Goal: Task Accomplishment & Management: Use online tool/utility

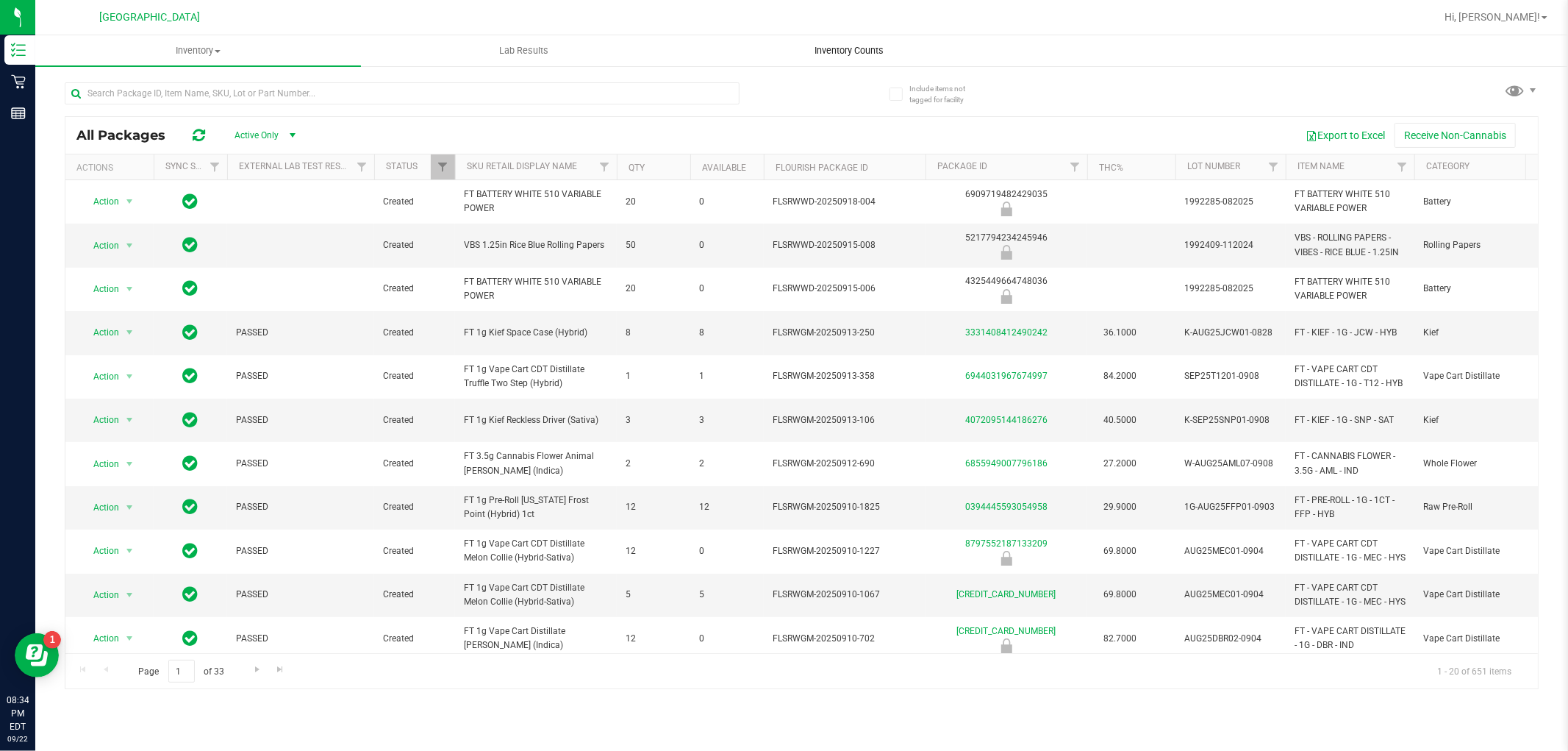
click at [833, 54] on span "Inventory Counts" at bounding box center [850, 50] width 109 height 13
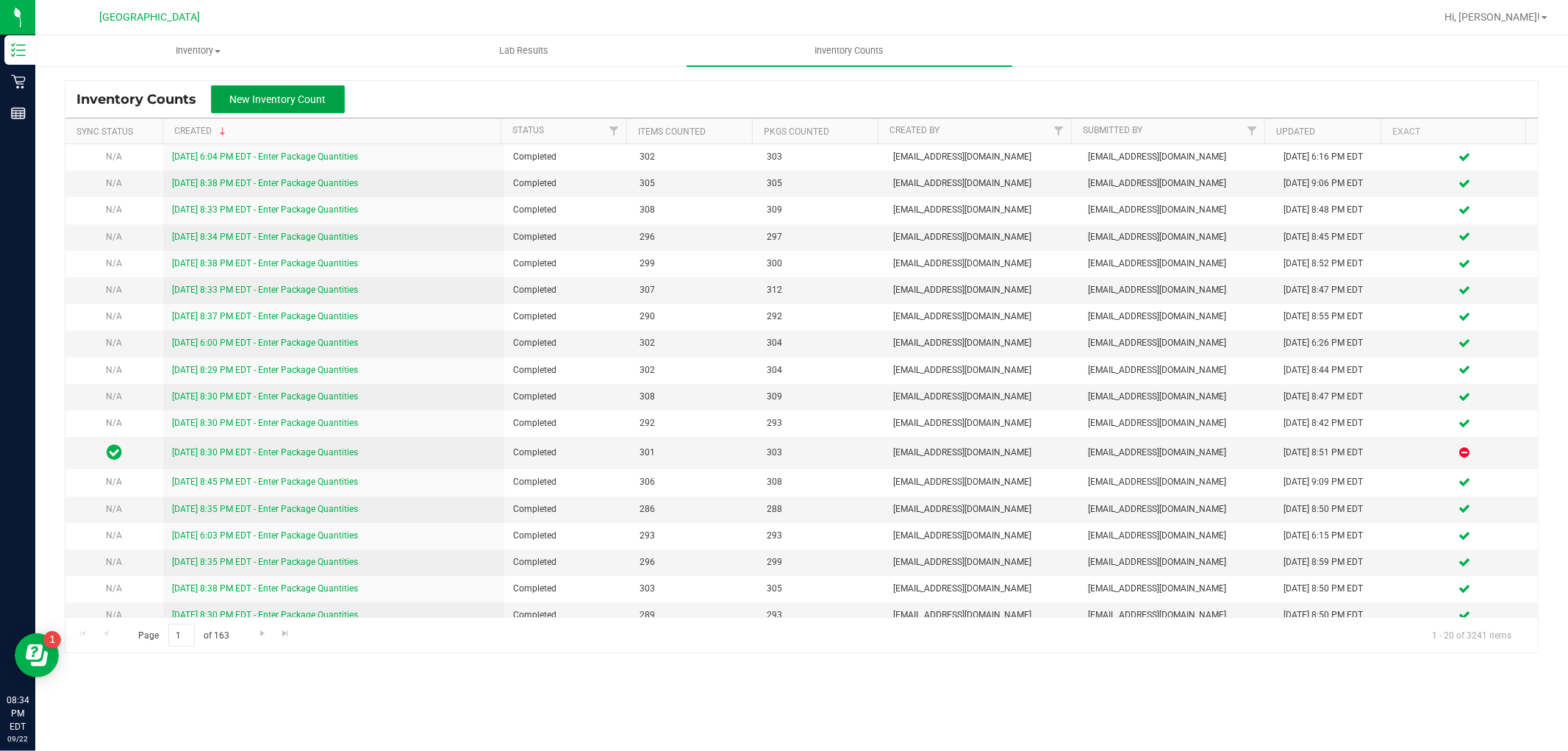
click at [324, 93] on span "New Inventory Count" at bounding box center [278, 99] width 96 height 12
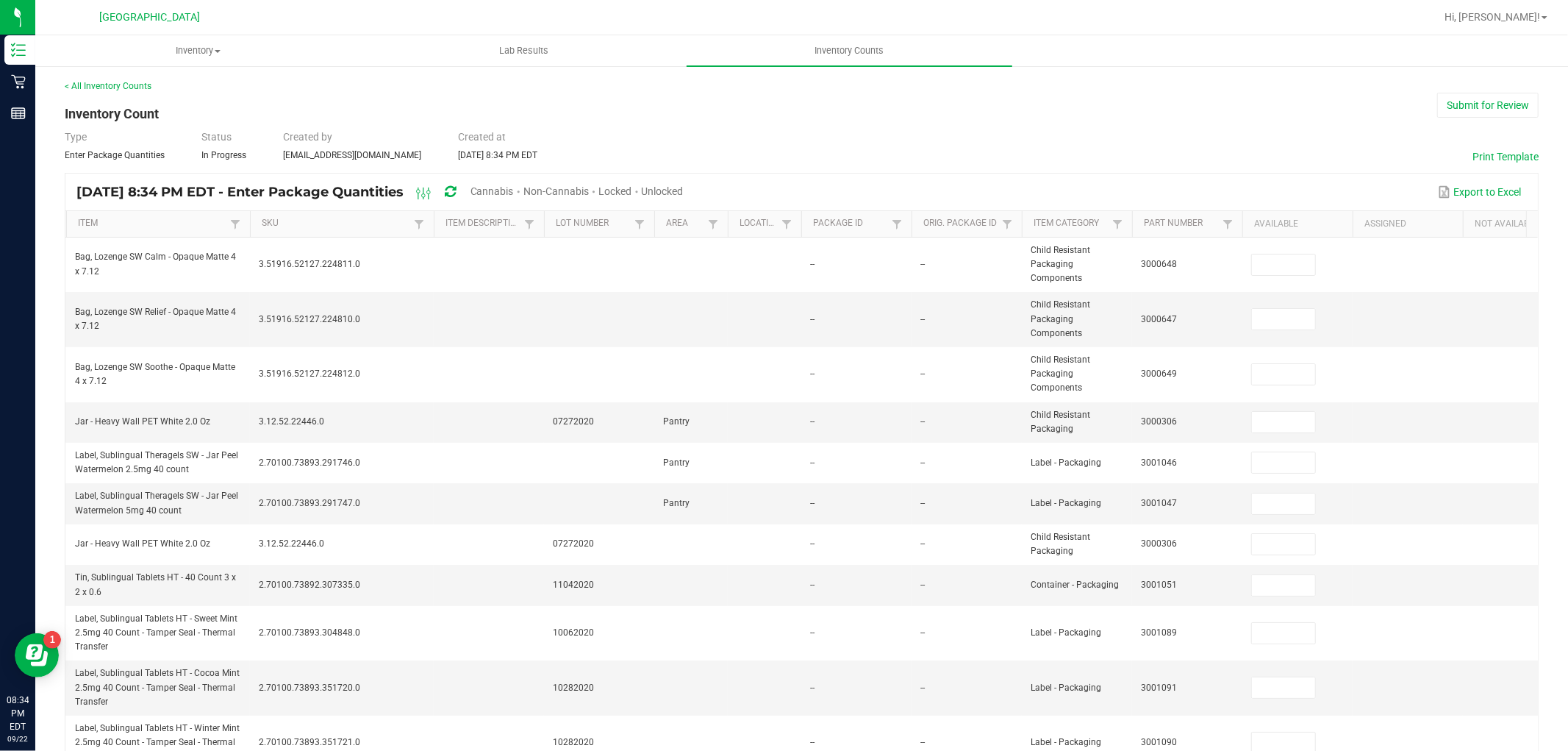
click at [512, 193] on span "Cannabis" at bounding box center [492, 191] width 43 height 12
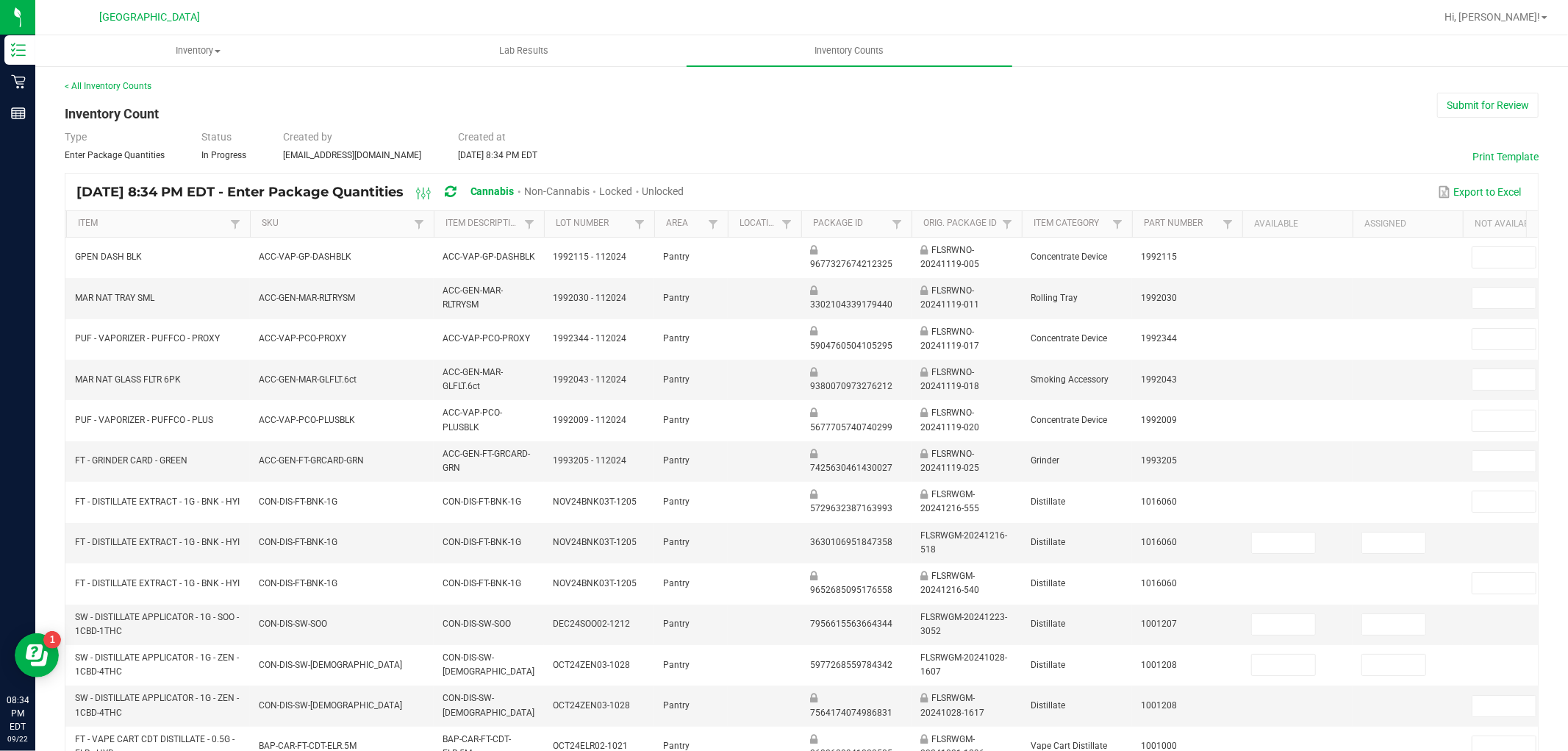
click at [685, 189] on span "Unlocked" at bounding box center [663, 191] width 42 height 12
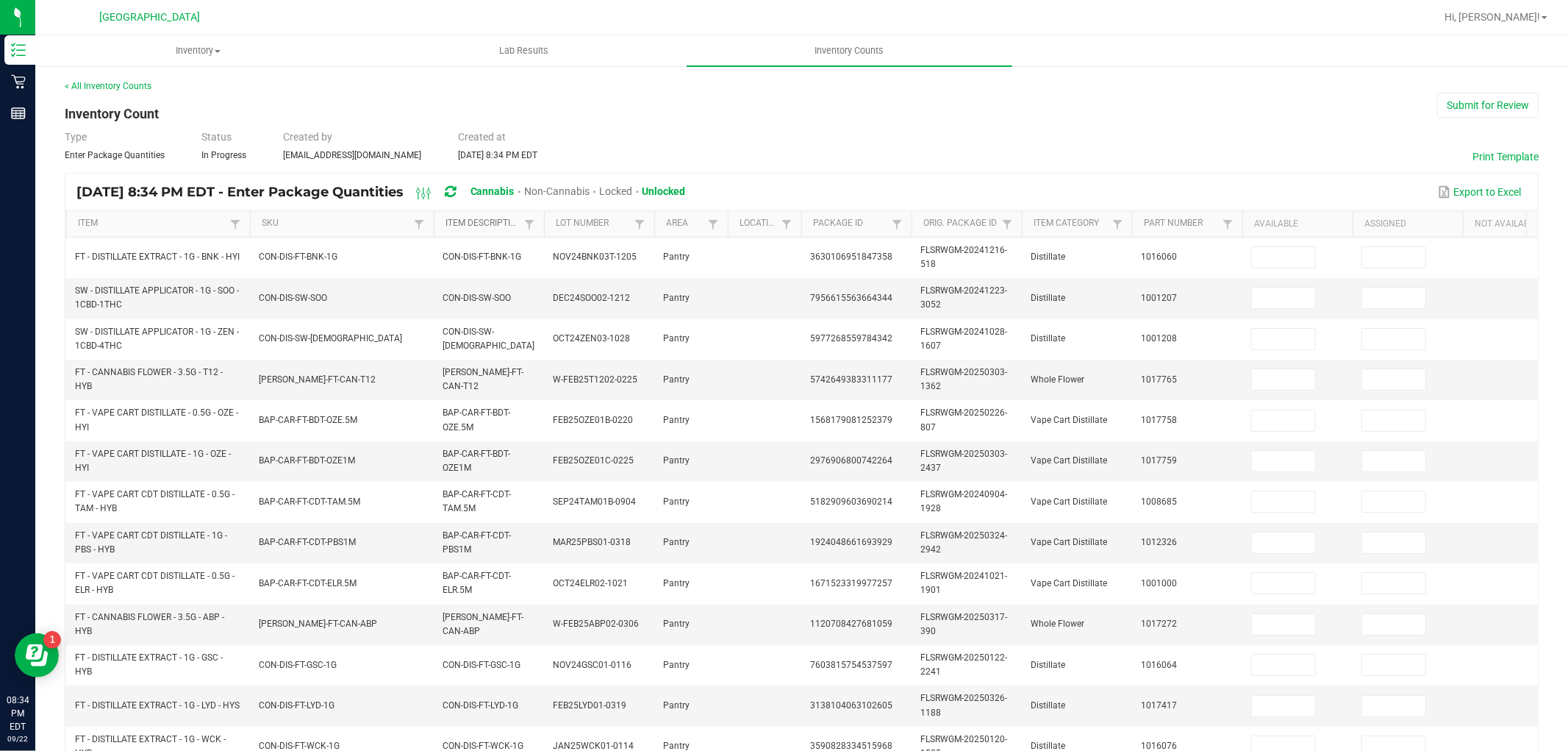
click at [494, 228] on link "Item Description" at bounding box center [483, 223] width 75 height 12
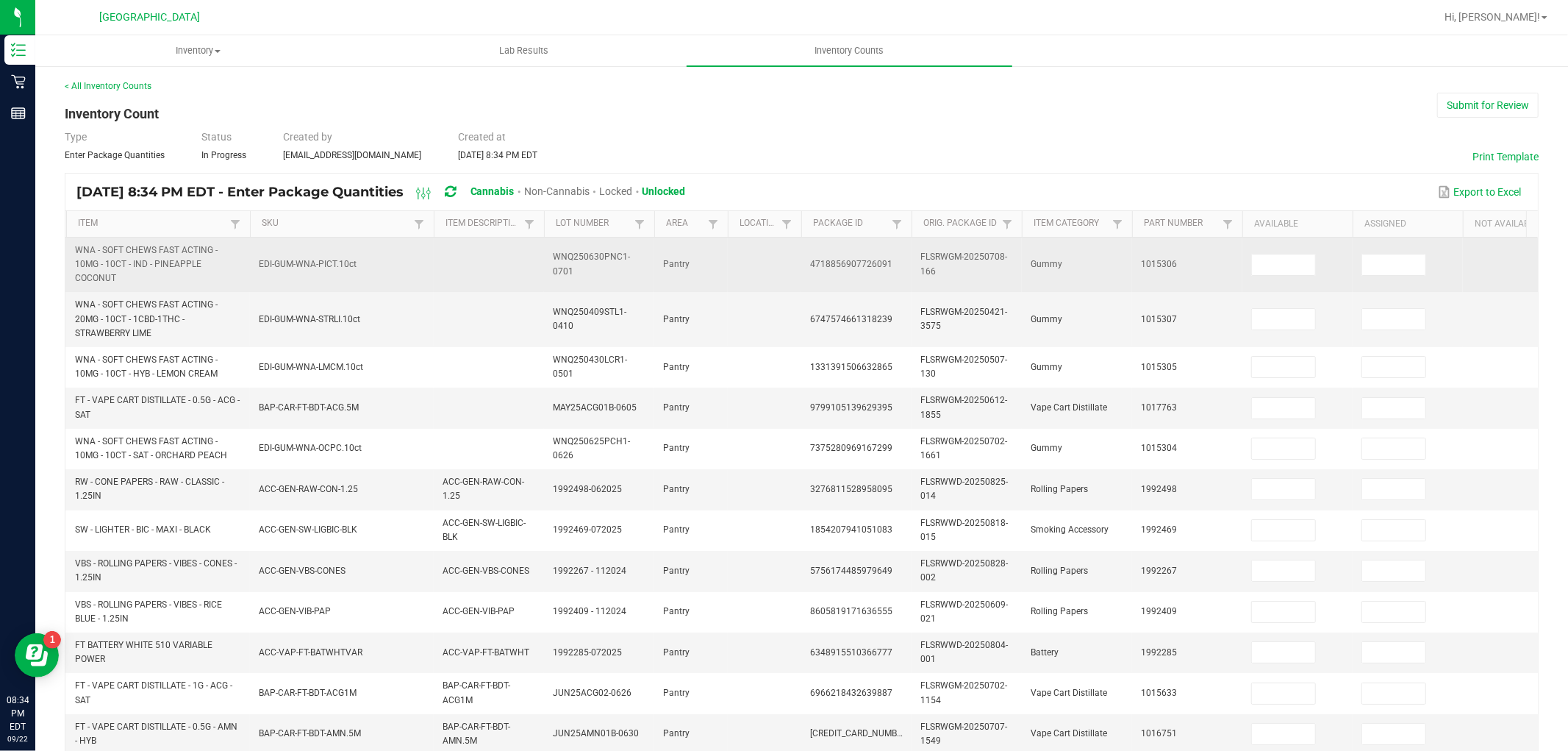
click at [1281, 281] on td at bounding box center [1297, 265] width 110 height 55
click at [1276, 260] on input at bounding box center [1284, 265] width 63 height 21
type input "34"
type input "14"
type input "3"
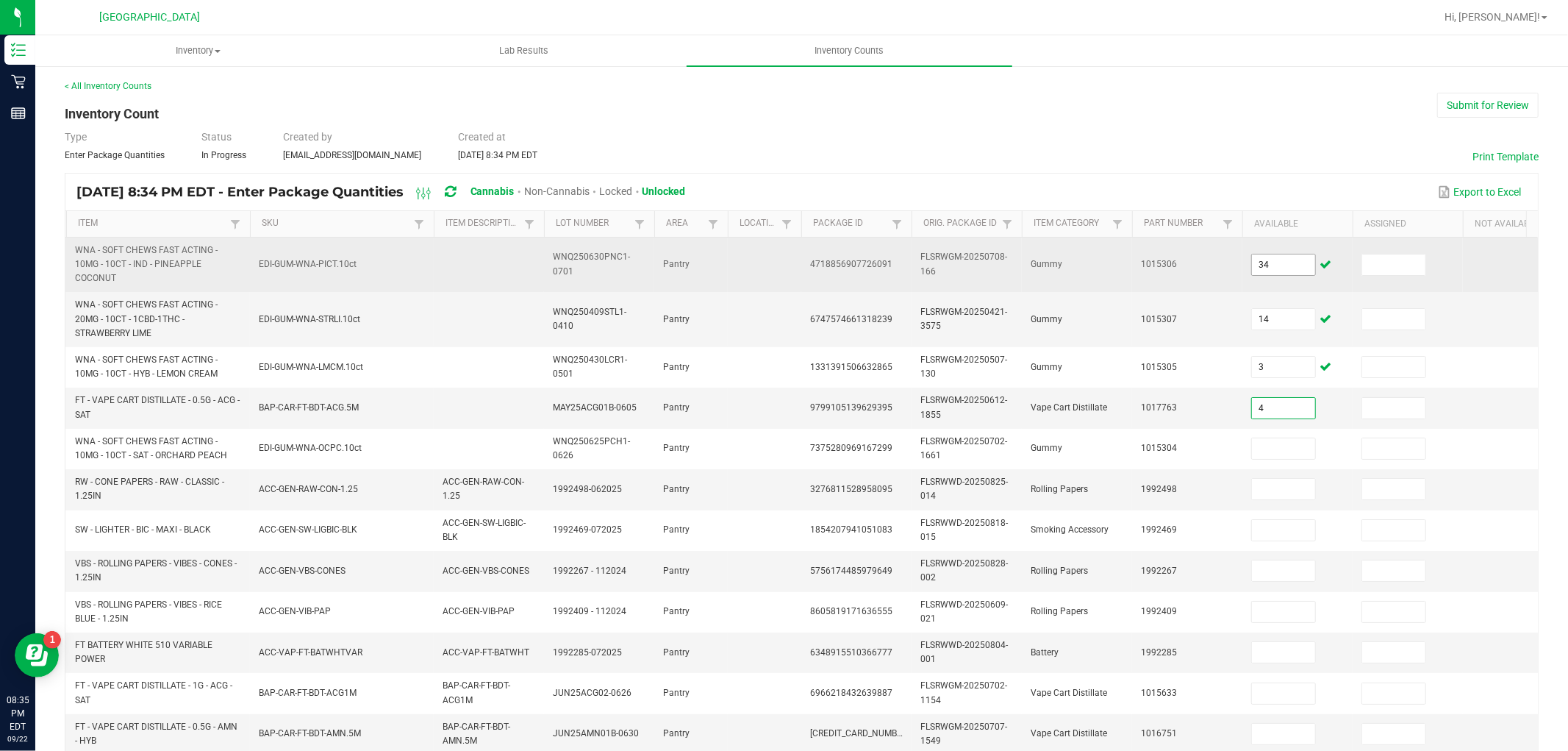
type input "4"
type input "24"
type input "14"
type input "50"
type input "3"
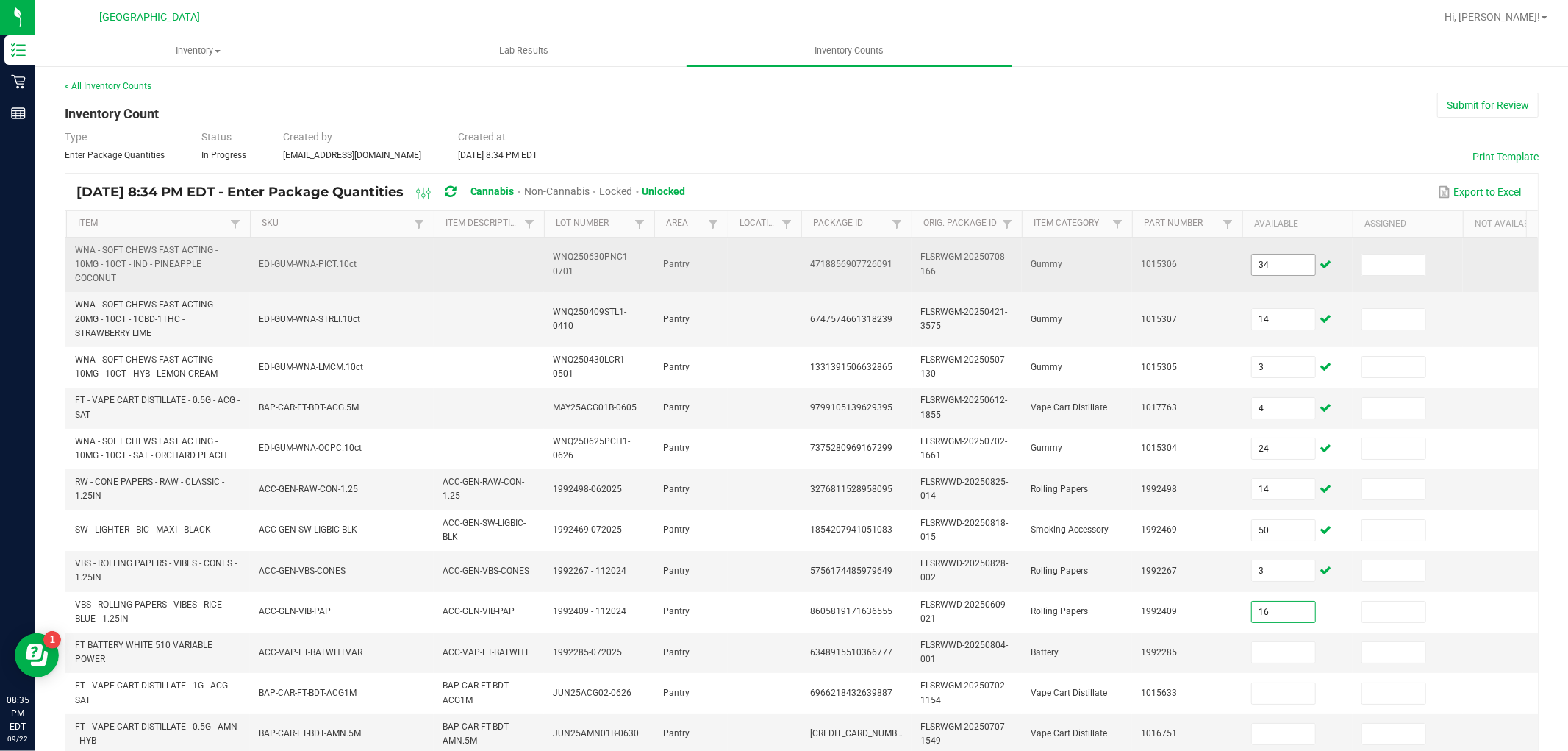
type input "16"
type input "7"
type input "5"
type input "3"
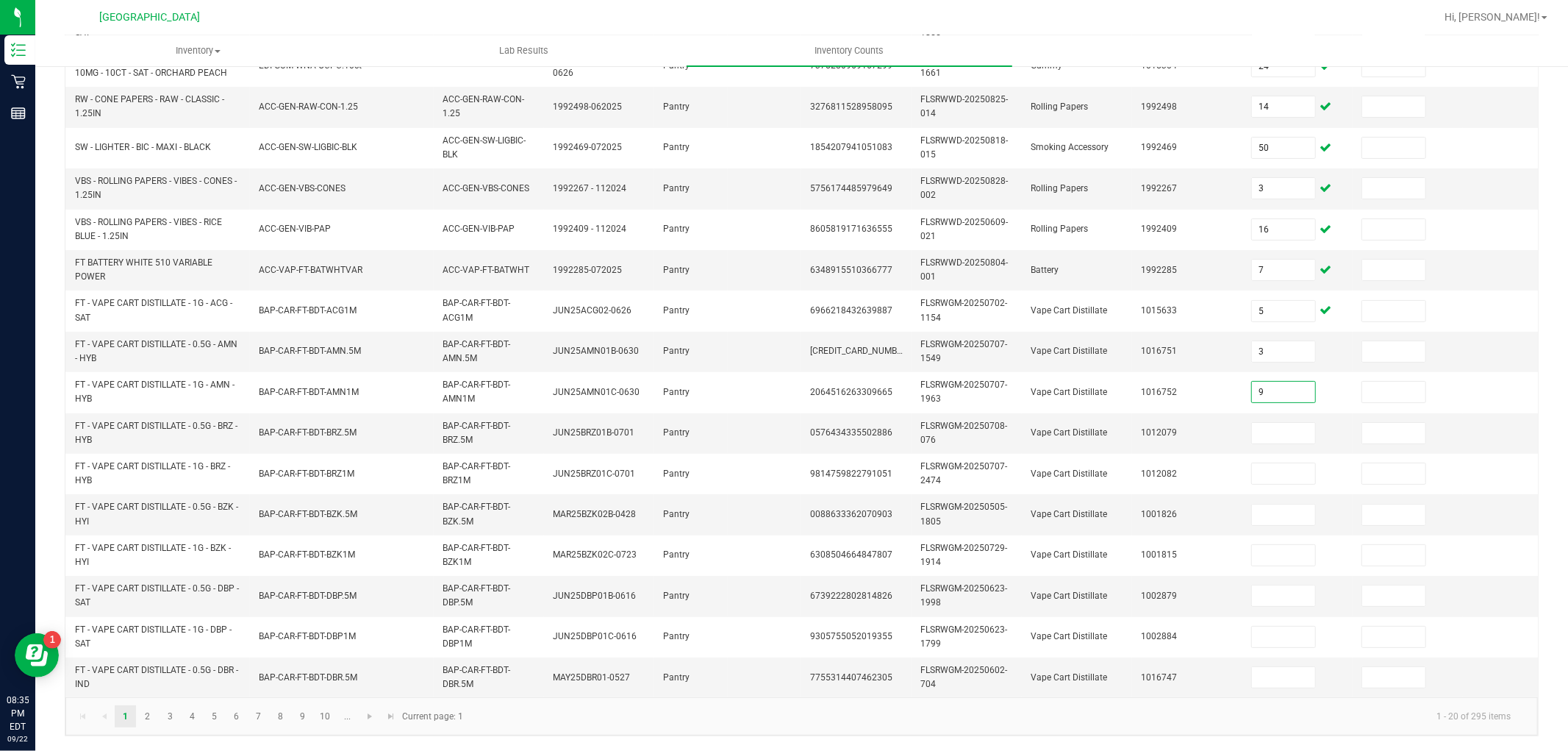
type input "9"
type input "3"
type input "7"
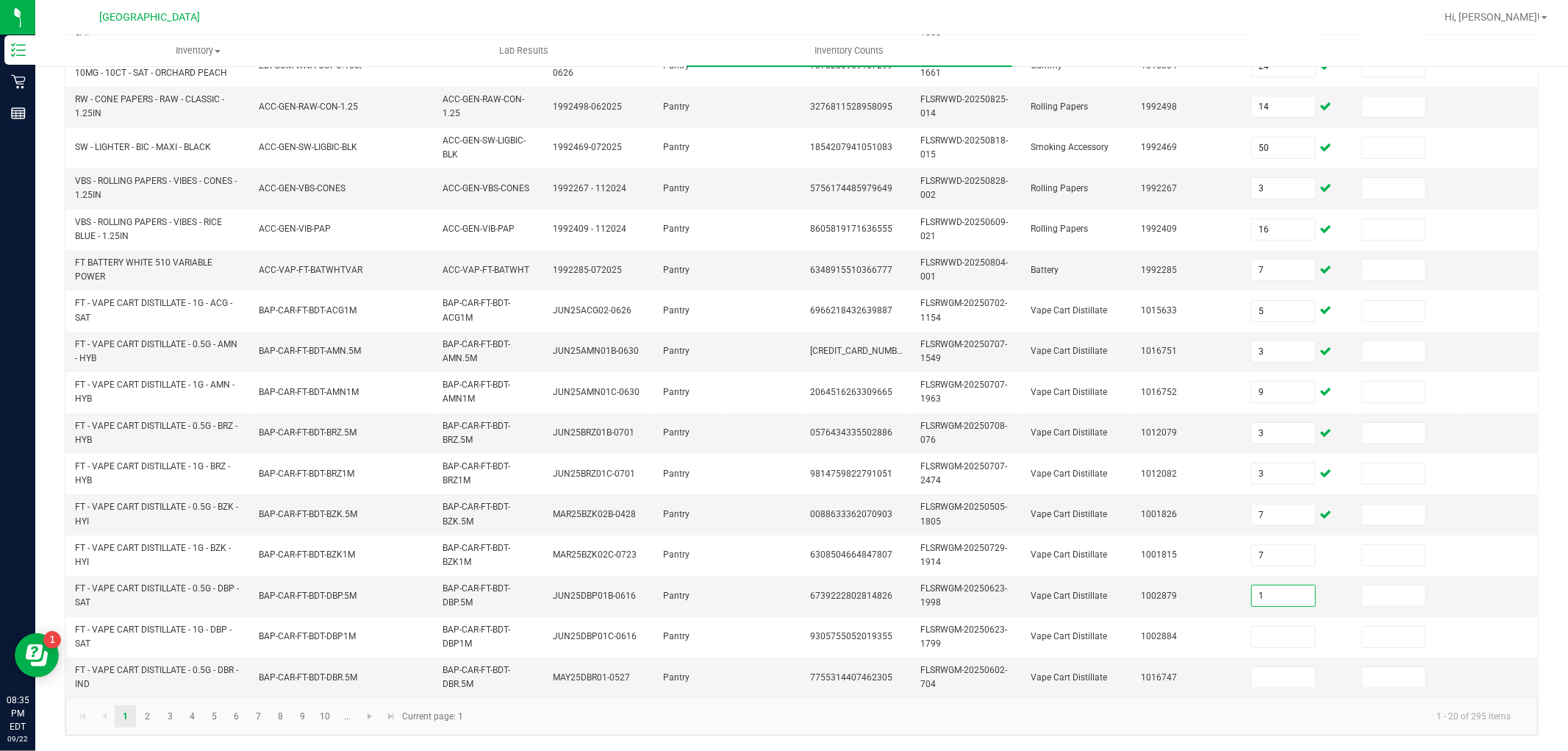
type input "1"
type input "4"
type input "8"
click at [144, 716] on link "2" at bounding box center [147, 716] width 21 height 22
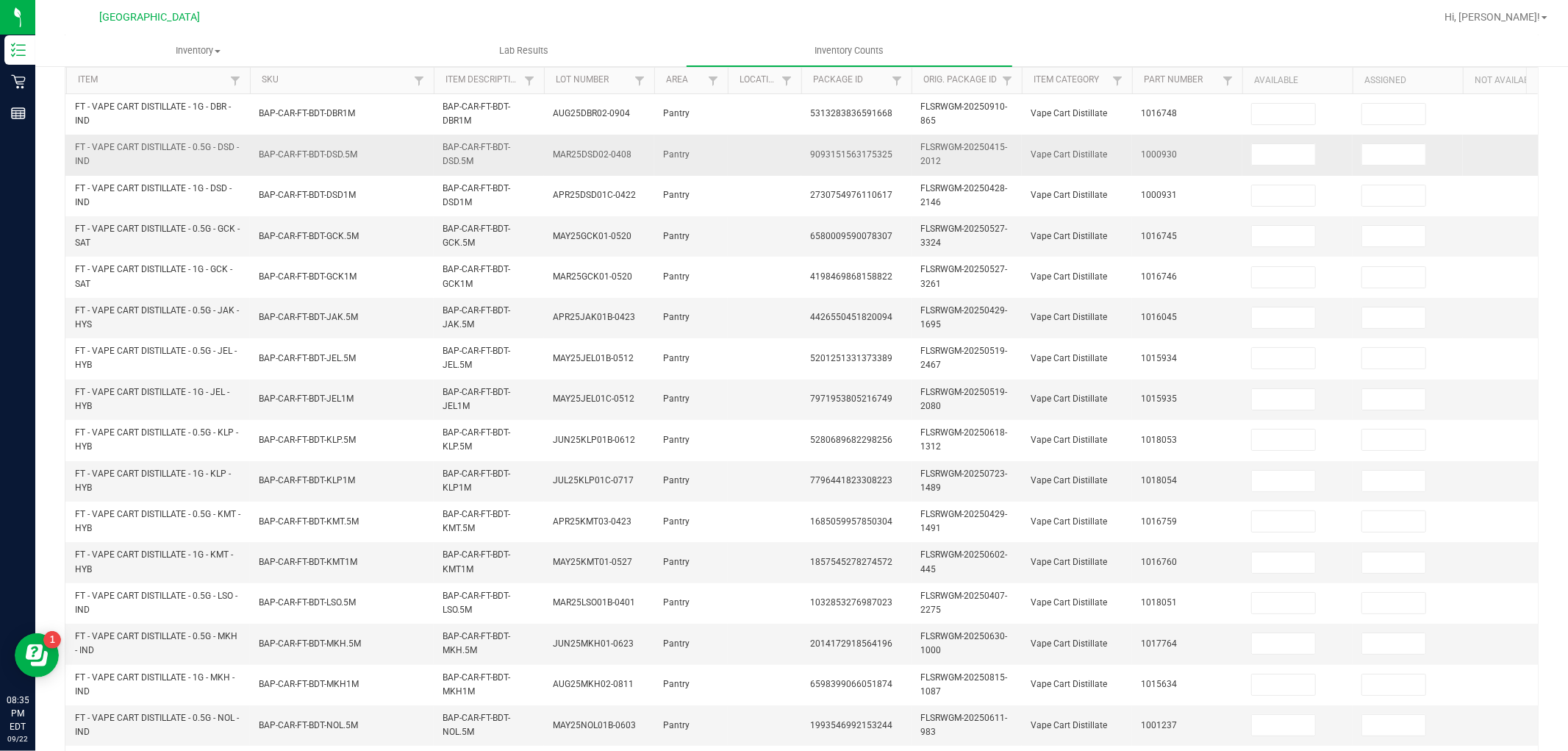
scroll to position [0, 0]
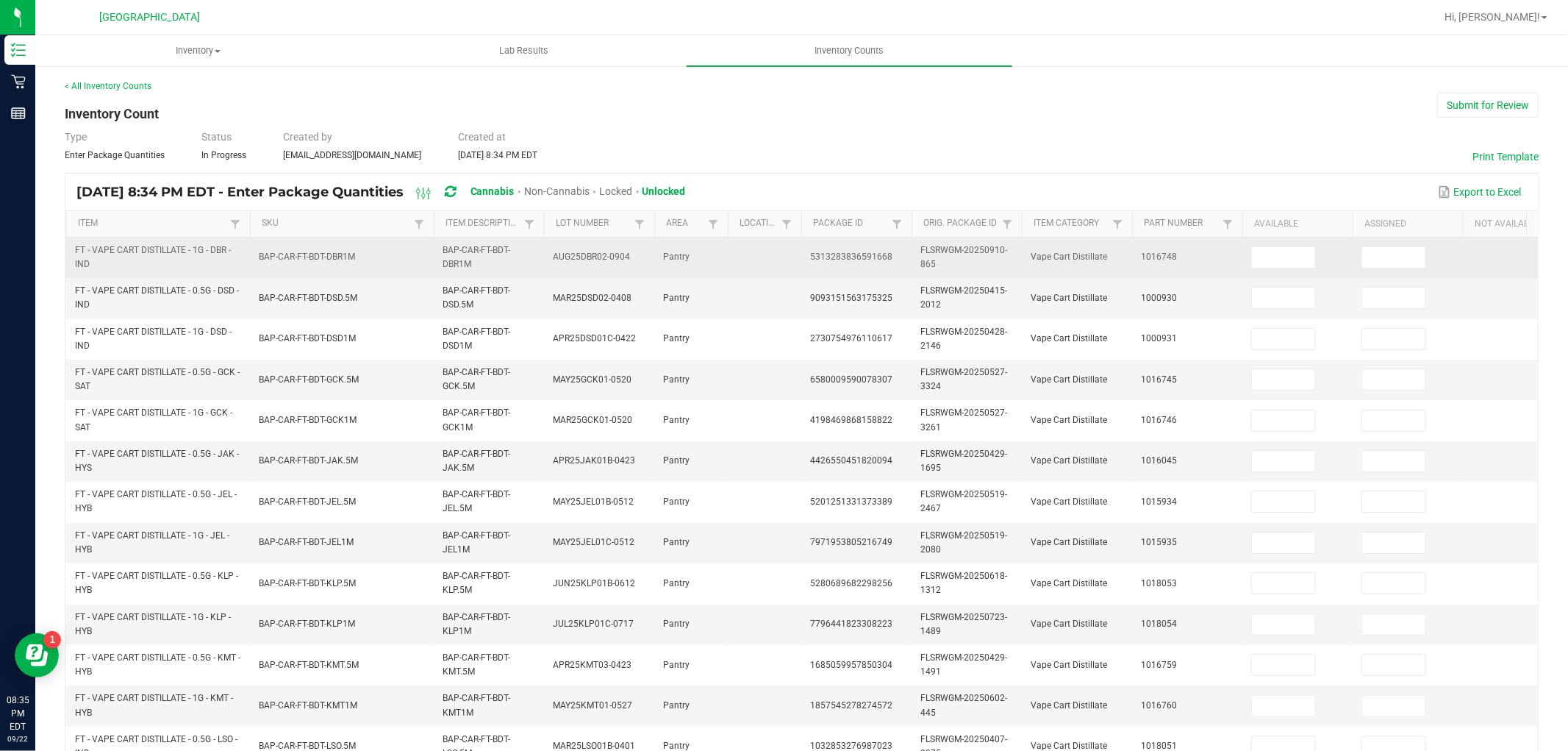
click at [1319, 258] on span at bounding box center [1284, 256] width 68 height 10
click at [1302, 255] on input at bounding box center [1284, 257] width 63 height 21
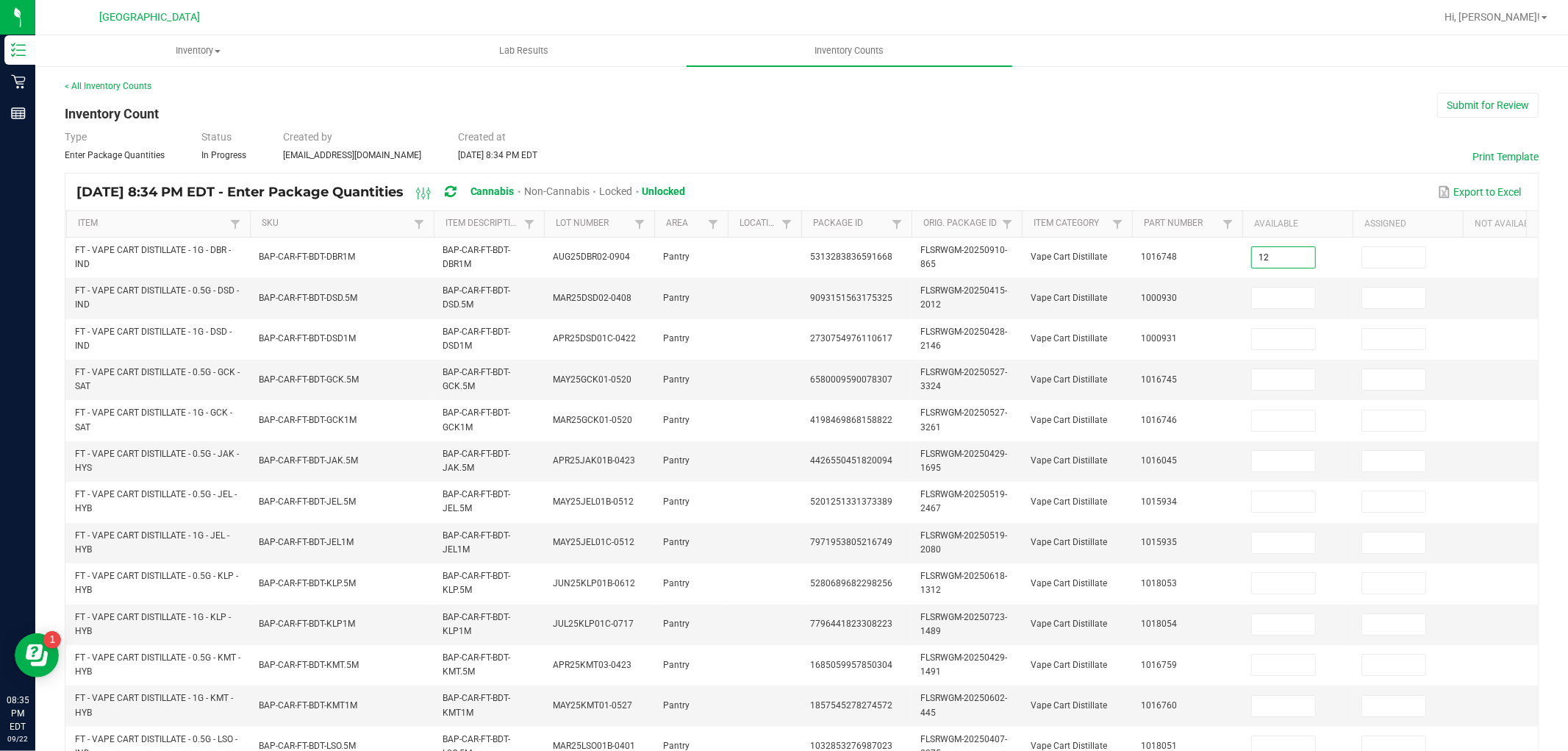
type input "12"
type input "1"
type input "7"
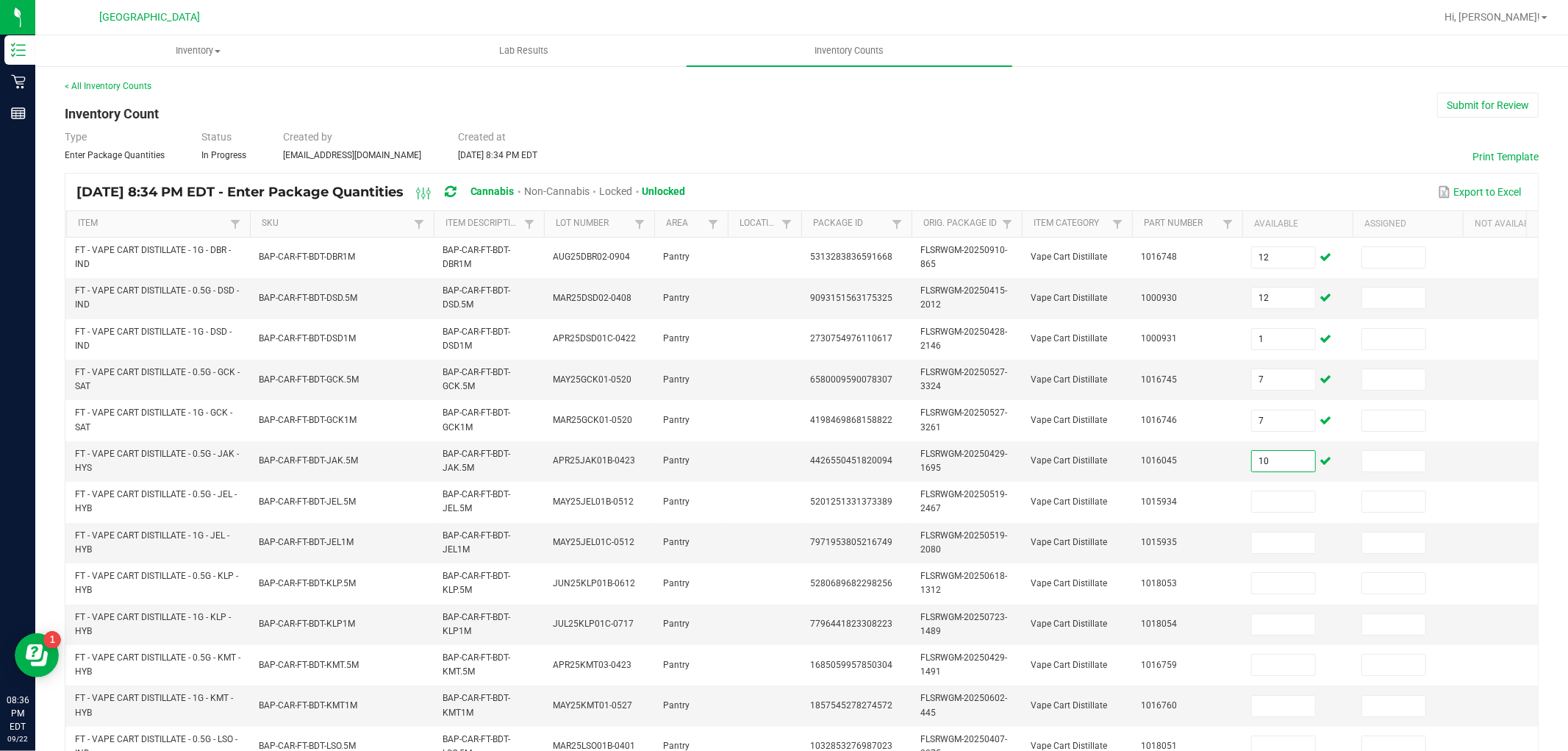
type input "10"
type input "4"
type input "1"
type input "9"
type input "4"
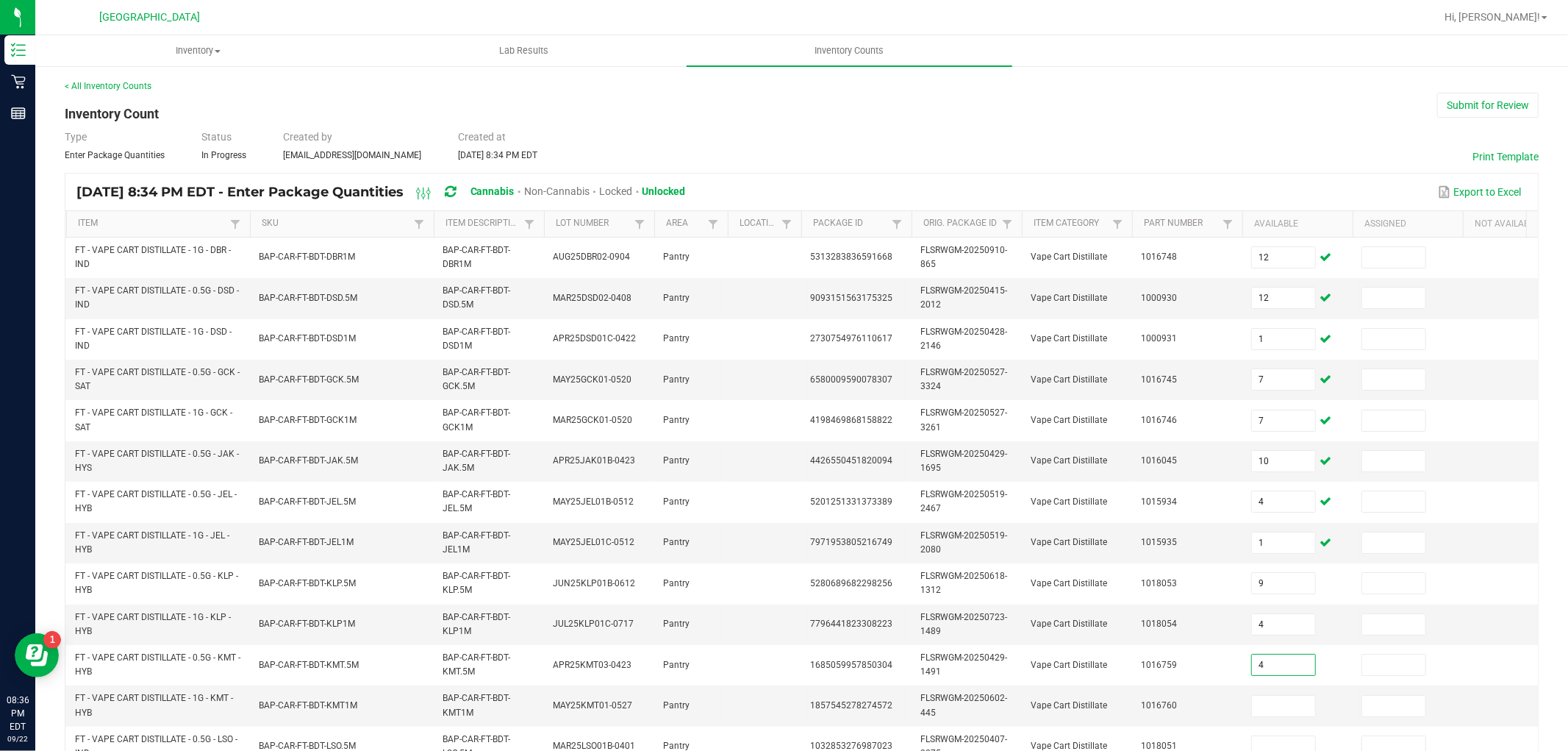
type input "4"
type input "6"
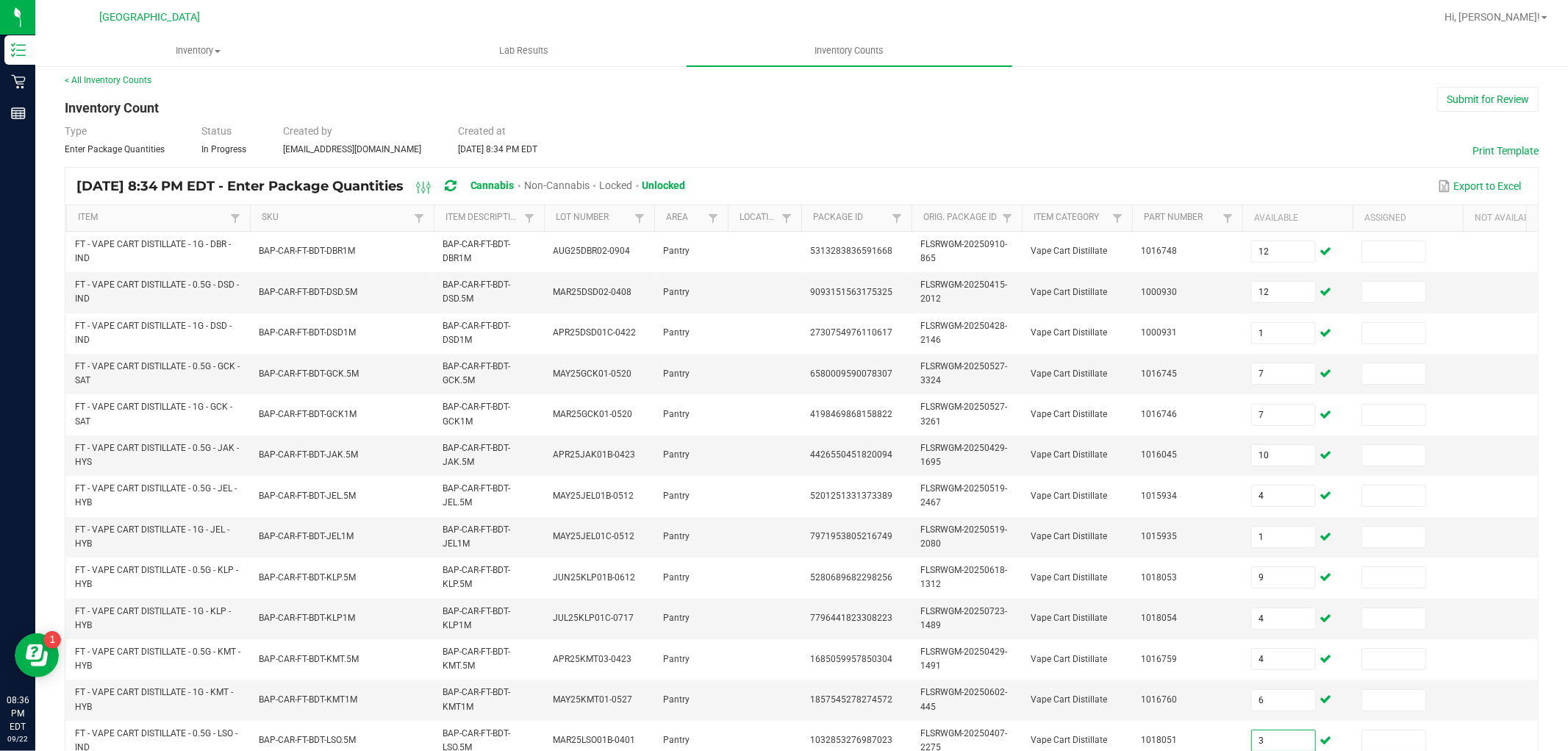
type input "3"
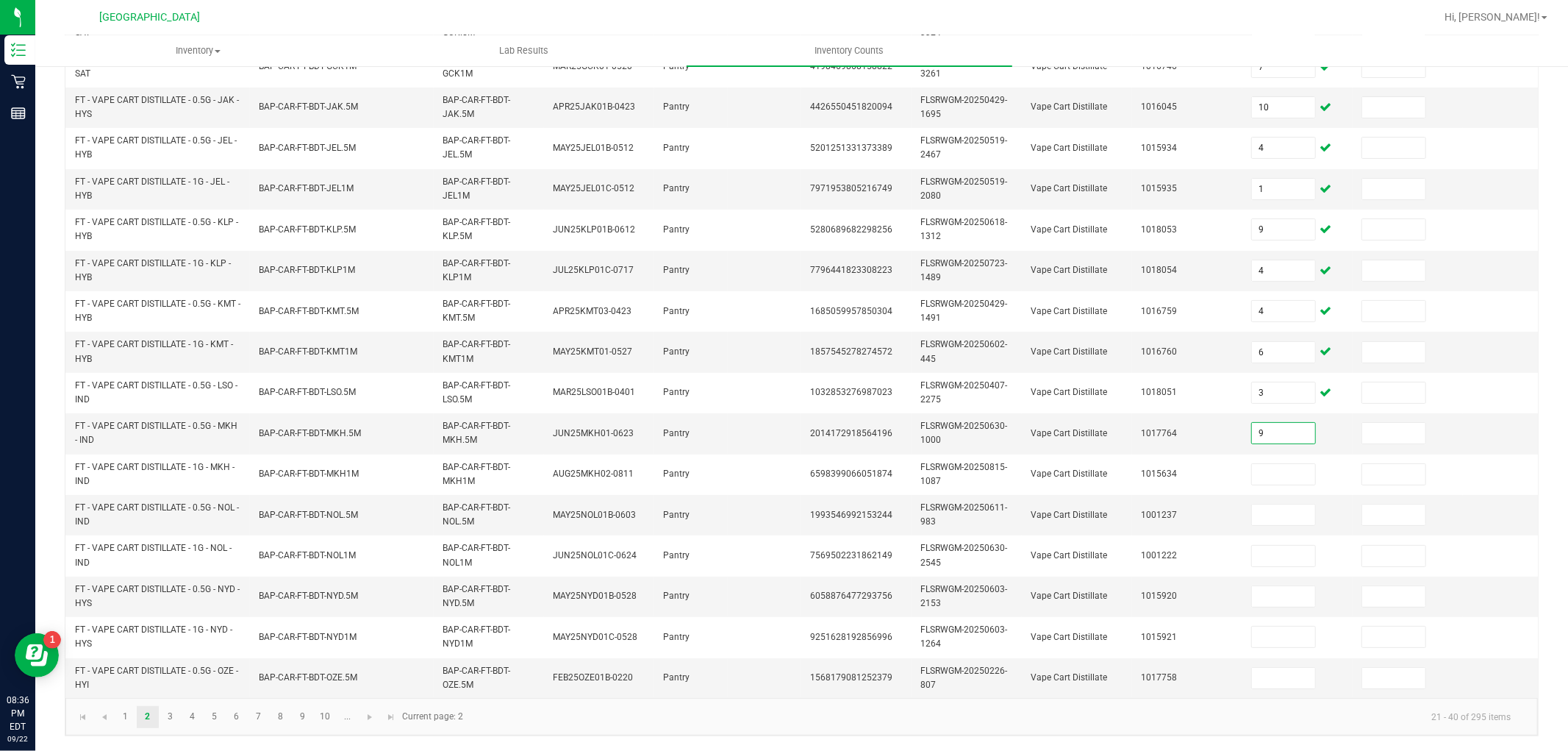
type input "9"
type input "5"
type input "10"
type input "3"
type input "1"
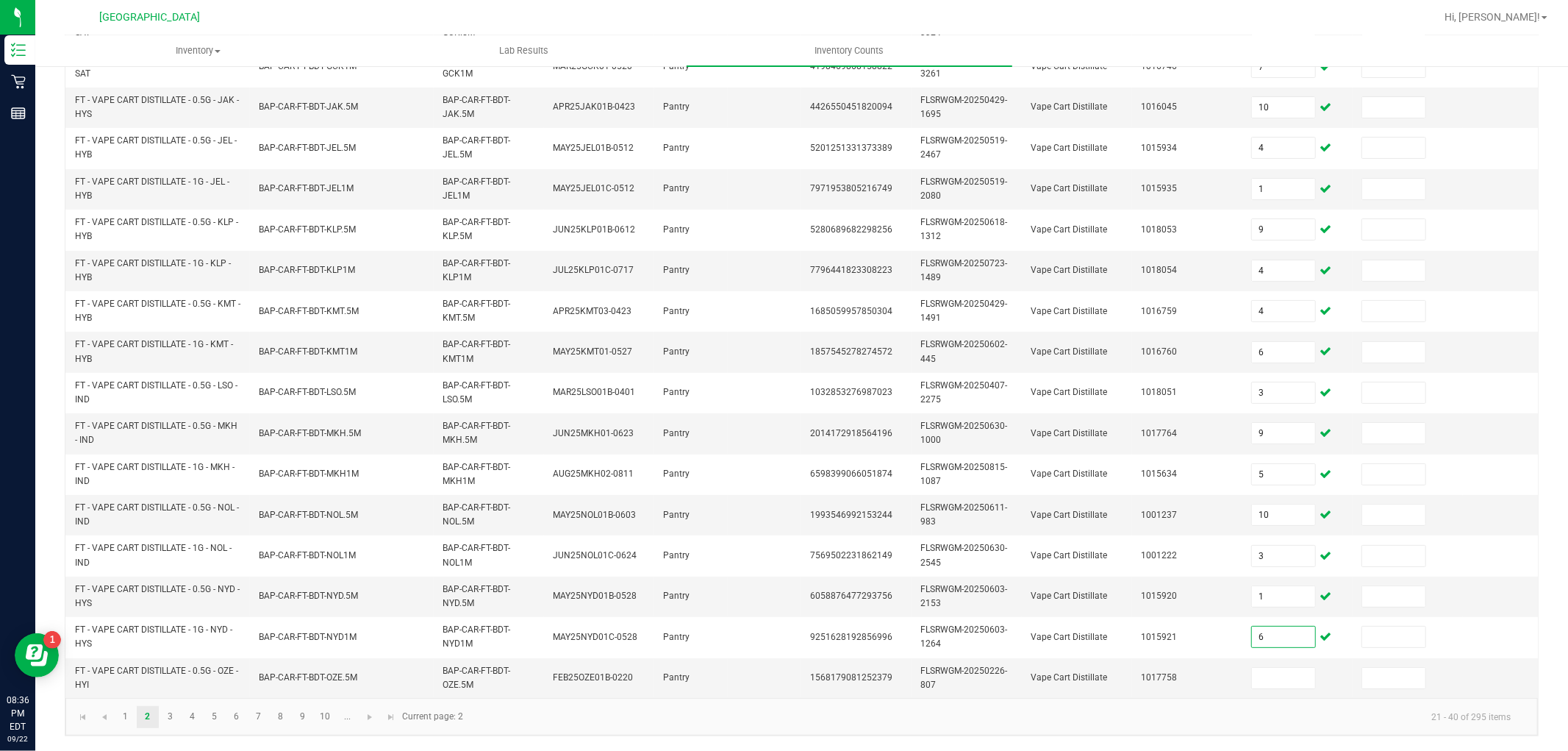
type input "6"
type input "11"
click at [170, 722] on link "3" at bounding box center [170, 716] width 21 height 22
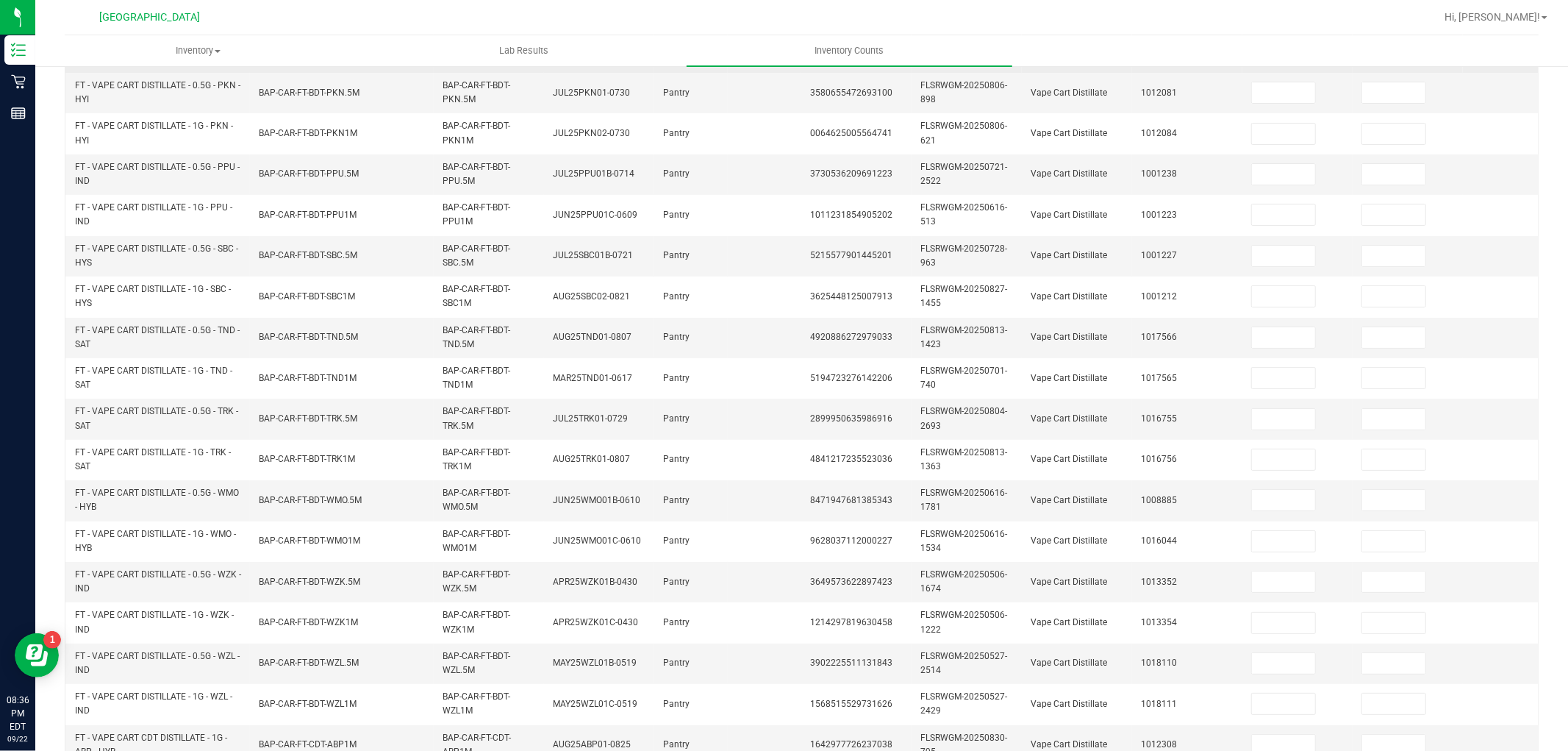
scroll to position [0, 0]
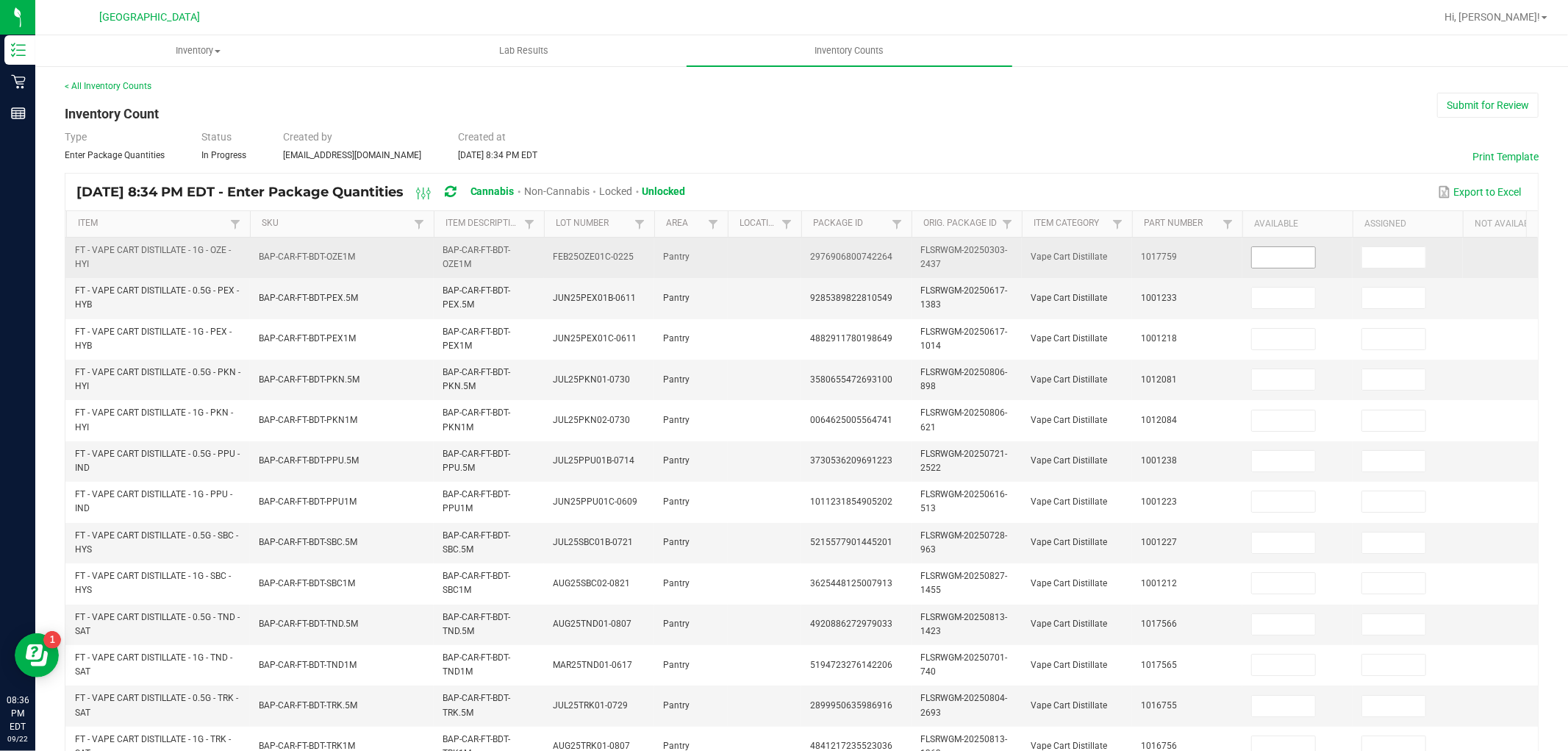
click at [1281, 263] on input at bounding box center [1284, 257] width 63 height 21
type input "5"
type input "4"
type input "6"
type input "9"
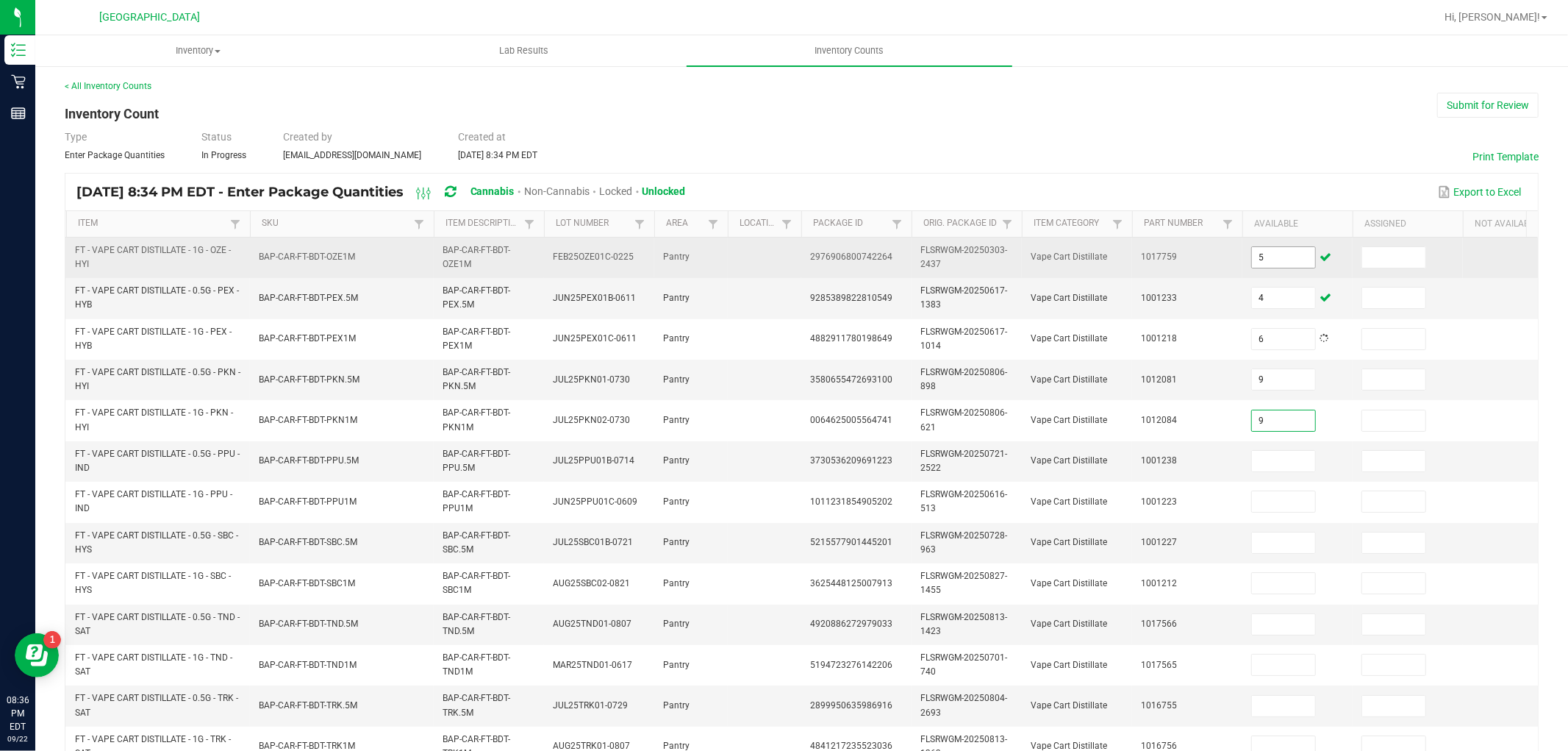
type input "9"
type input "11"
type input "7"
type input "4"
type input "2"
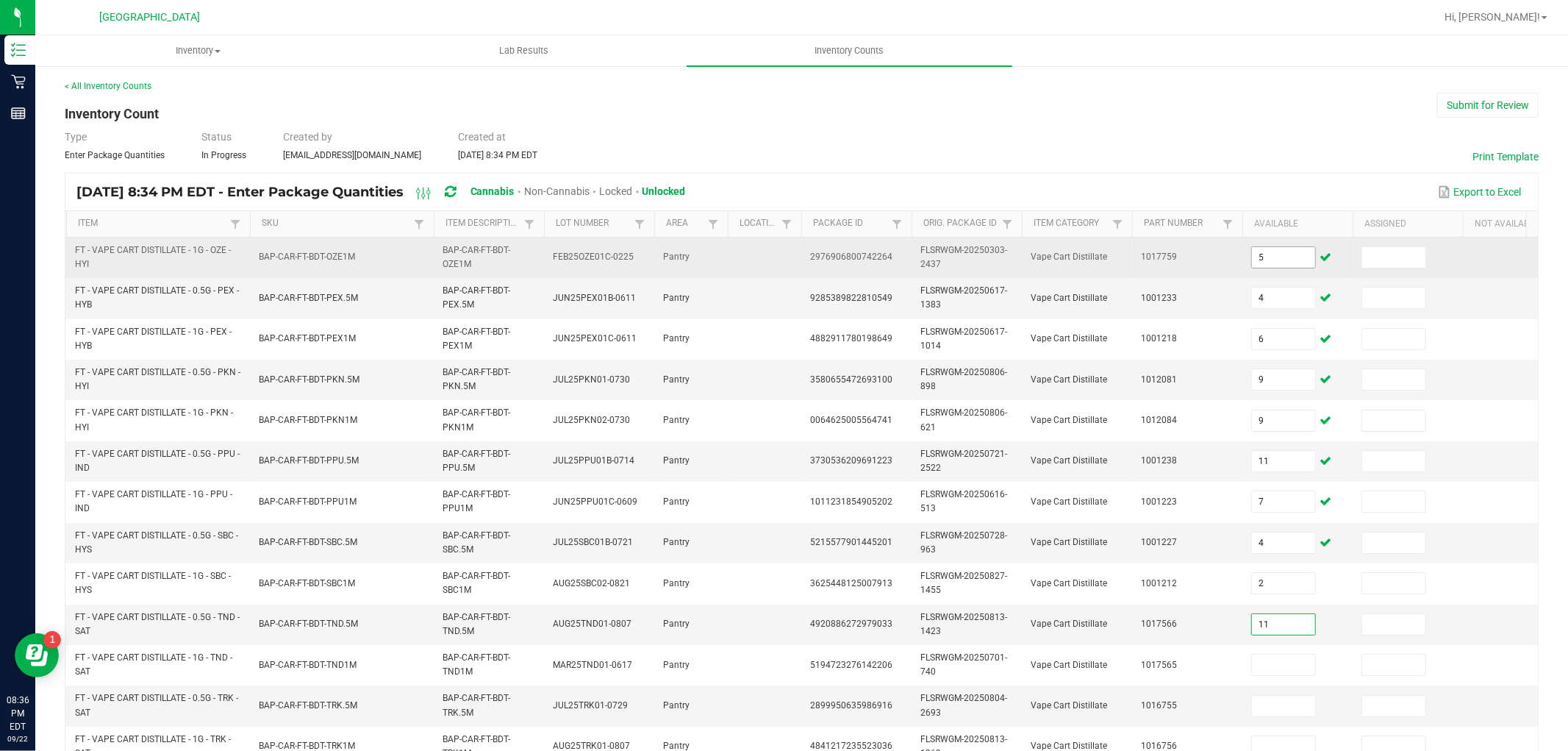
type input "11"
type input "1"
type input "9"
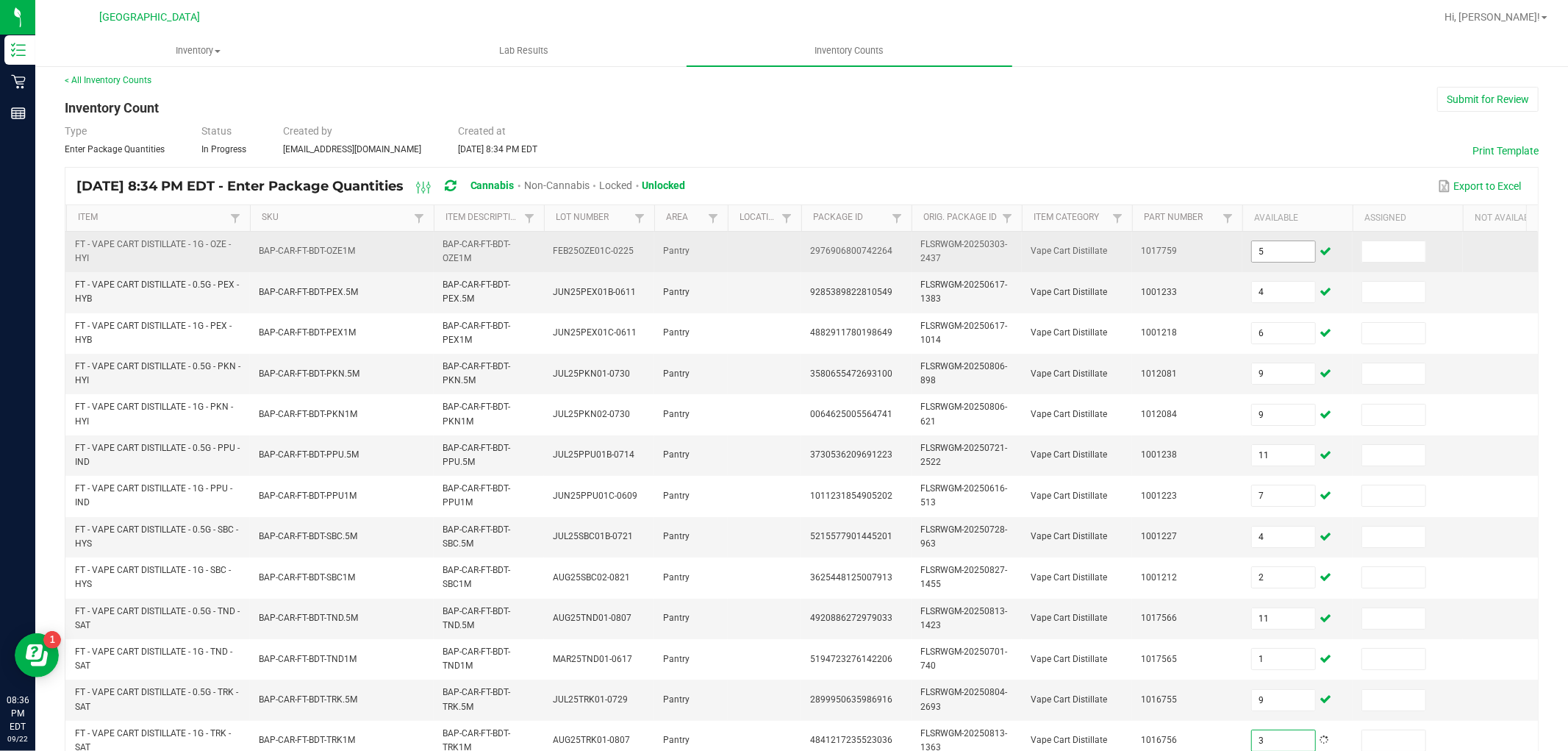
type input "3"
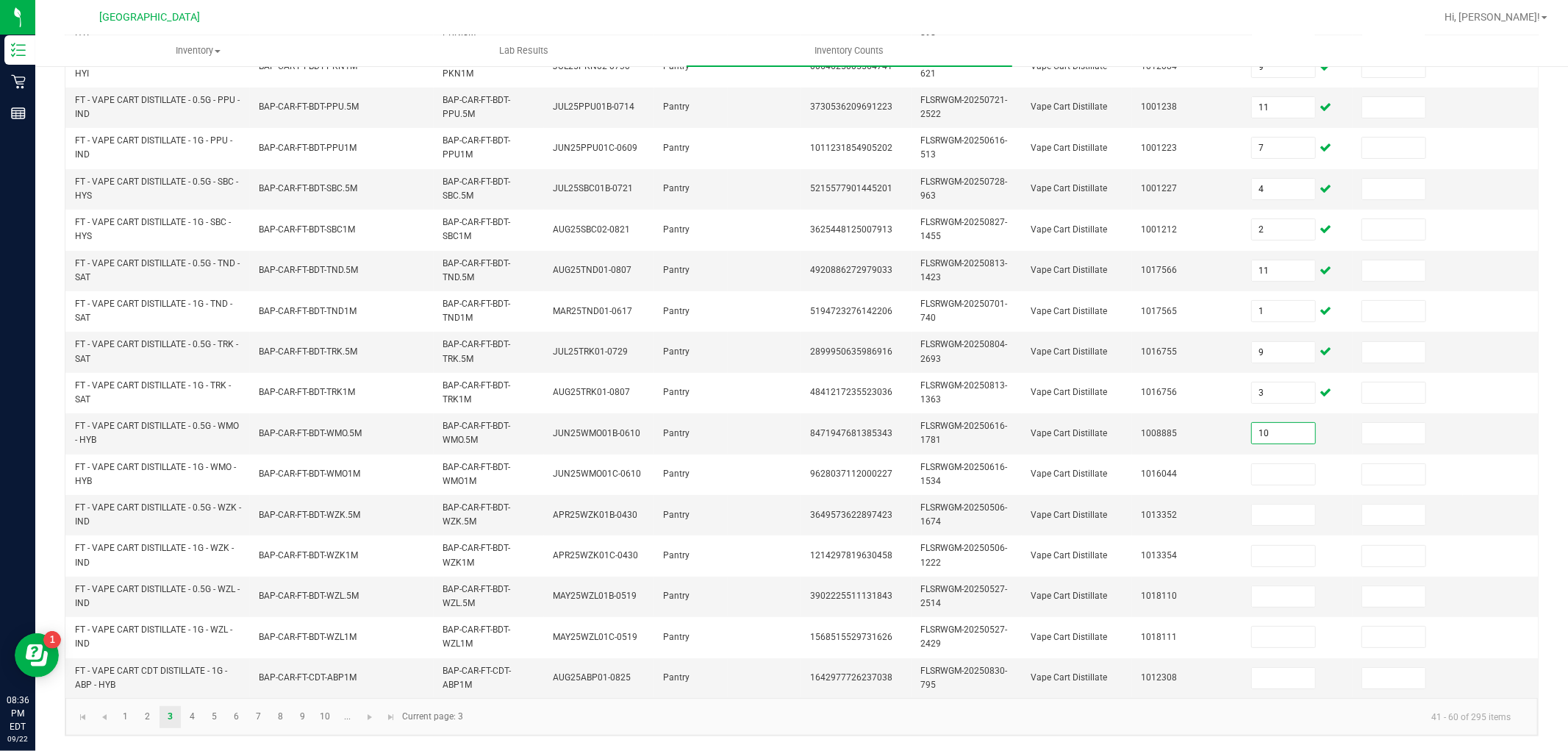
type input "10"
type input "2"
type input "8"
type input "6"
type input "10"
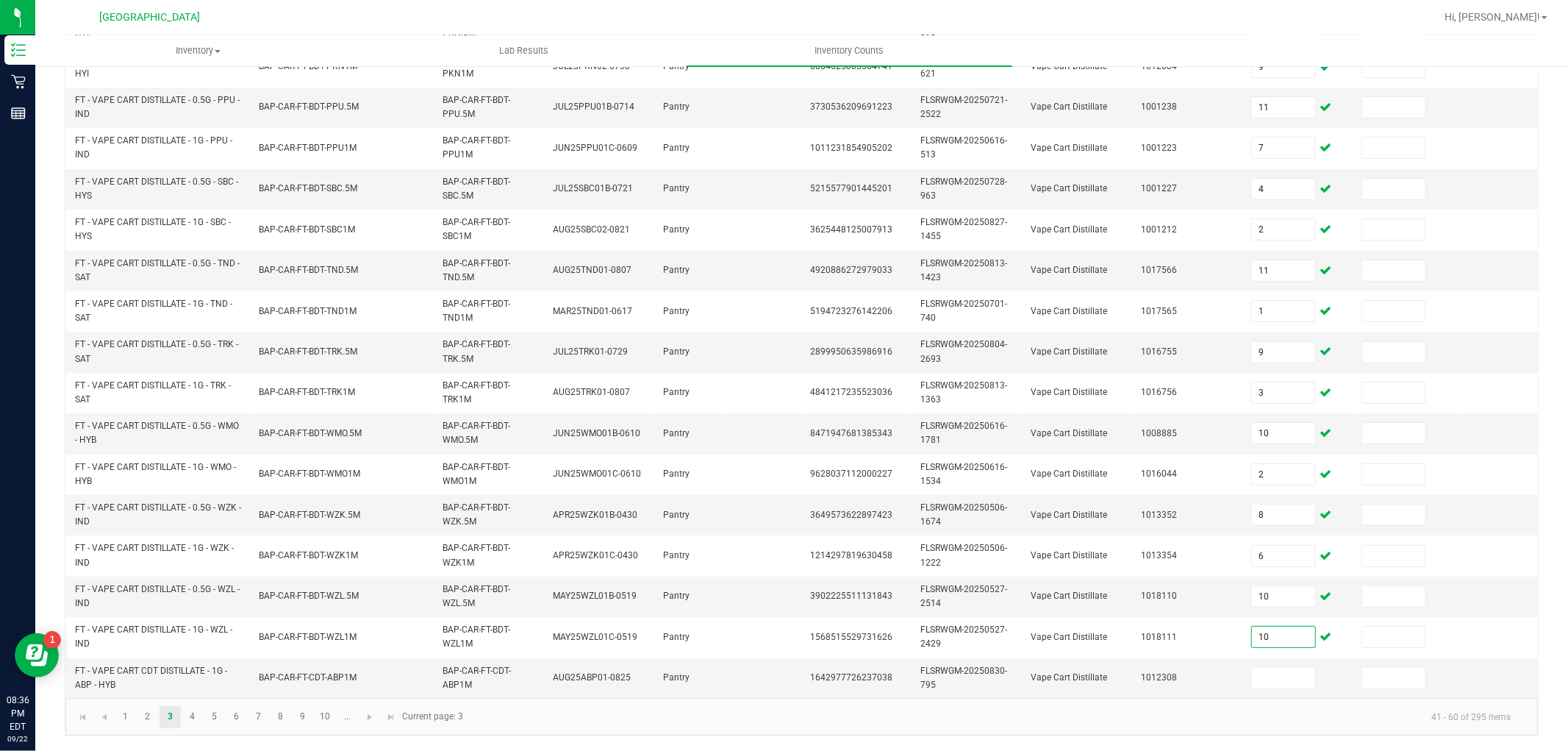
type input "10"
type input "2"
click at [194, 716] on link "4" at bounding box center [192, 716] width 21 height 22
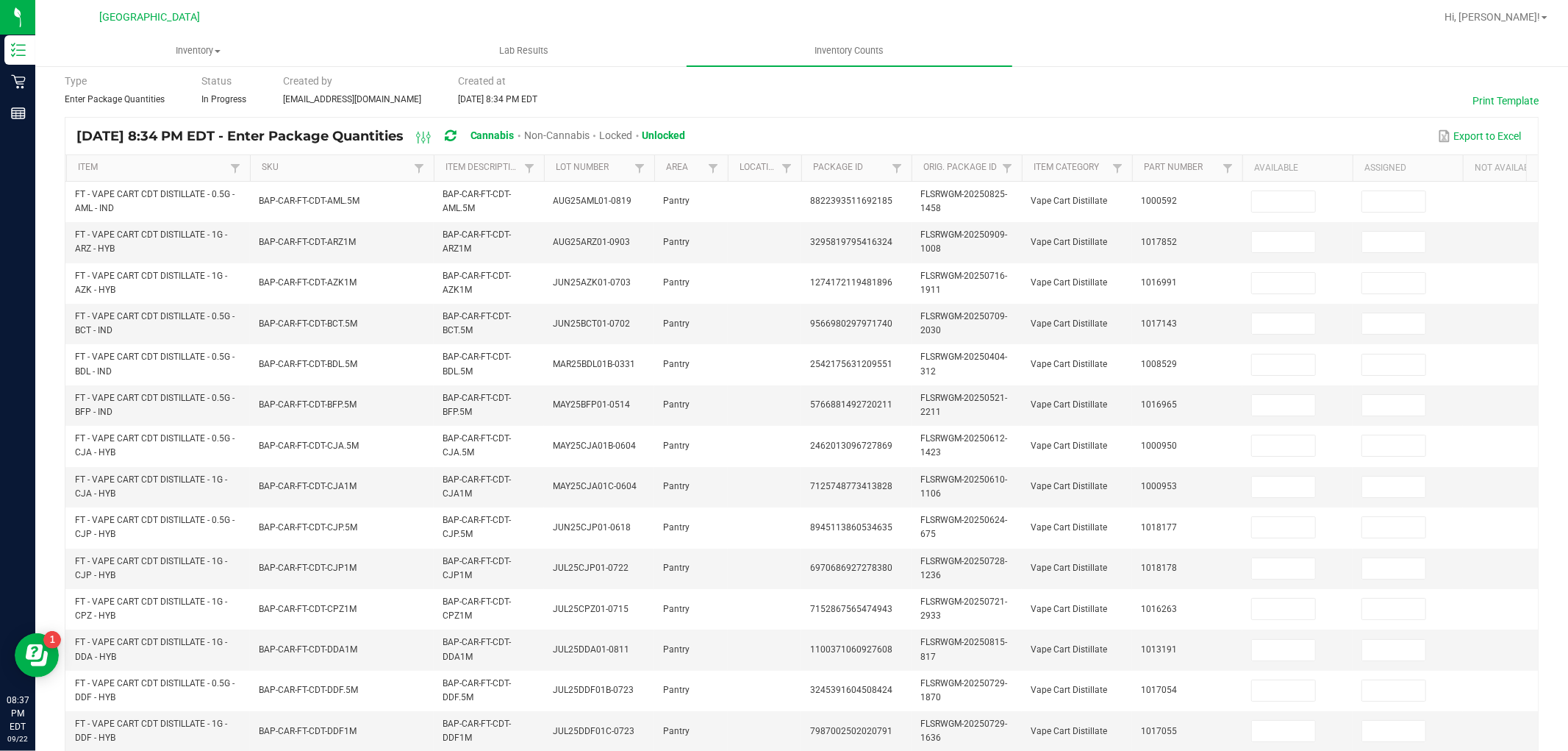
scroll to position [0, 0]
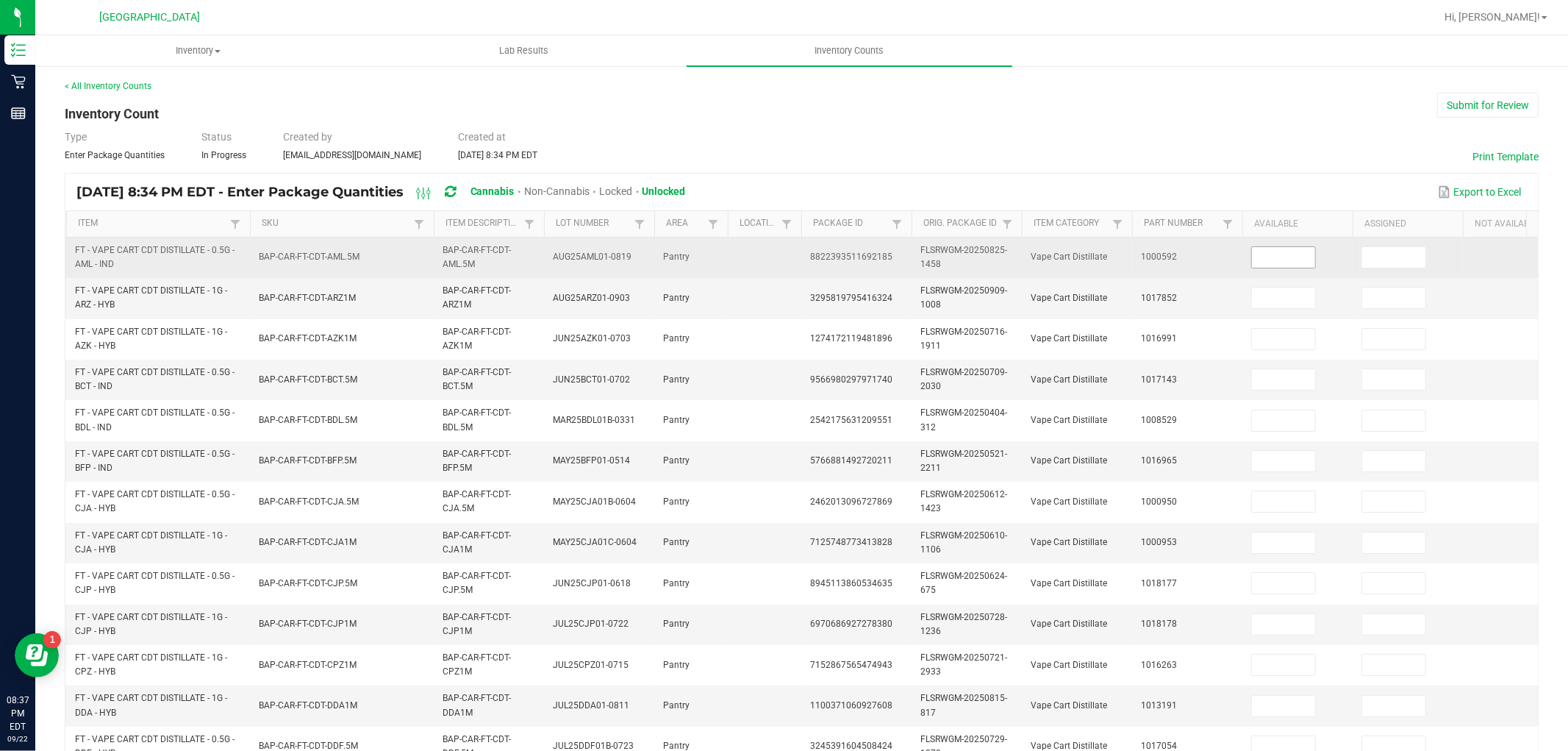
click at [1278, 255] on input at bounding box center [1284, 257] width 63 height 21
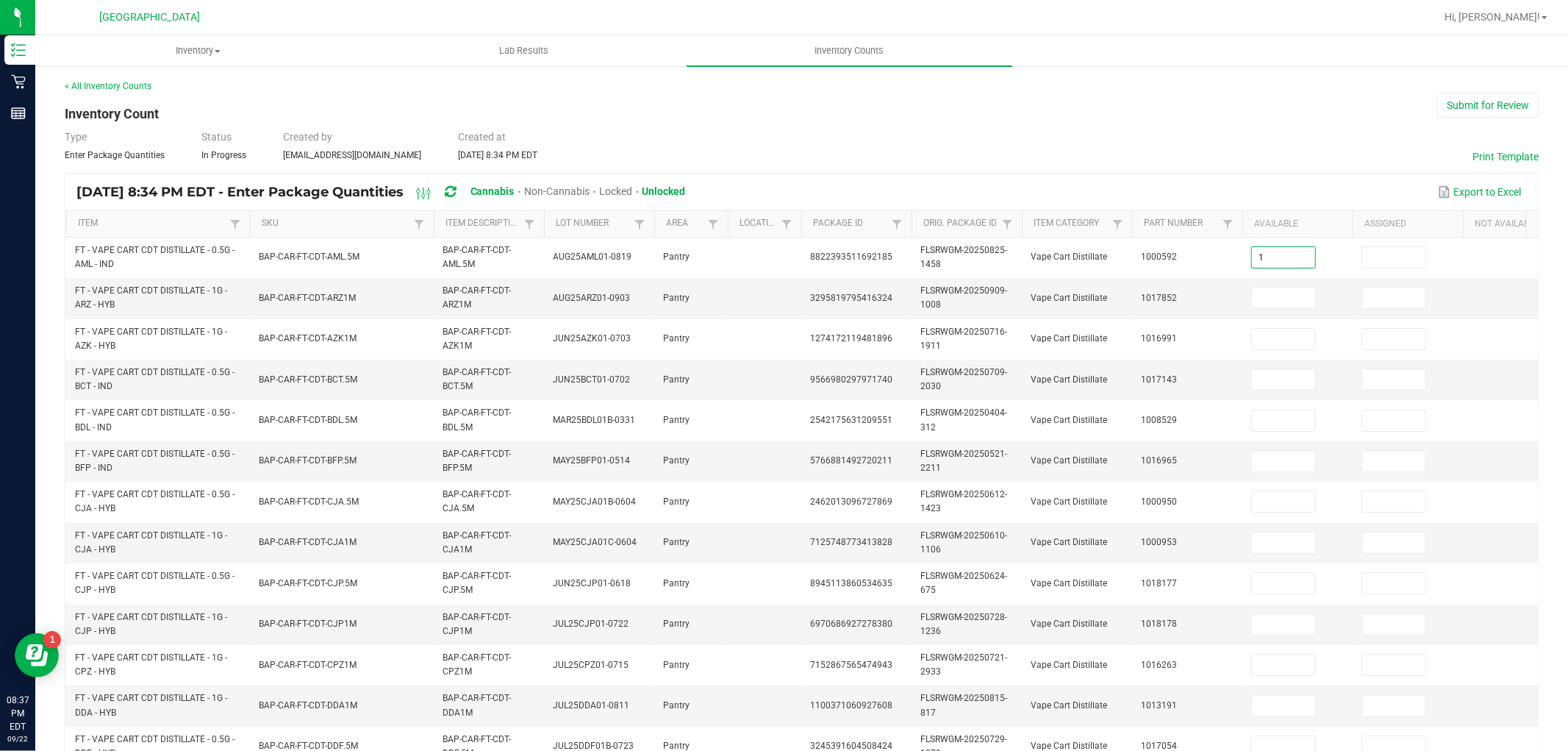
type input "1"
type input "11"
type input "6"
type input "1"
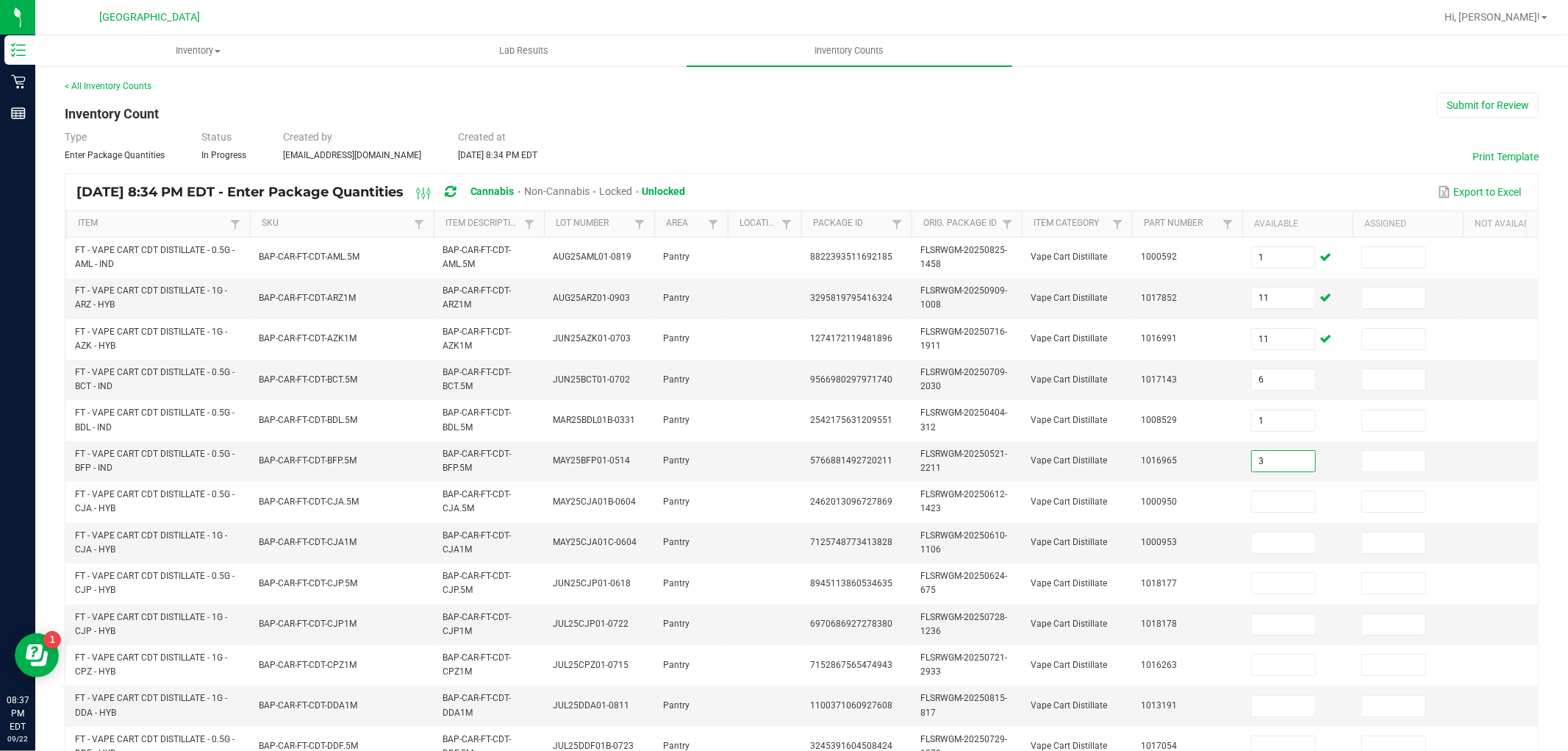
type input "3"
type input "5"
type input "8"
type input "2"
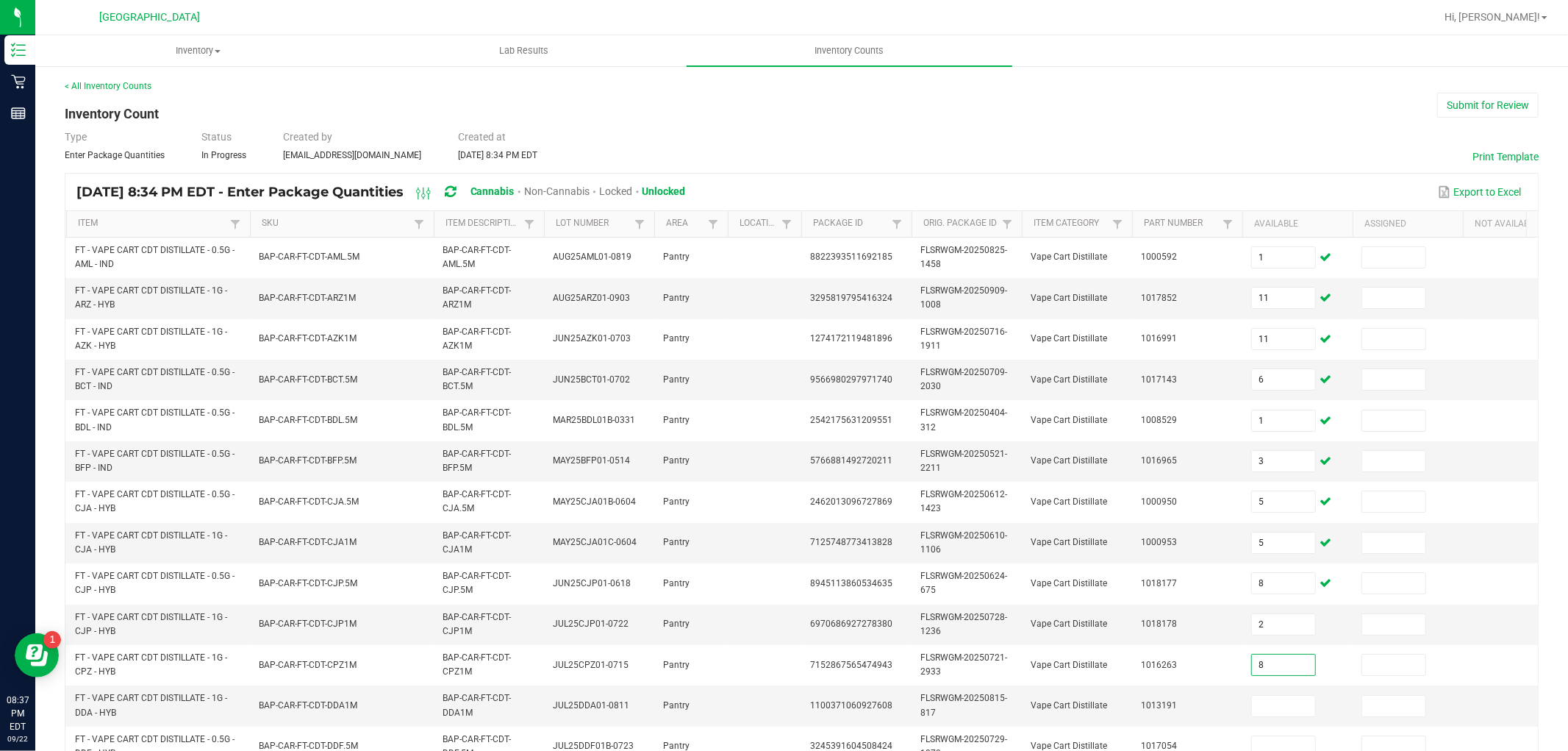
type input "8"
type input "3"
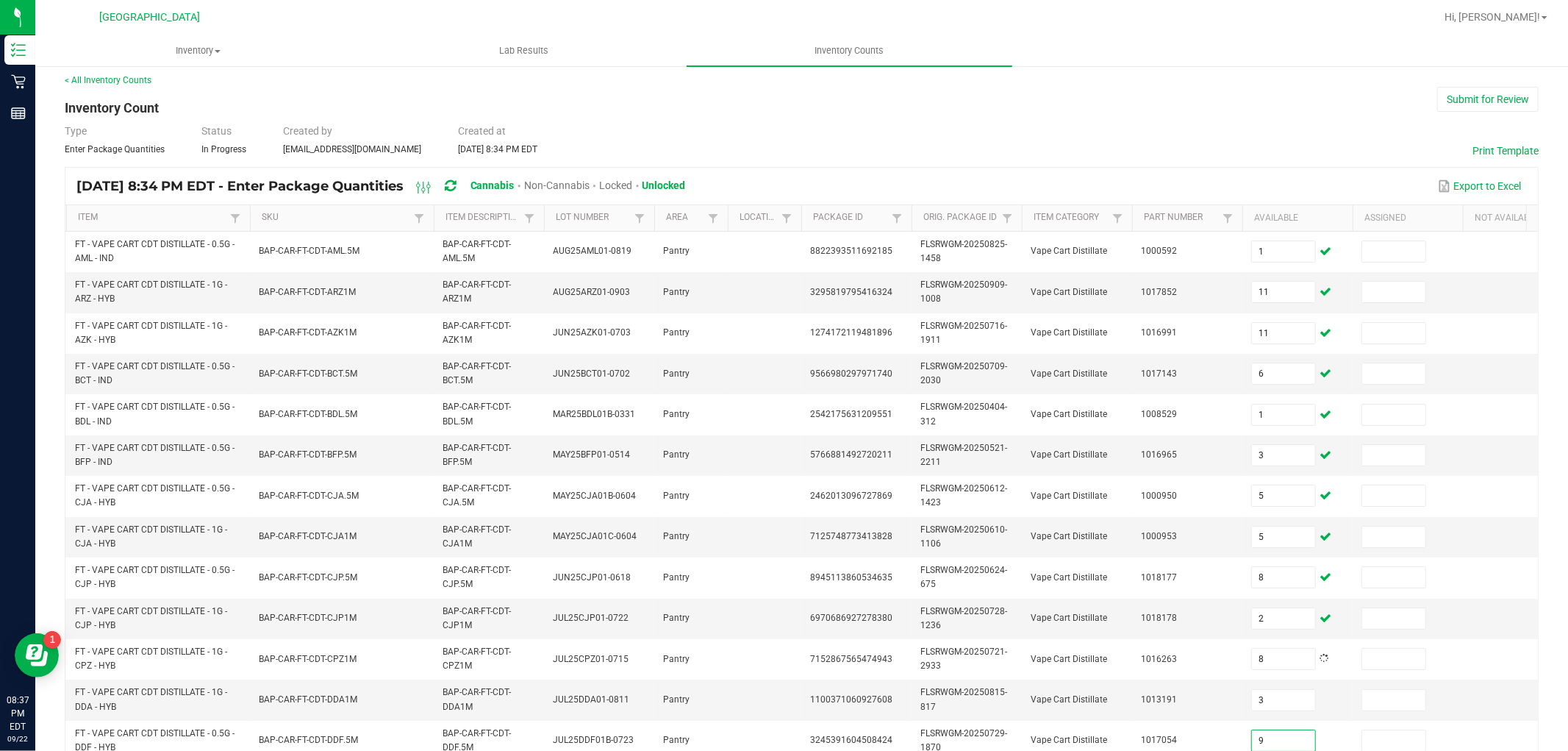
type input "9"
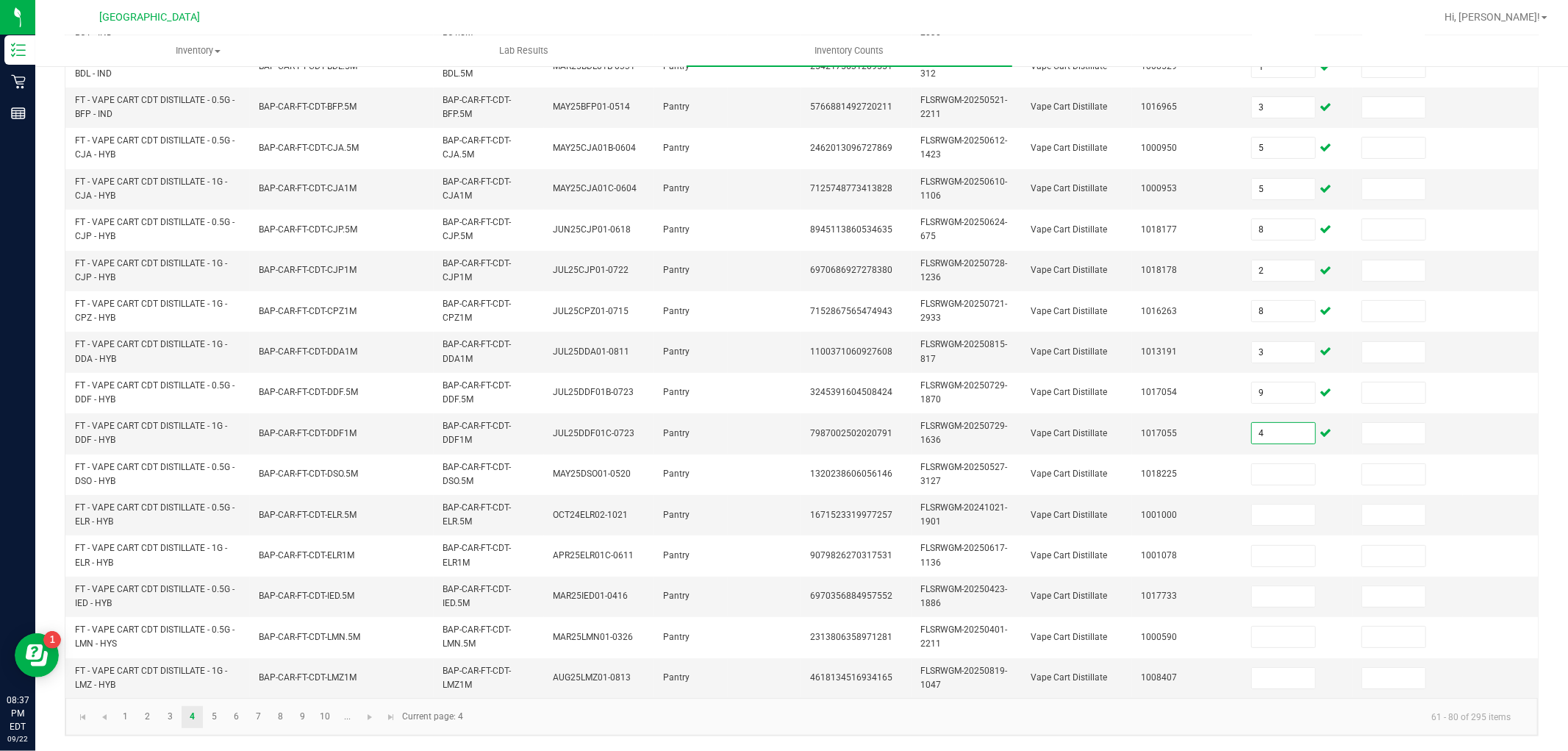
type input "4"
type input "6"
type input "3"
type input "2"
click at [1270, 586] on input at bounding box center [1284, 596] width 63 height 21
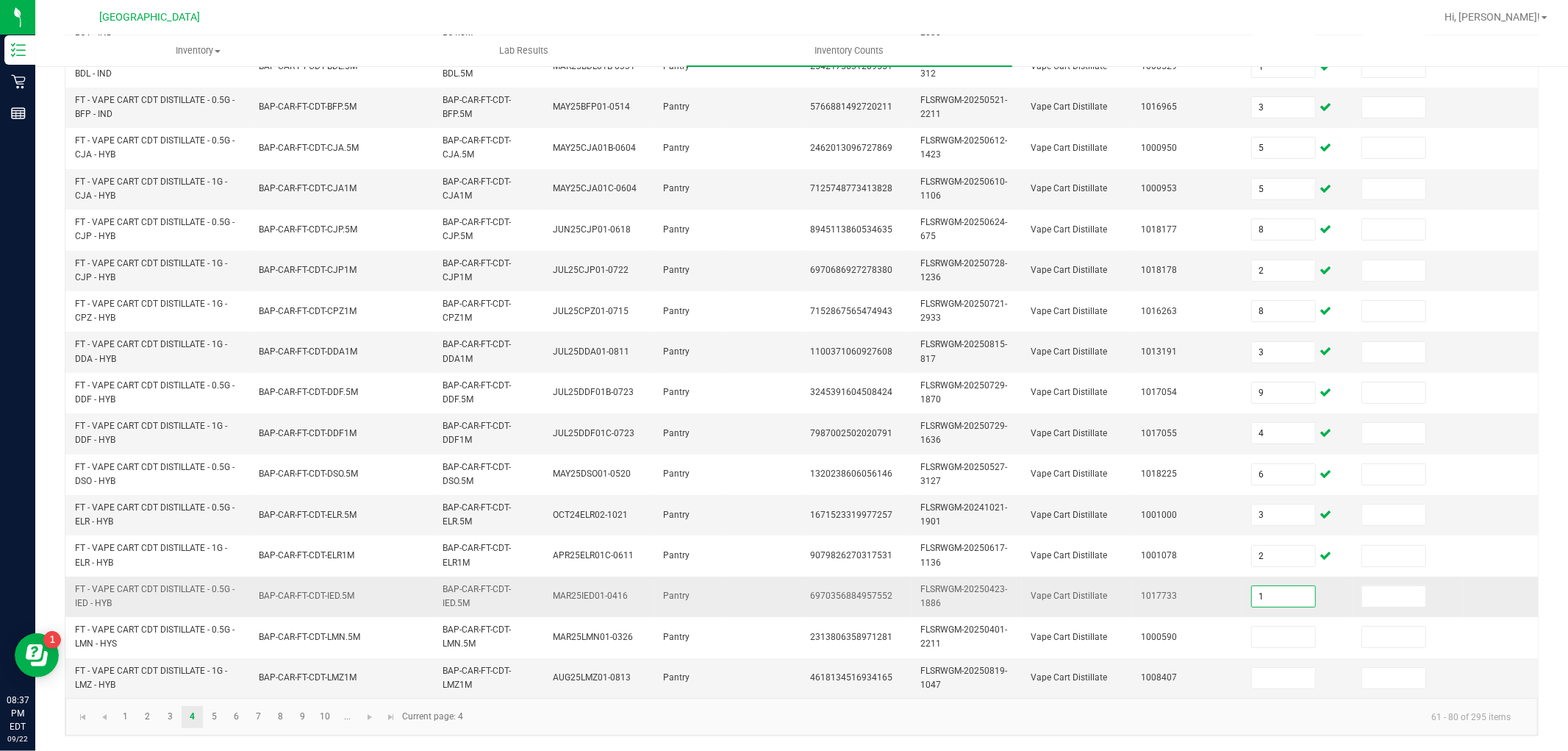
type input "1"
type input "6"
type input "9"
click at [218, 716] on link "5" at bounding box center [214, 716] width 21 height 22
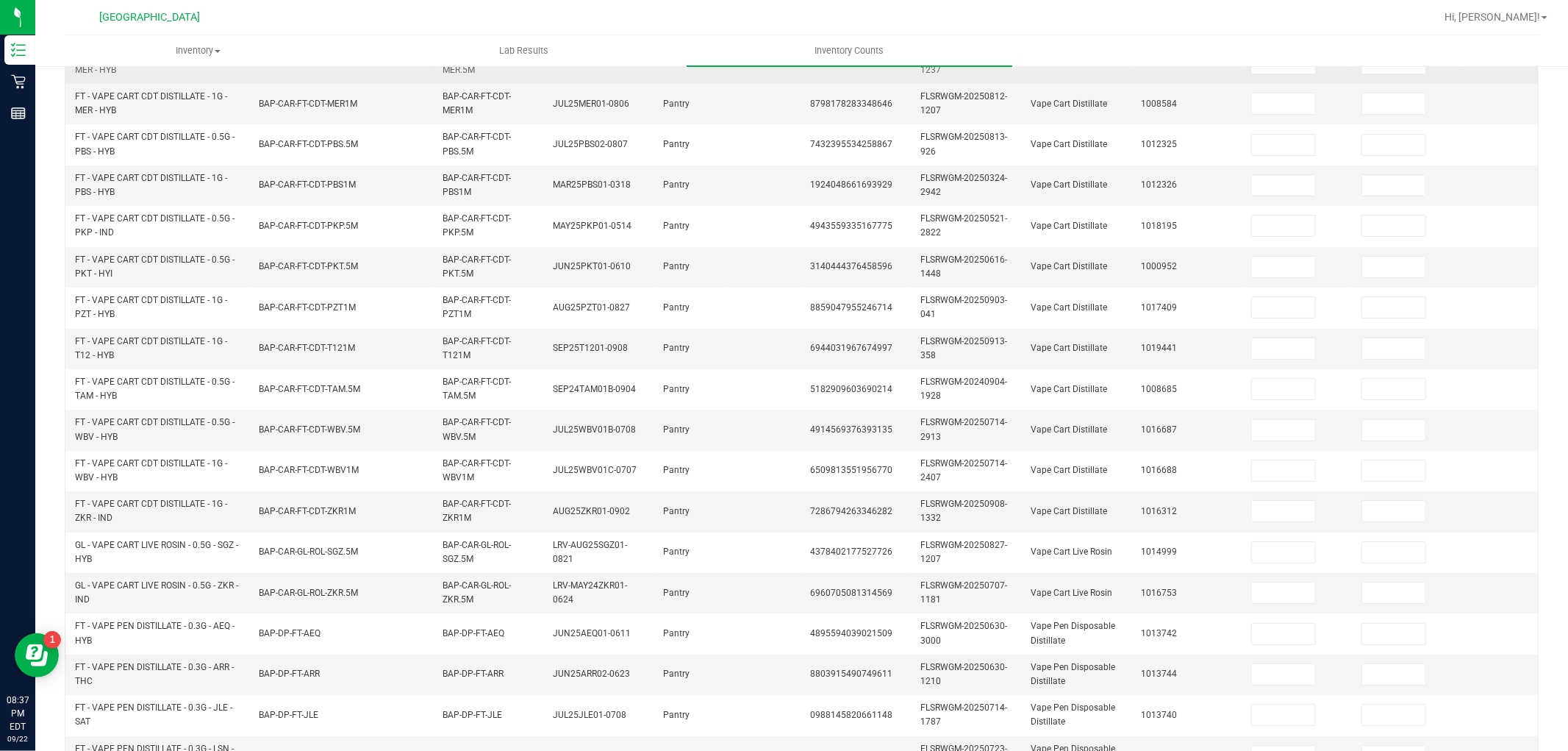
scroll to position [0, 0]
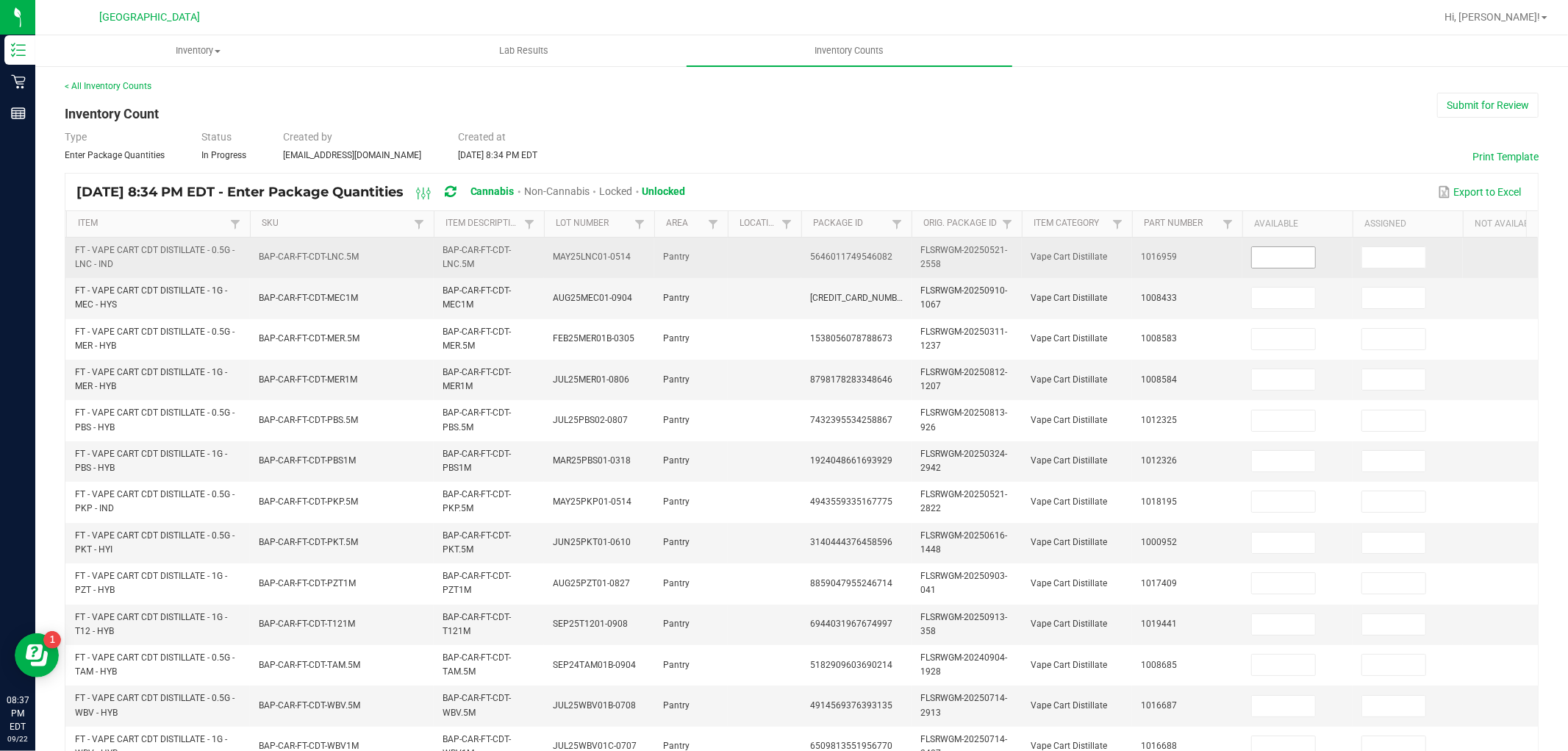
click at [1269, 253] on input at bounding box center [1284, 257] width 63 height 21
type input "1"
type input "5"
type input "1"
type input "9"
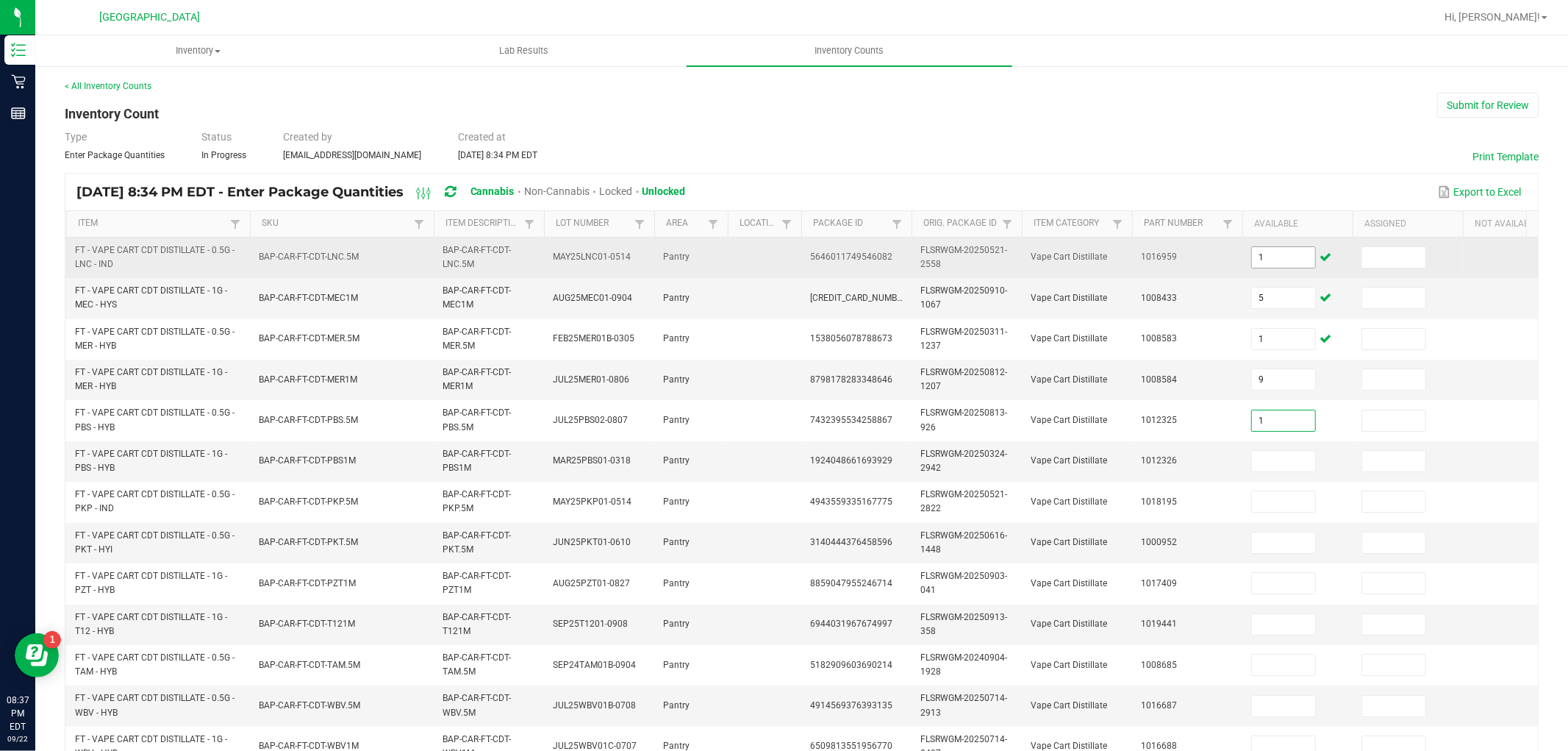
type input "1"
type input "3"
type input "6"
type input "3"
type input "9"
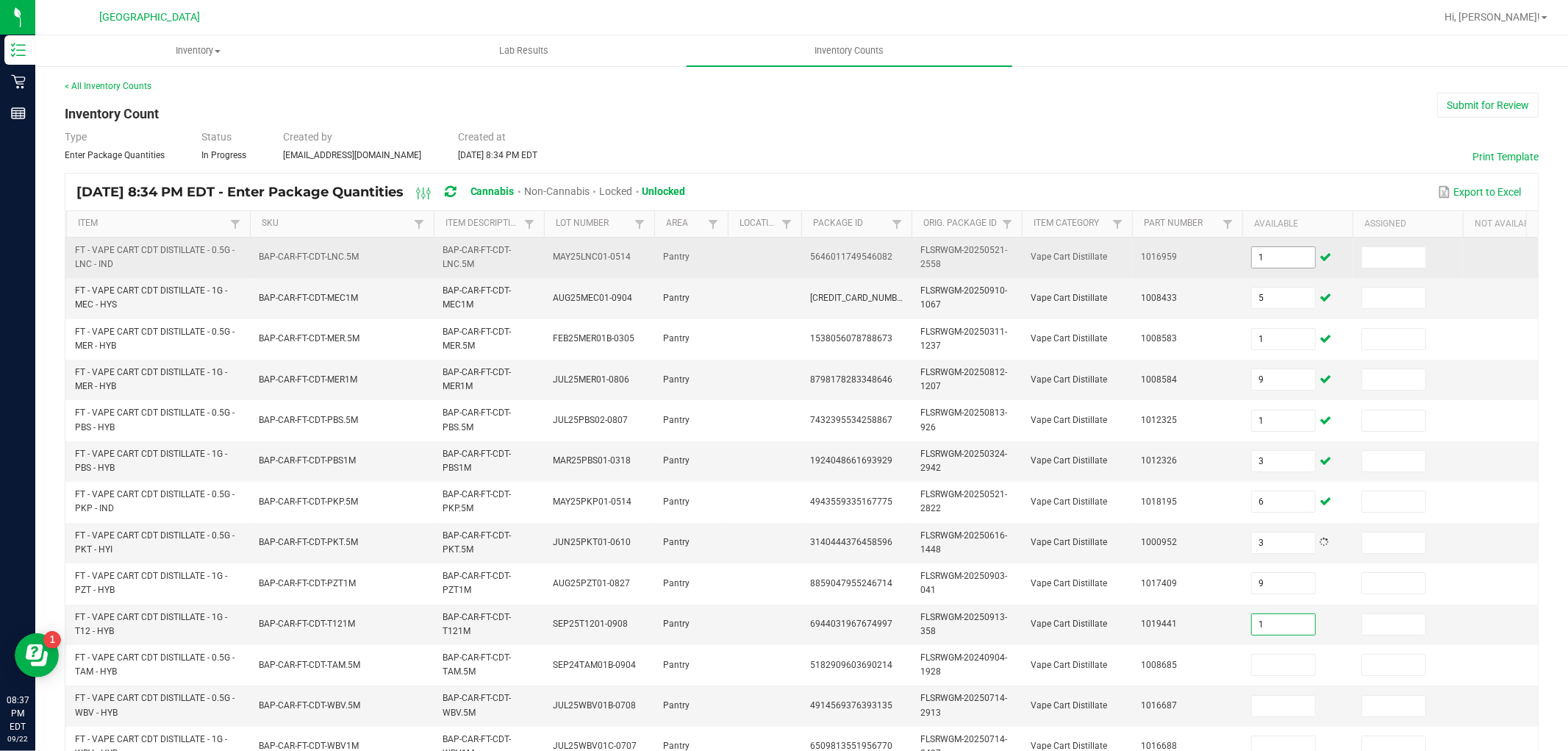
type input "1"
type input "5"
type input "9"
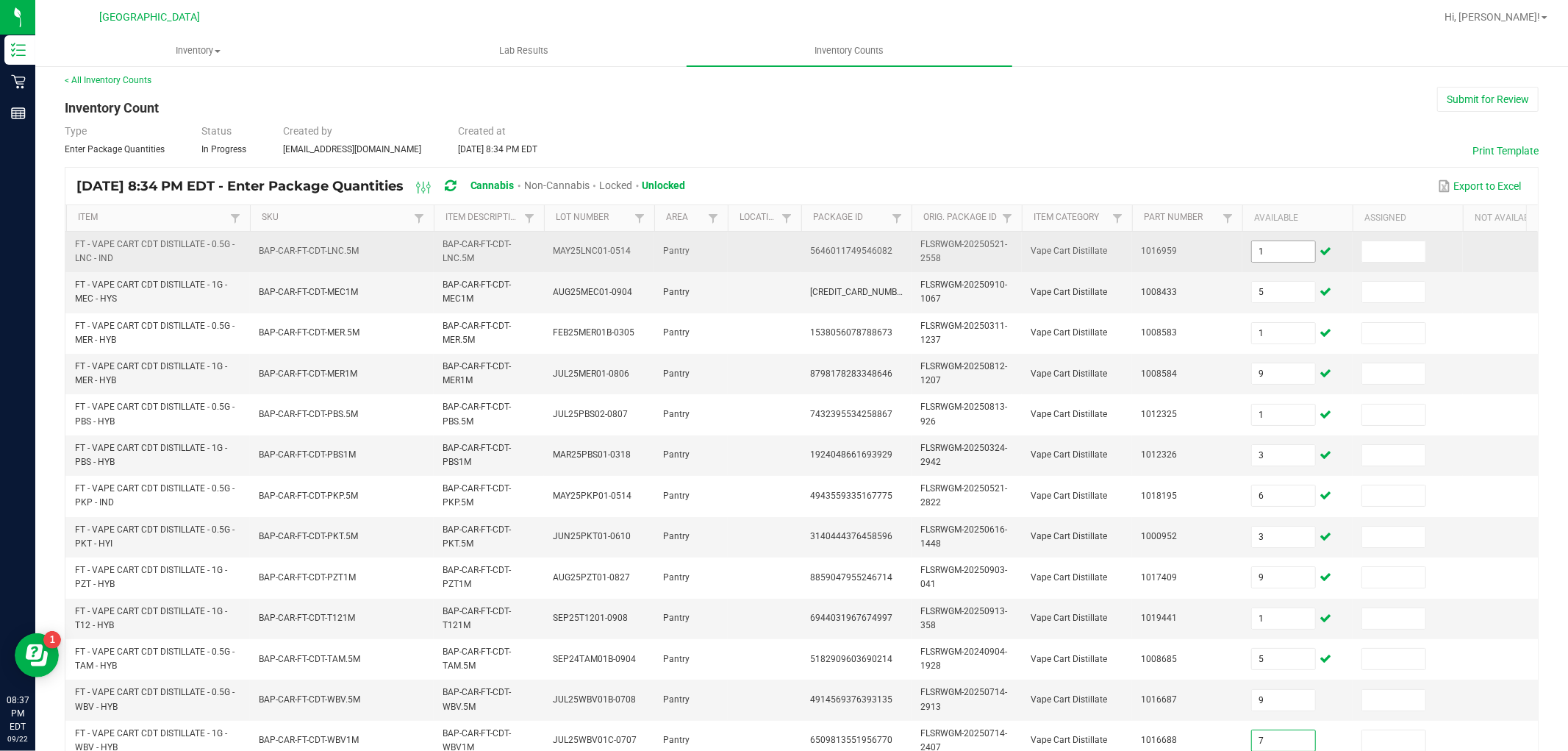
type input "7"
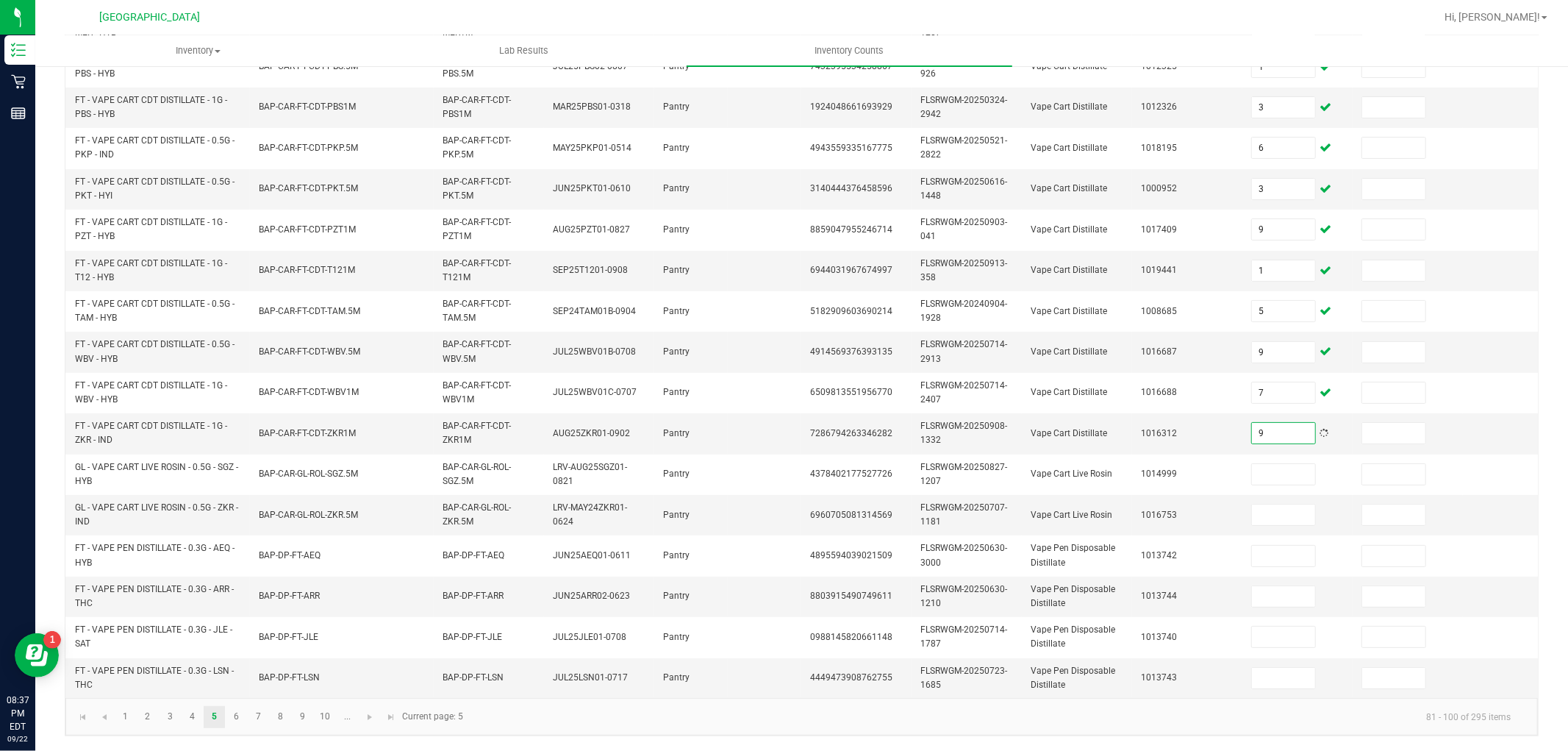
type input "9"
type input "1"
type input "9"
type input "8"
type input "18"
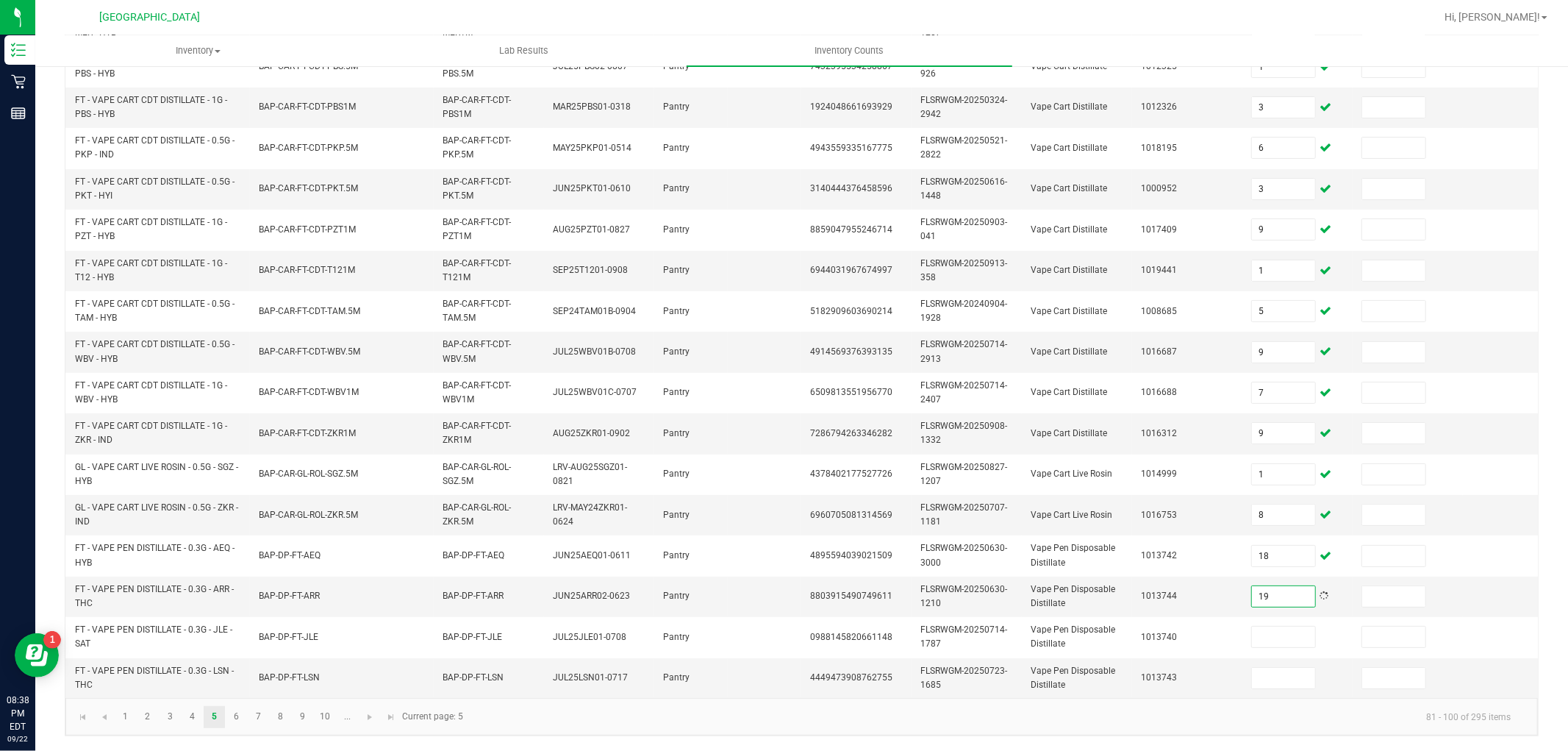
type input "19"
type input "3"
type input "8"
click at [239, 710] on link "6" at bounding box center [236, 716] width 21 height 22
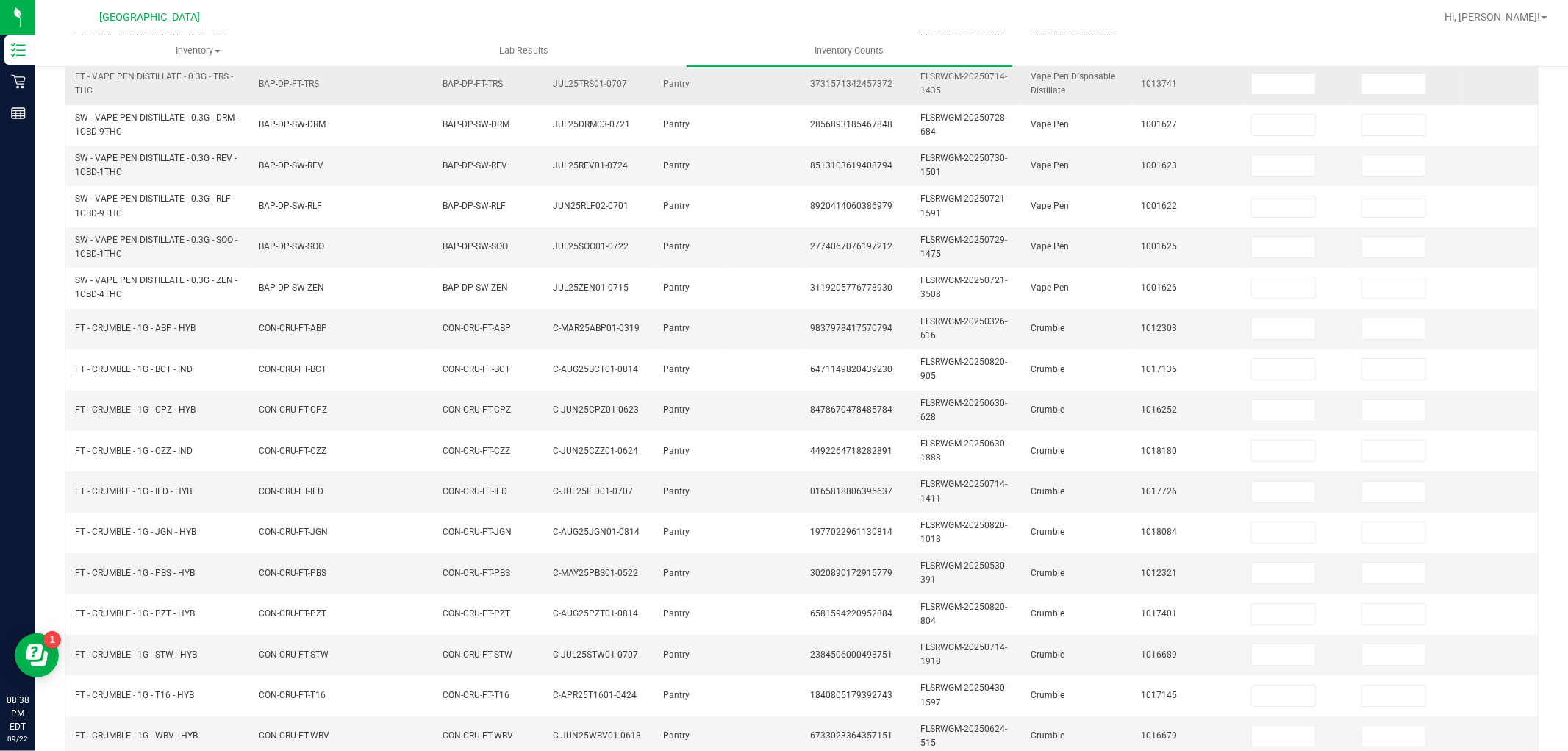
scroll to position [40, 0]
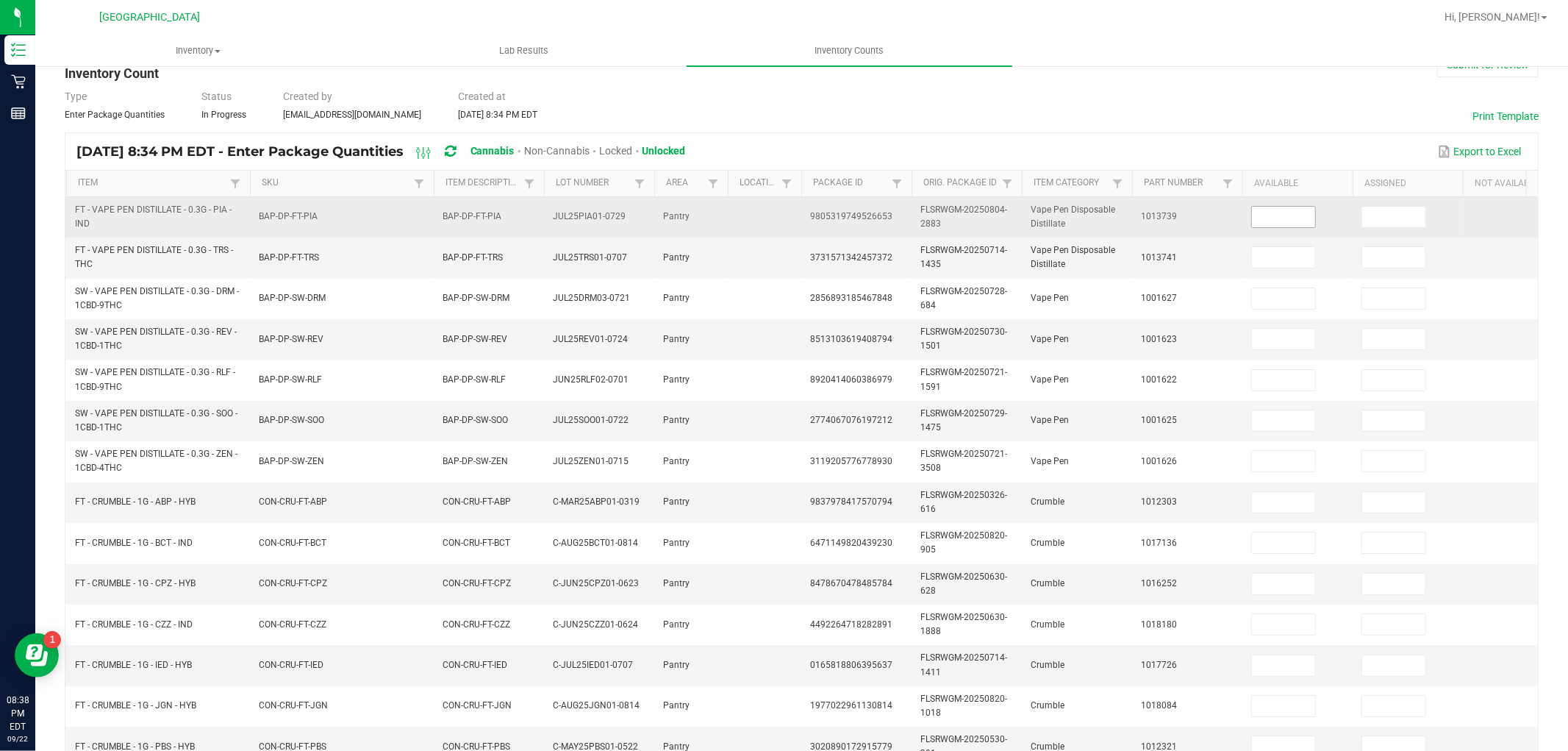
click at [1294, 212] on input at bounding box center [1284, 216] width 63 height 21
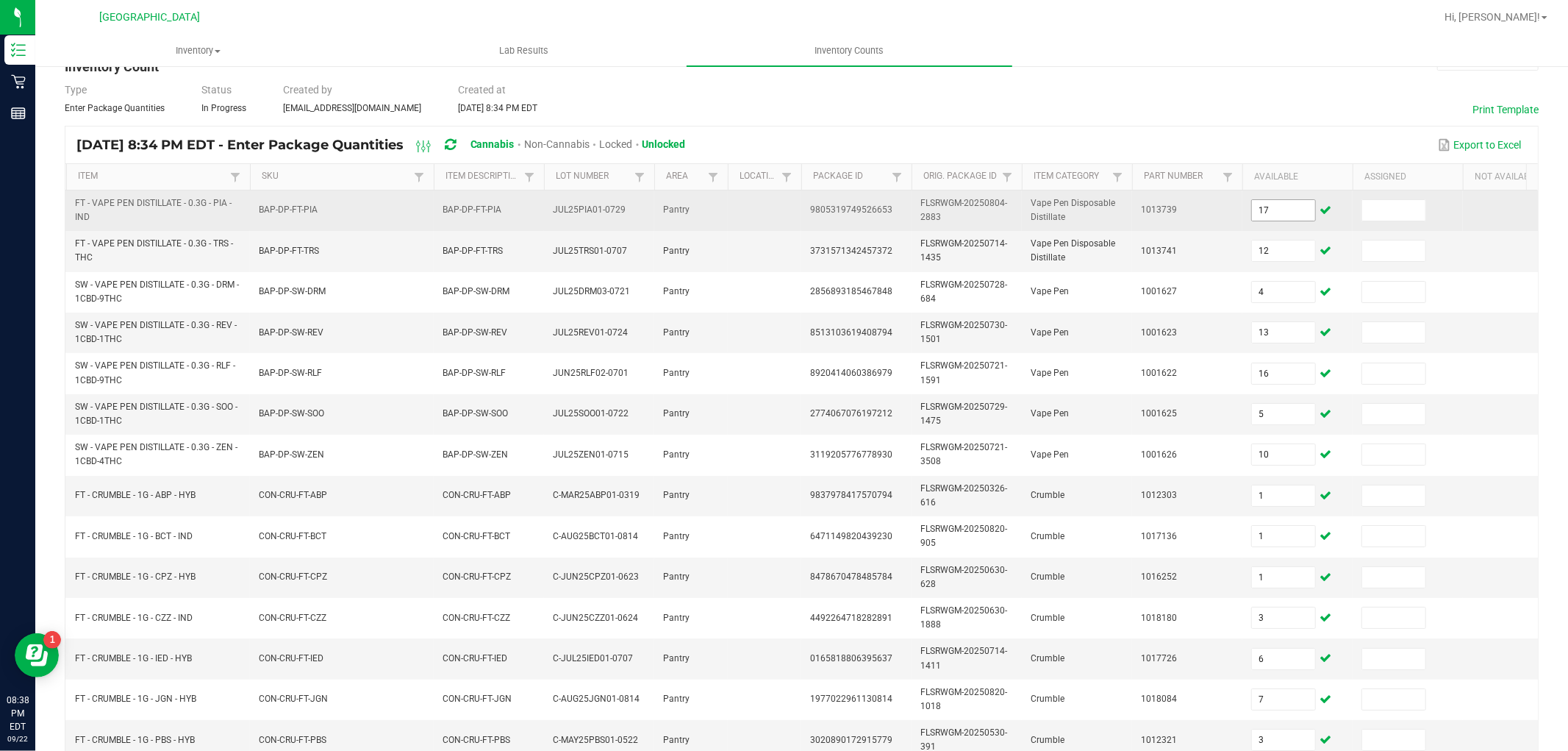
scroll to position [368, 0]
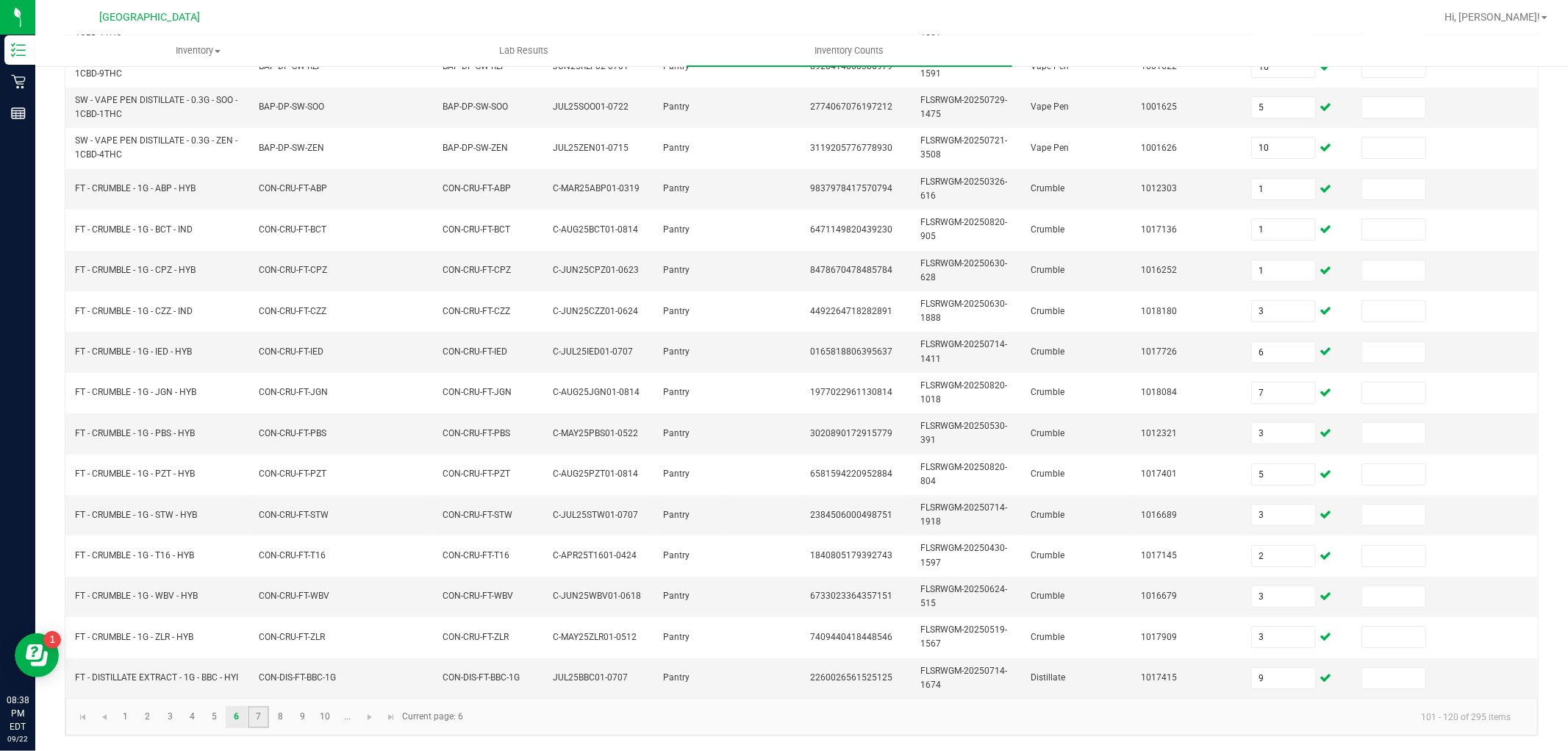
click at [262, 711] on link "7" at bounding box center [258, 716] width 21 height 22
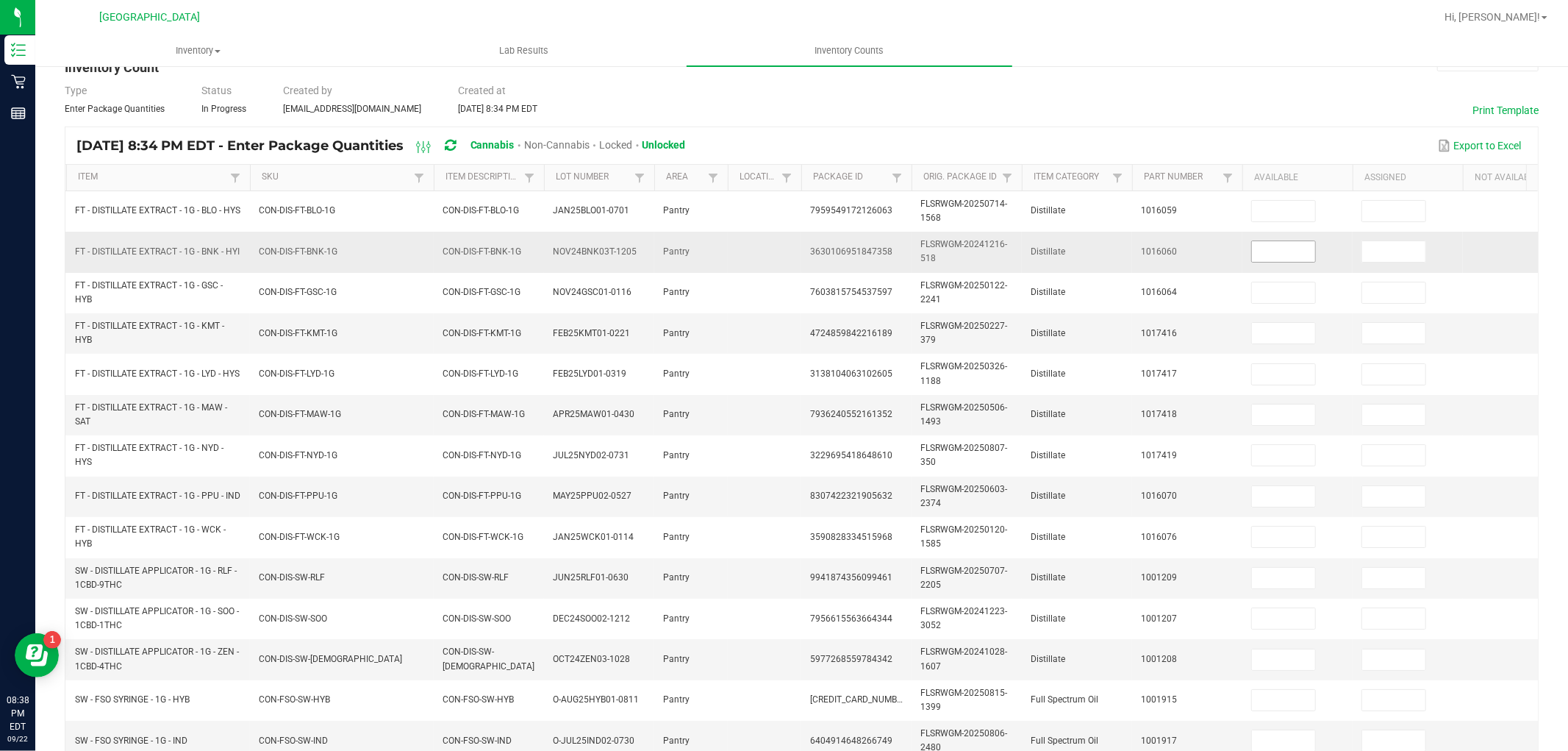
scroll to position [40, 0]
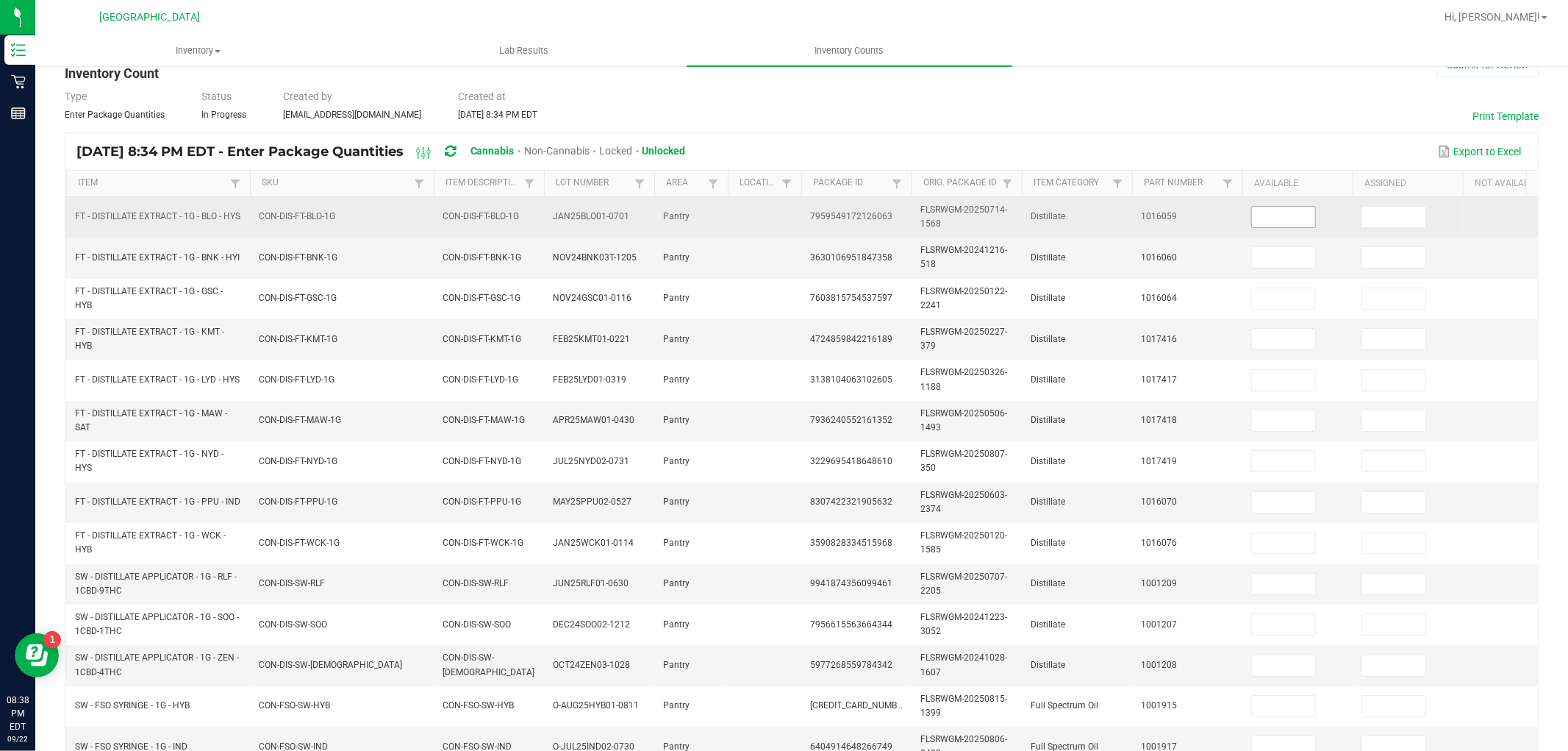
click at [1276, 220] on input at bounding box center [1284, 216] width 63 height 21
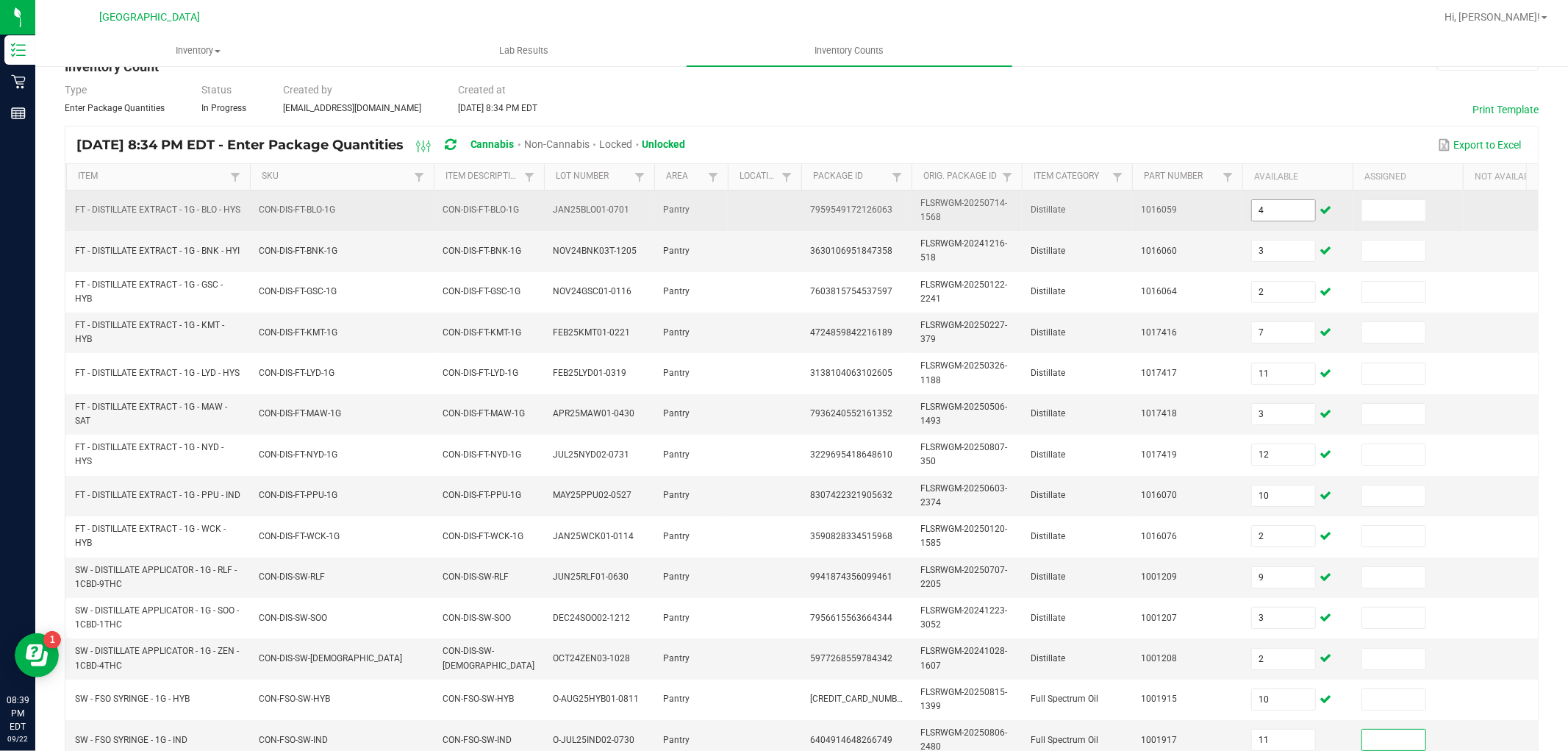
scroll to position [368, 0]
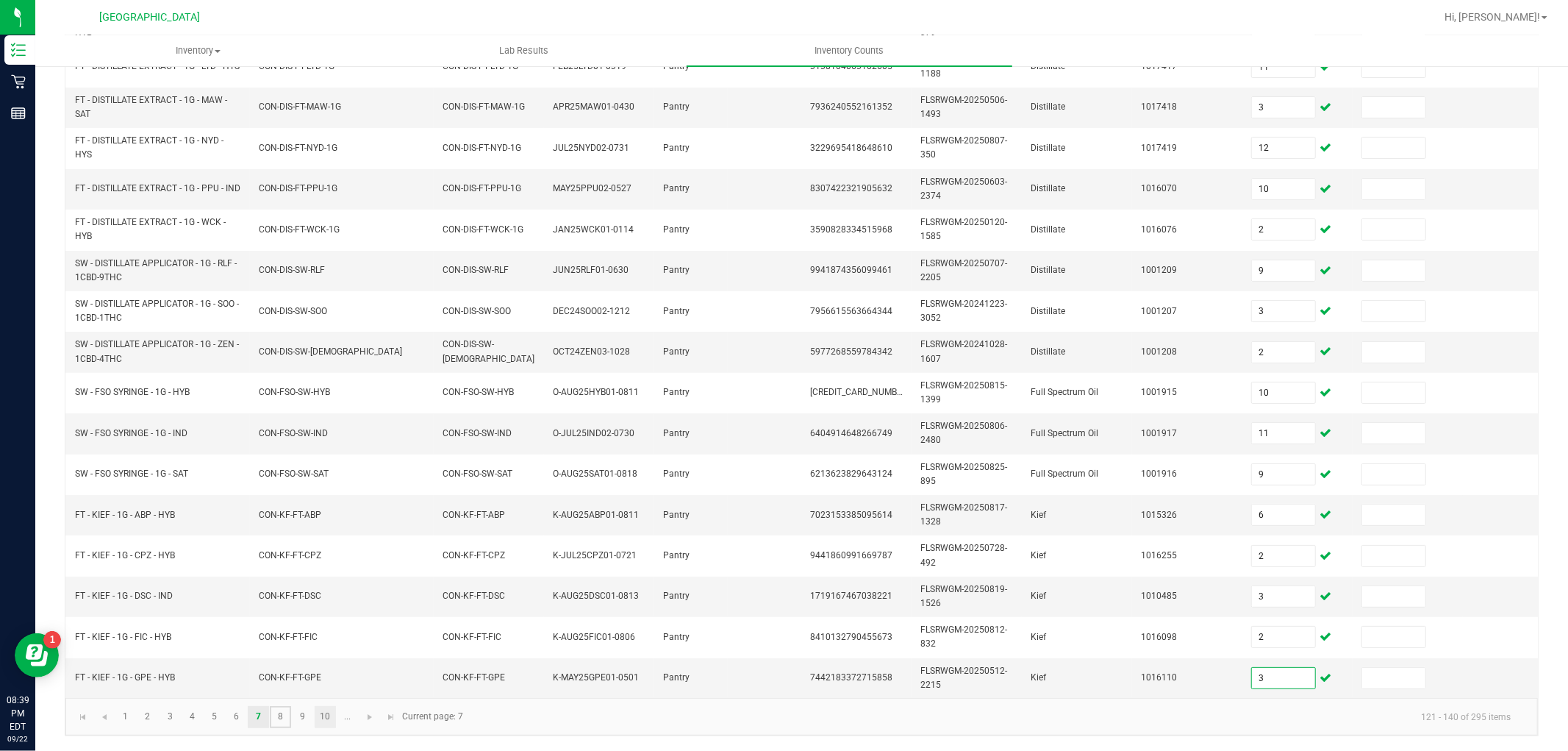
drag, startPoint x: 279, startPoint y: 716, endPoint x: 321, endPoint y: 704, distance: 43.7
click at [279, 718] on link "8" at bounding box center [280, 716] width 21 height 22
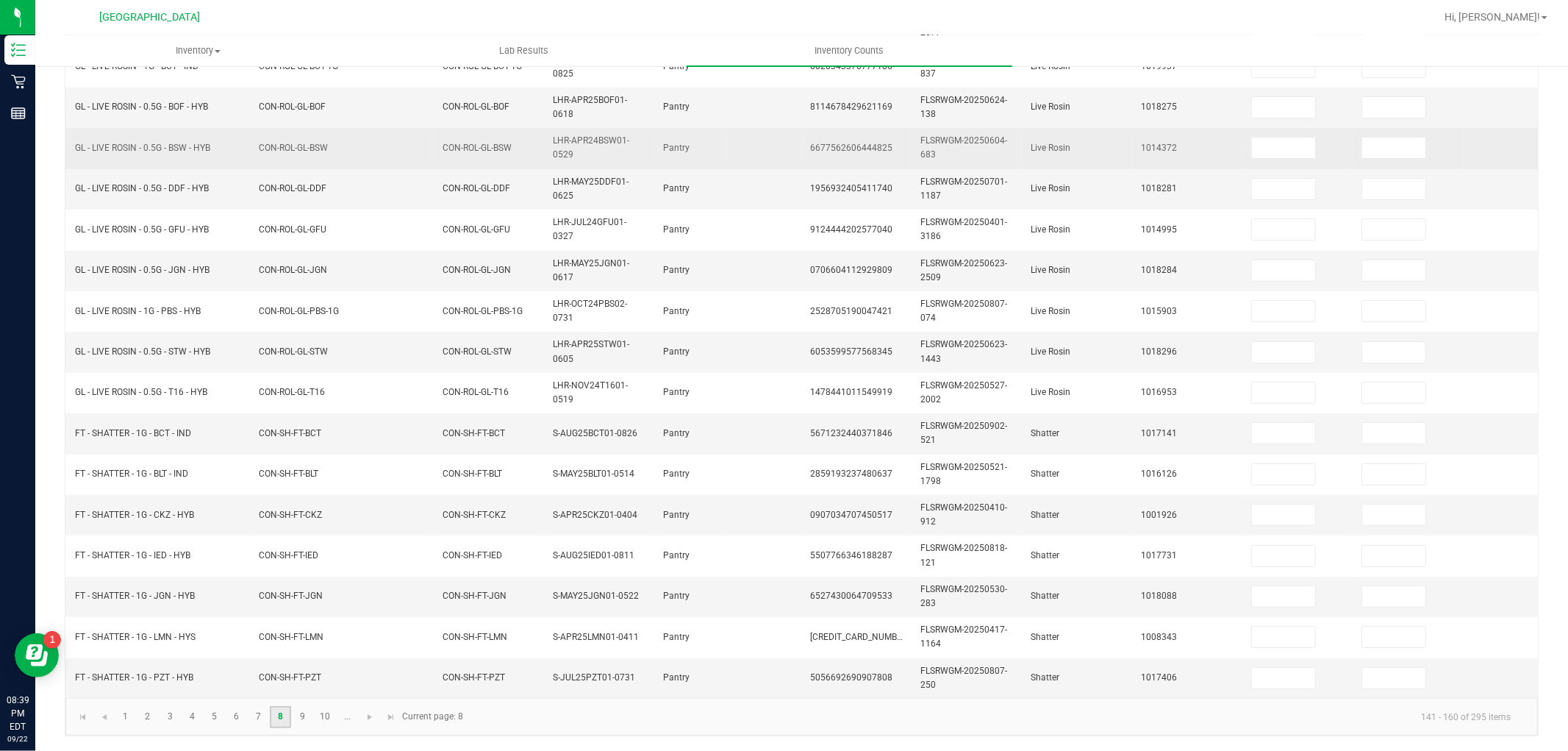
scroll to position [0, 0]
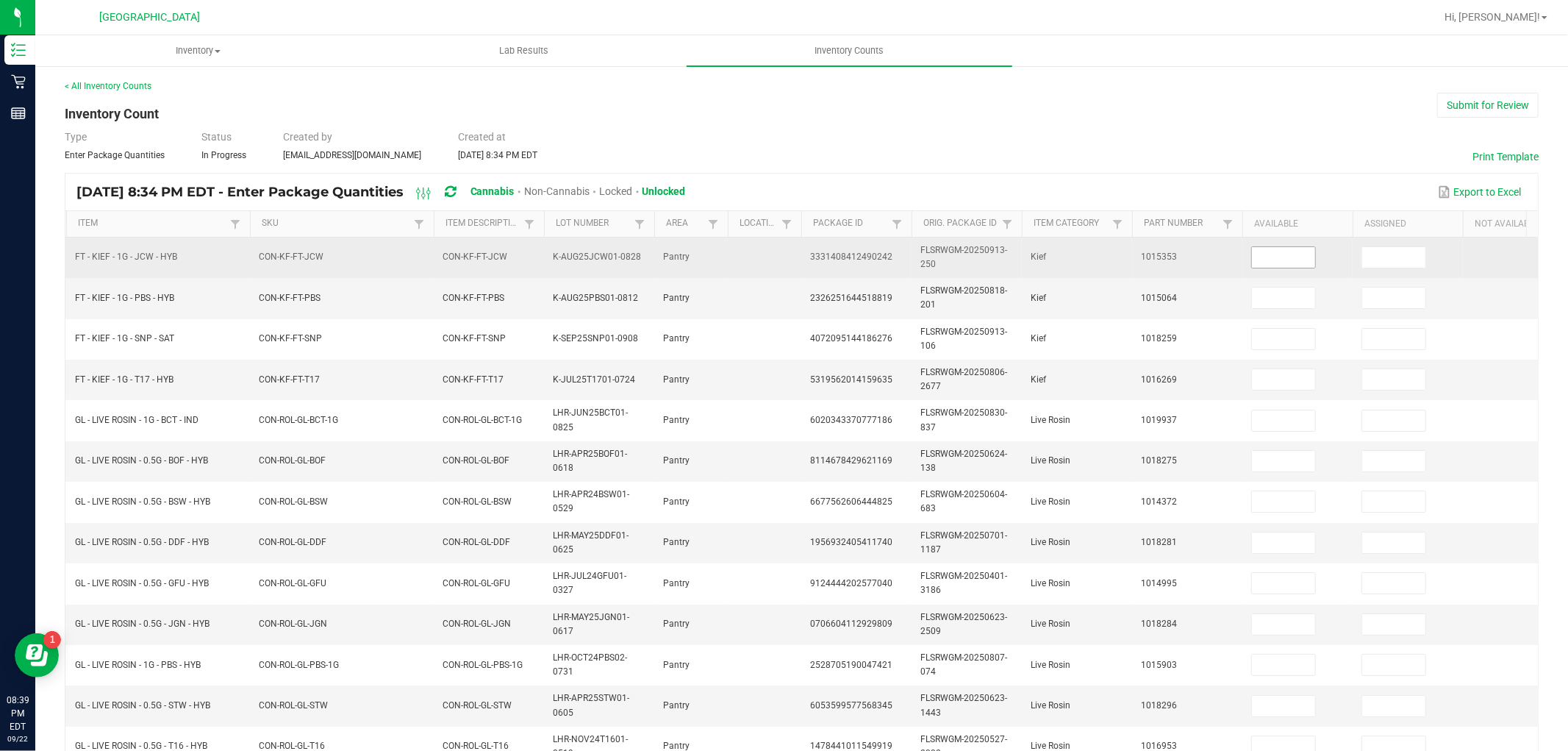
click at [1282, 256] on input at bounding box center [1284, 257] width 63 height 21
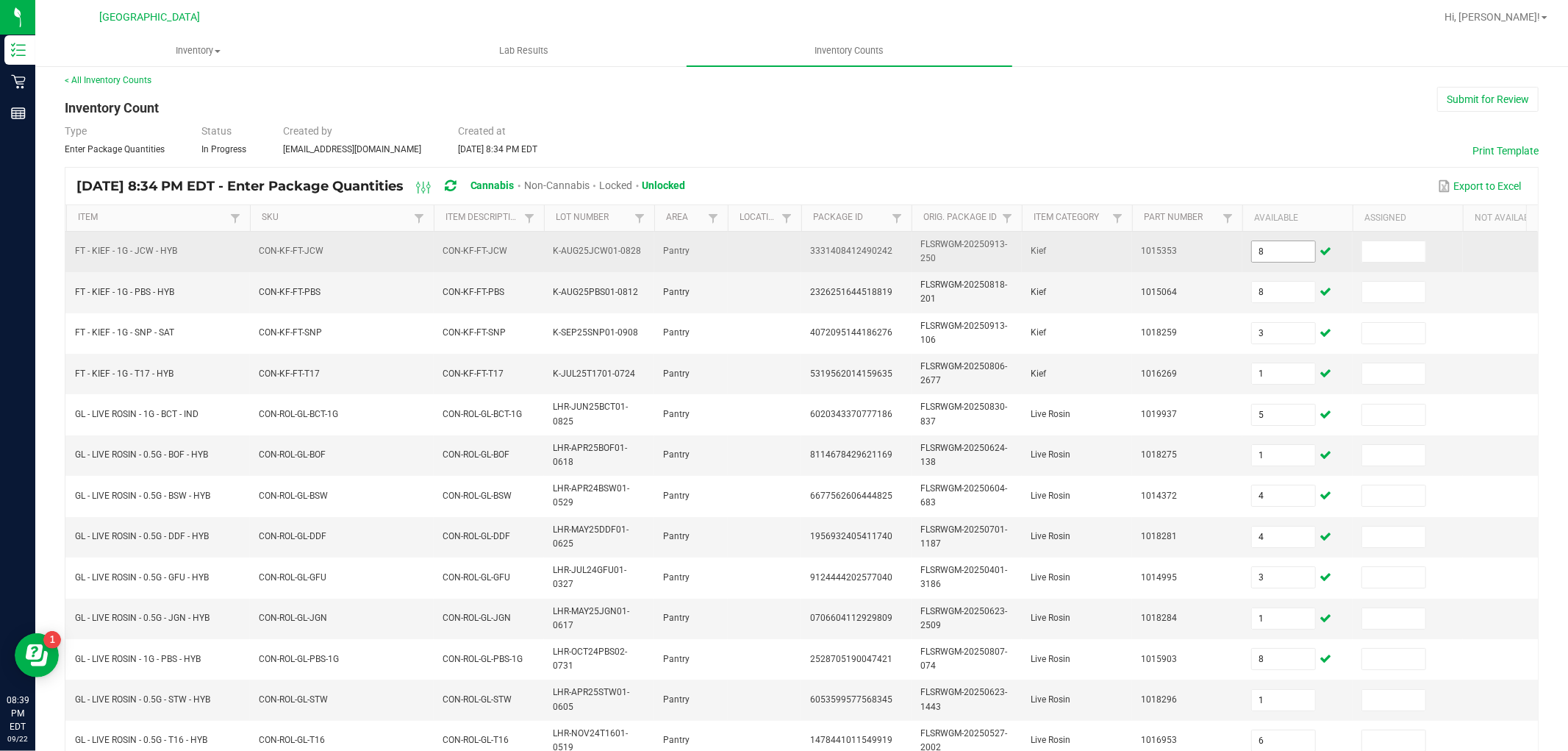
scroll to position [368, 0]
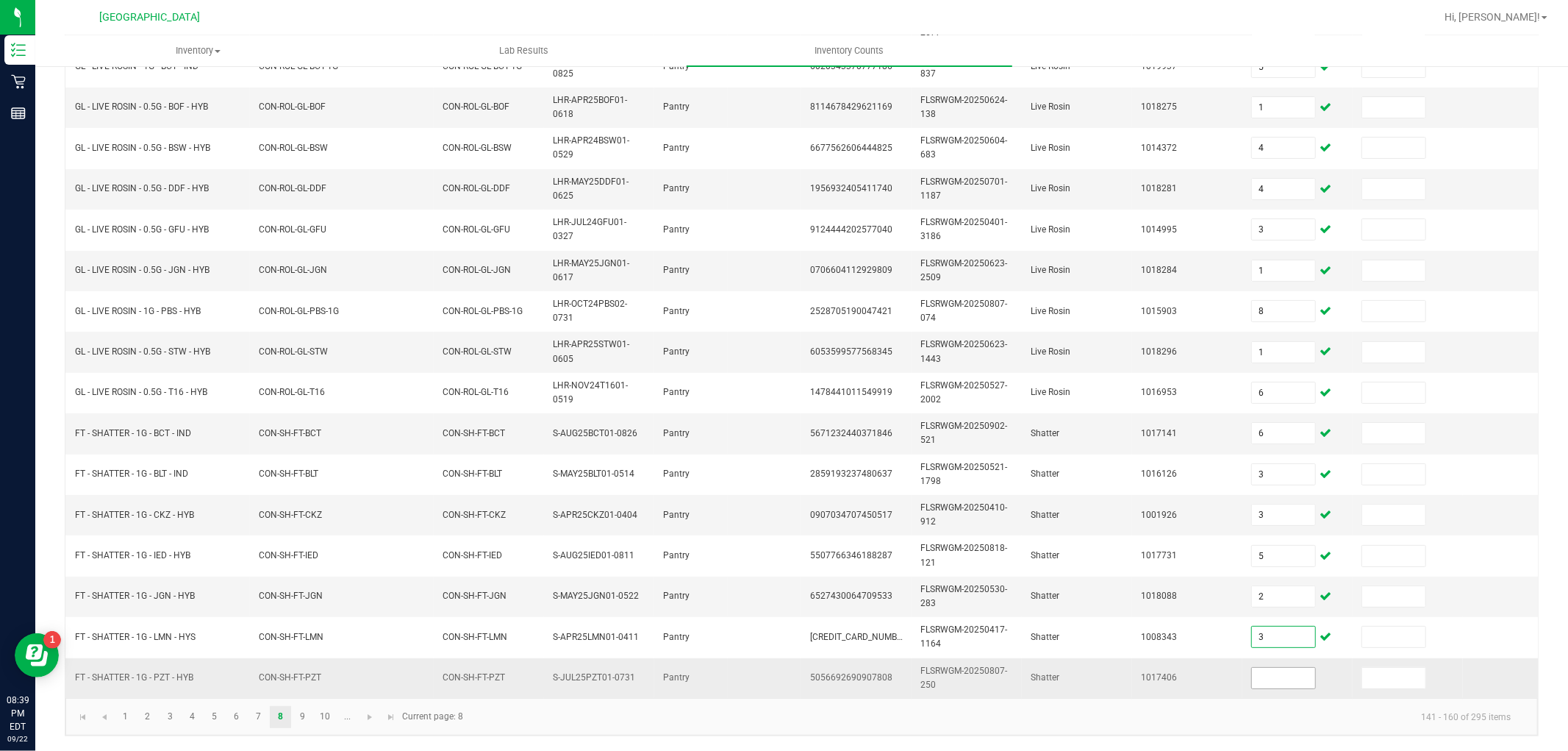
click at [1284, 670] on input at bounding box center [1284, 678] width 63 height 21
click at [310, 711] on link "9" at bounding box center [302, 716] width 21 height 22
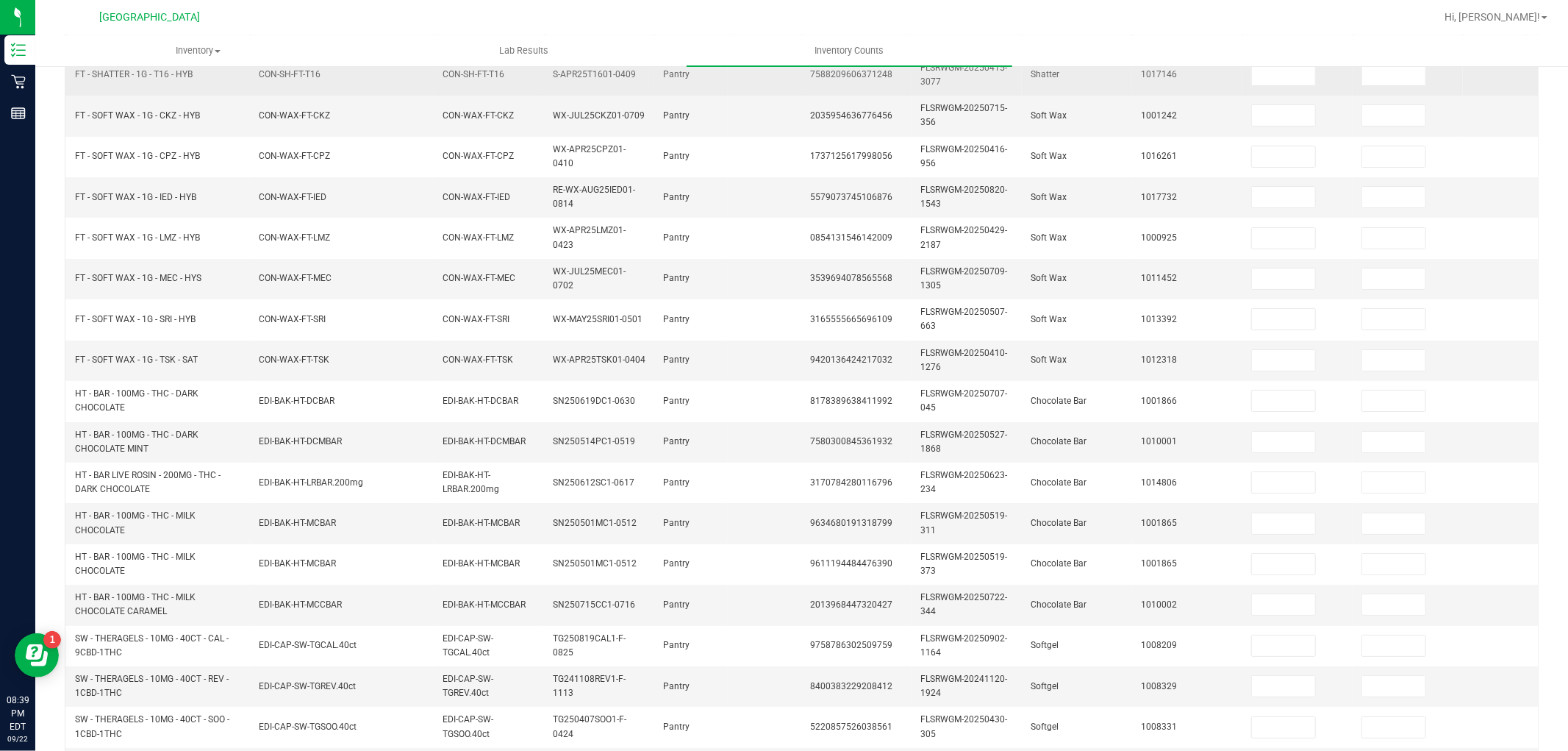
scroll to position [0, 0]
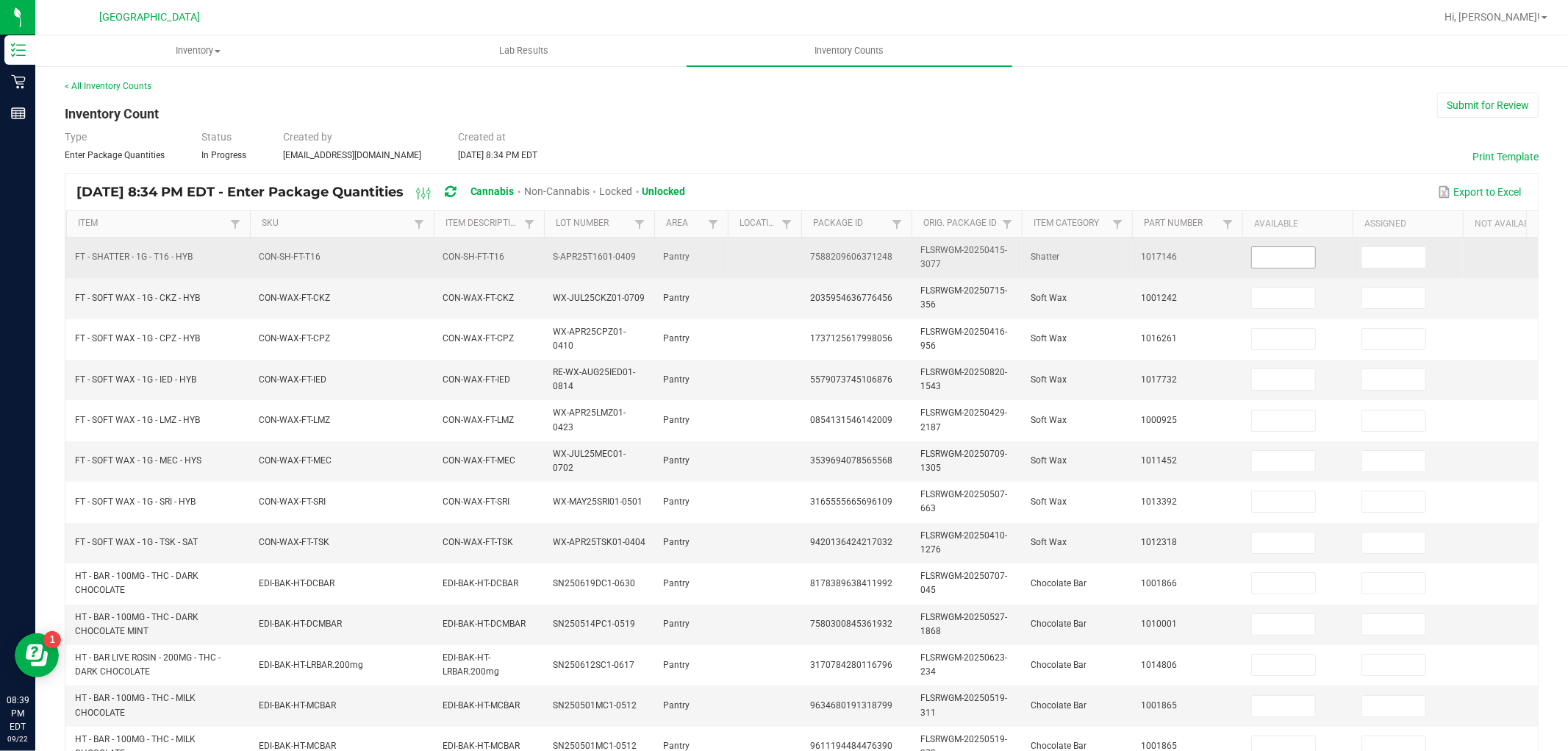
click at [1289, 261] on input at bounding box center [1284, 257] width 63 height 21
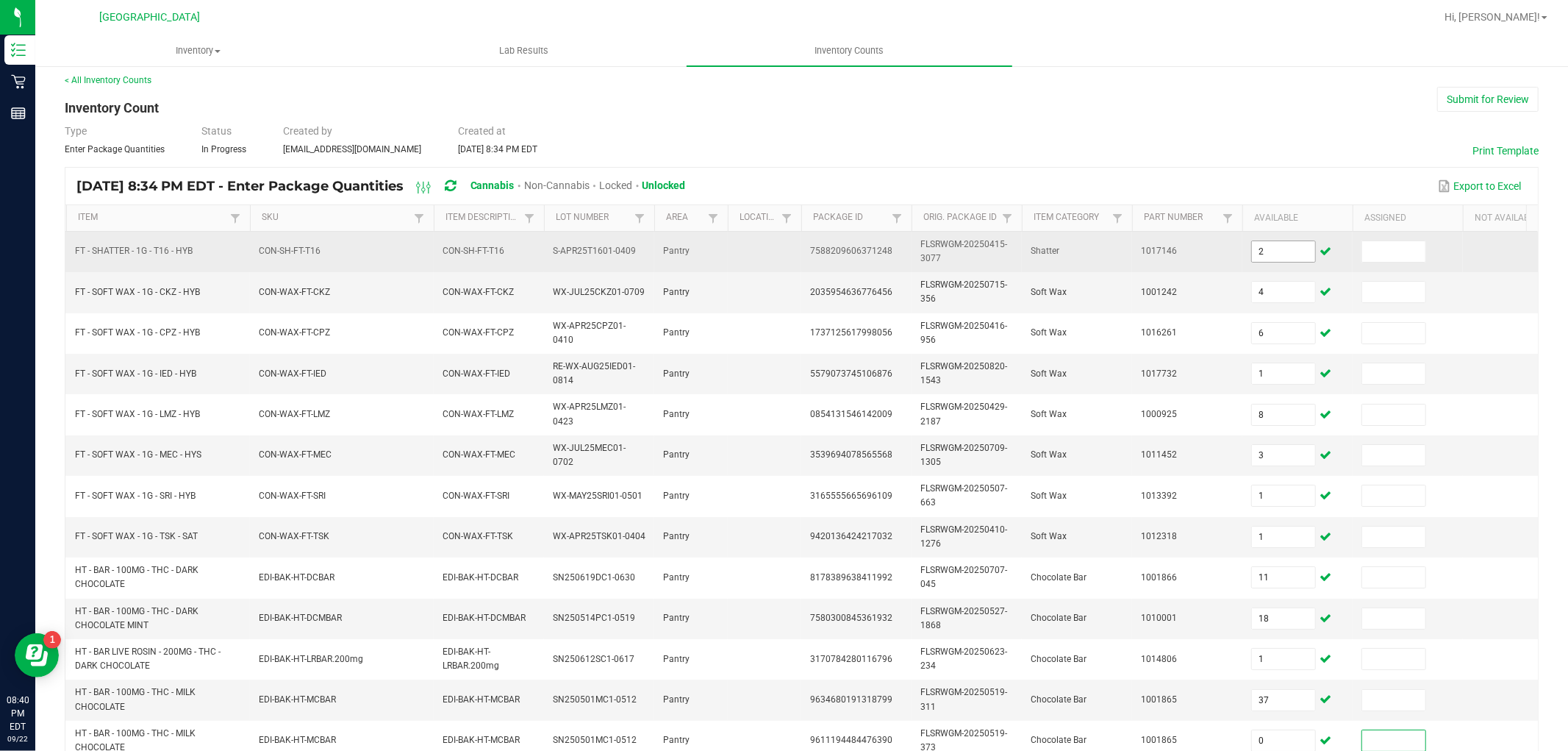
scroll to position [368, 0]
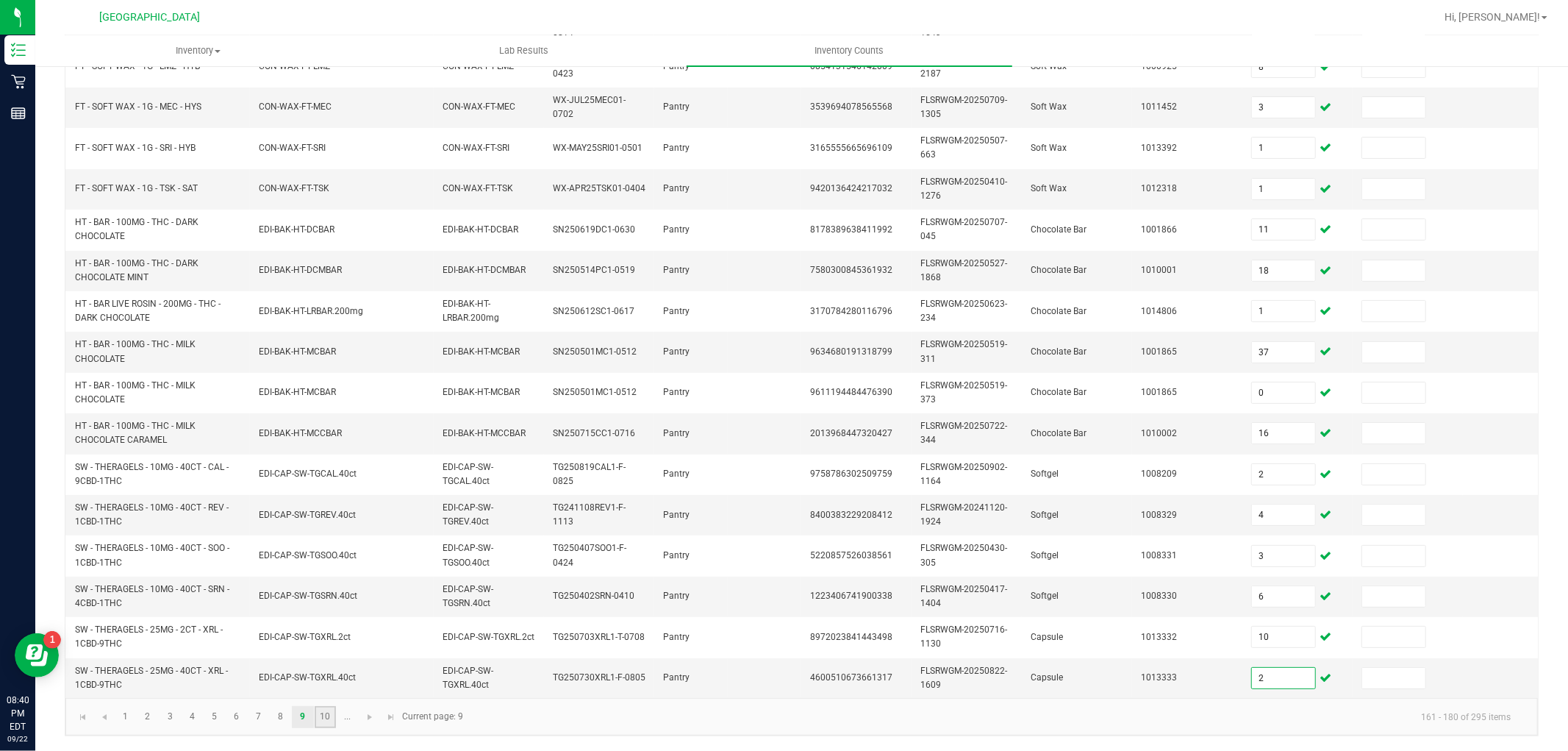
click at [320, 717] on link "10" at bounding box center [325, 716] width 21 height 22
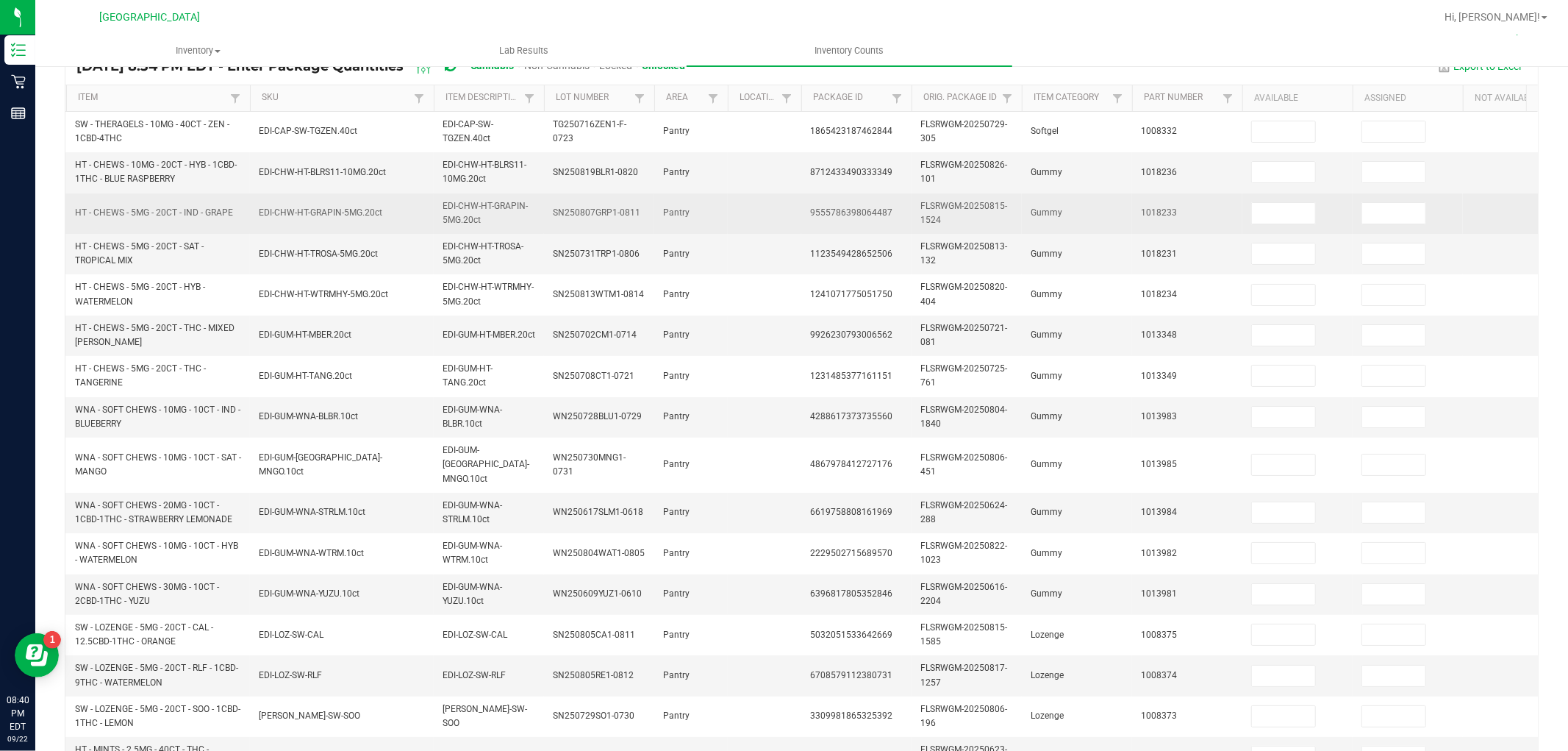
scroll to position [0, 0]
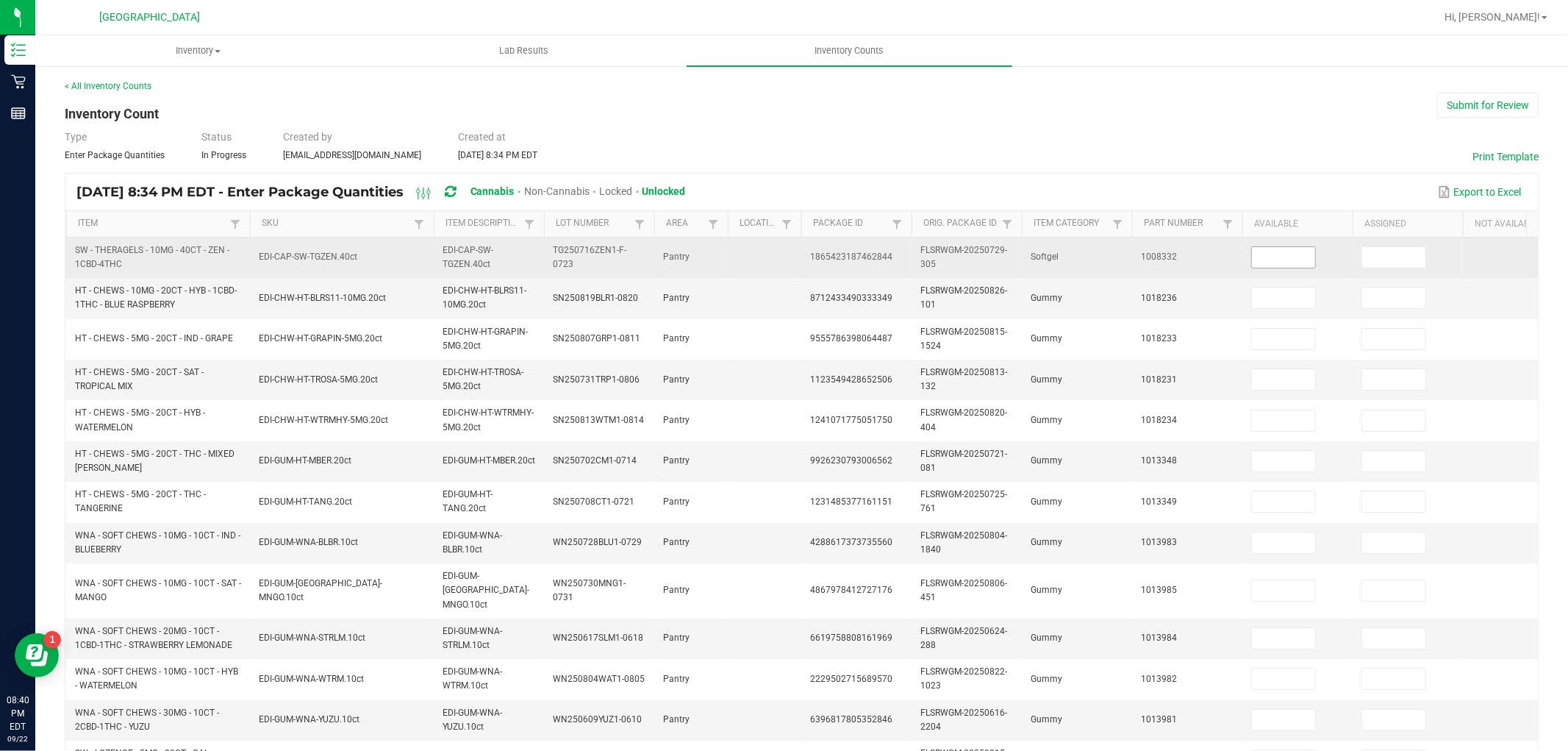
click at [1268, 255] on input at bounding box center [1284, 257] width 63 height 21
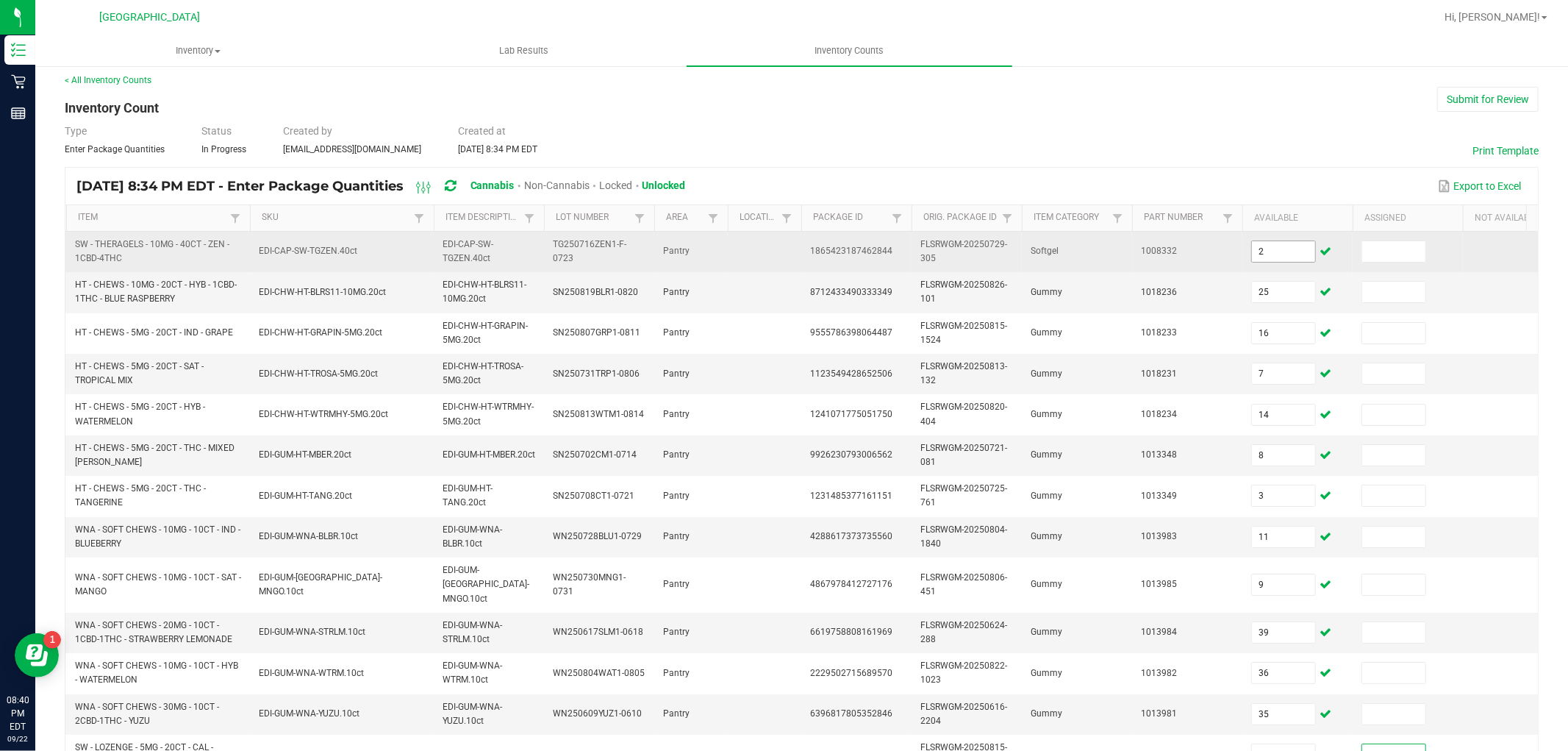
scroll to position [368, 0]
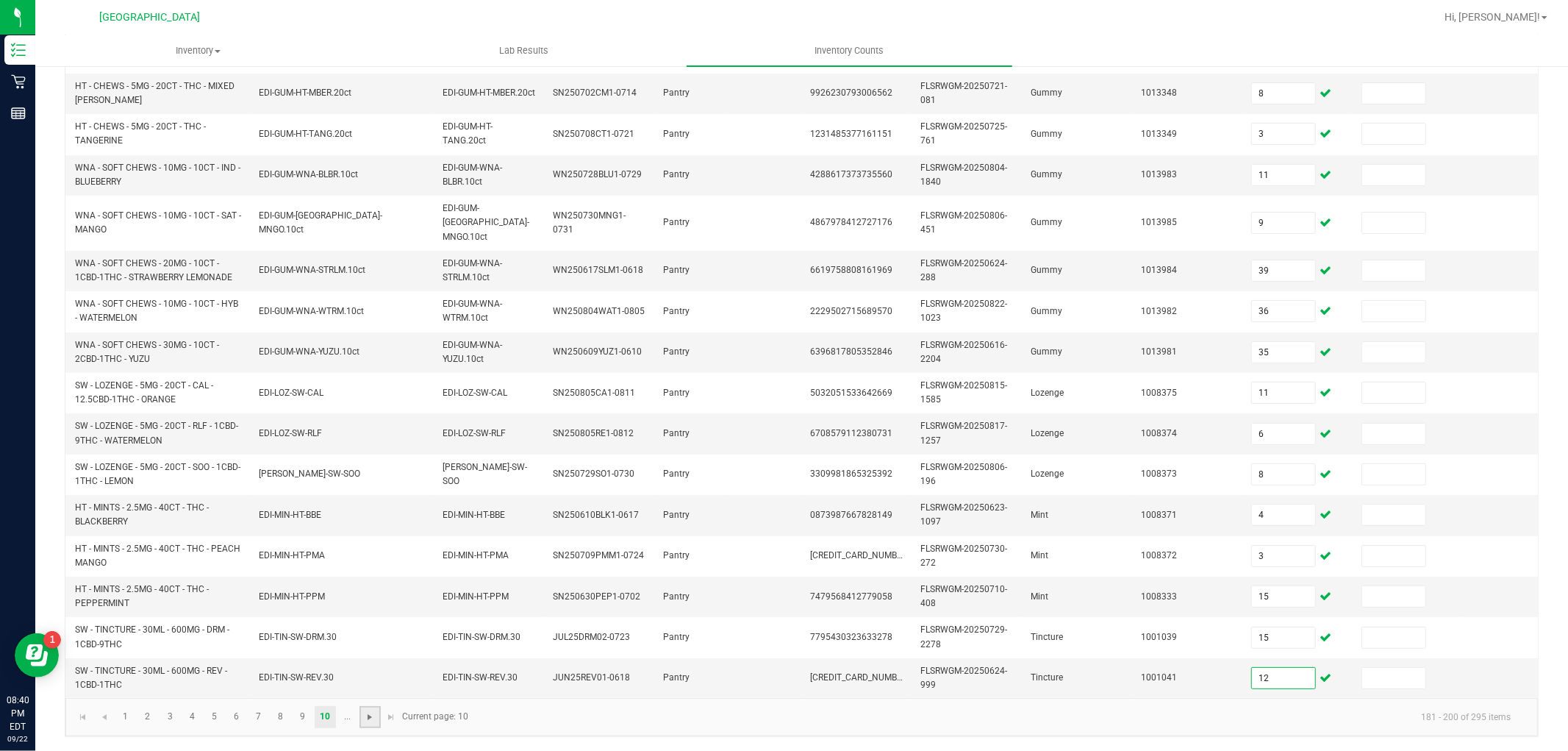
click at [366, 722] on span "Go to the next page" at bounding box center [369, 716] width 12 height 12
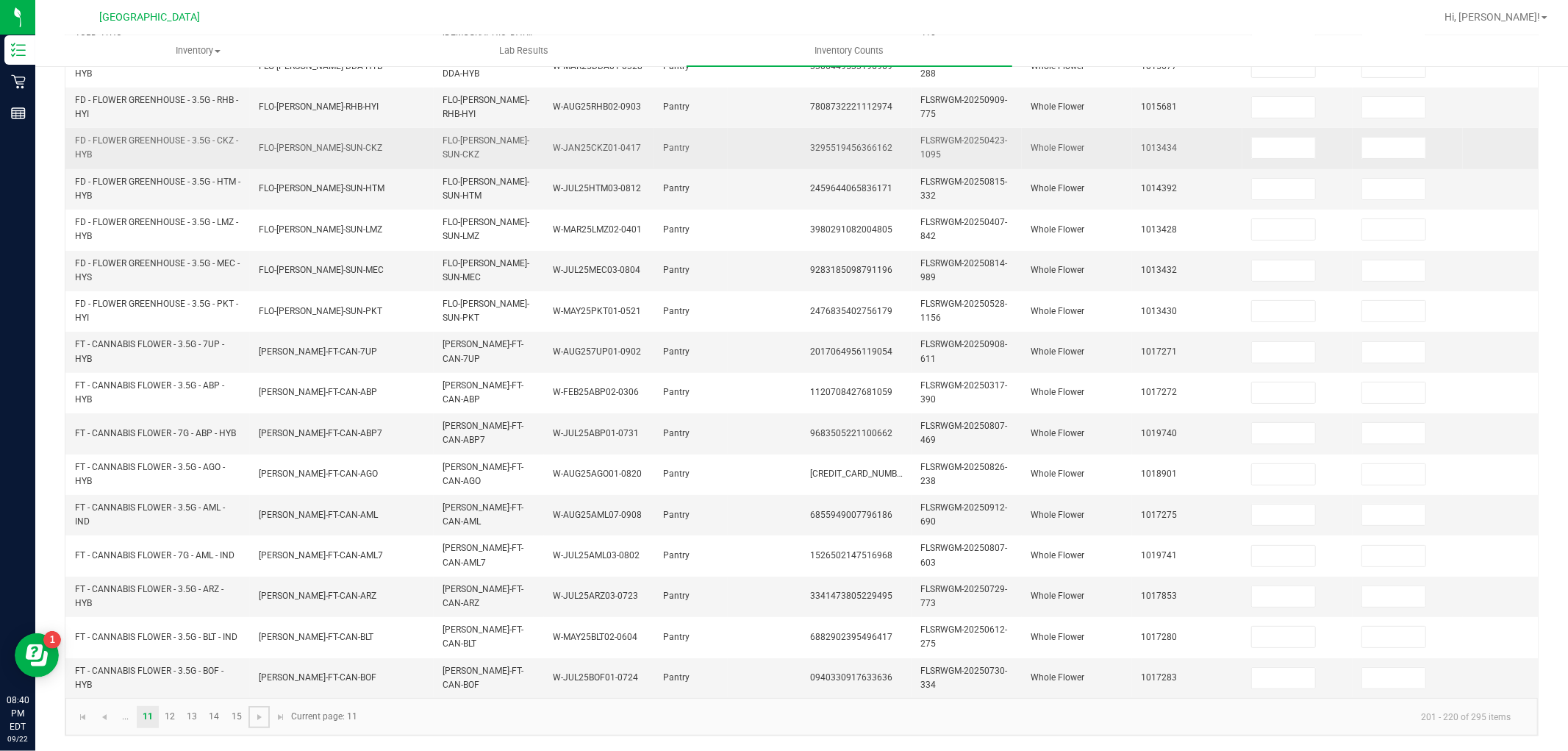
scroll to position [40, 0]
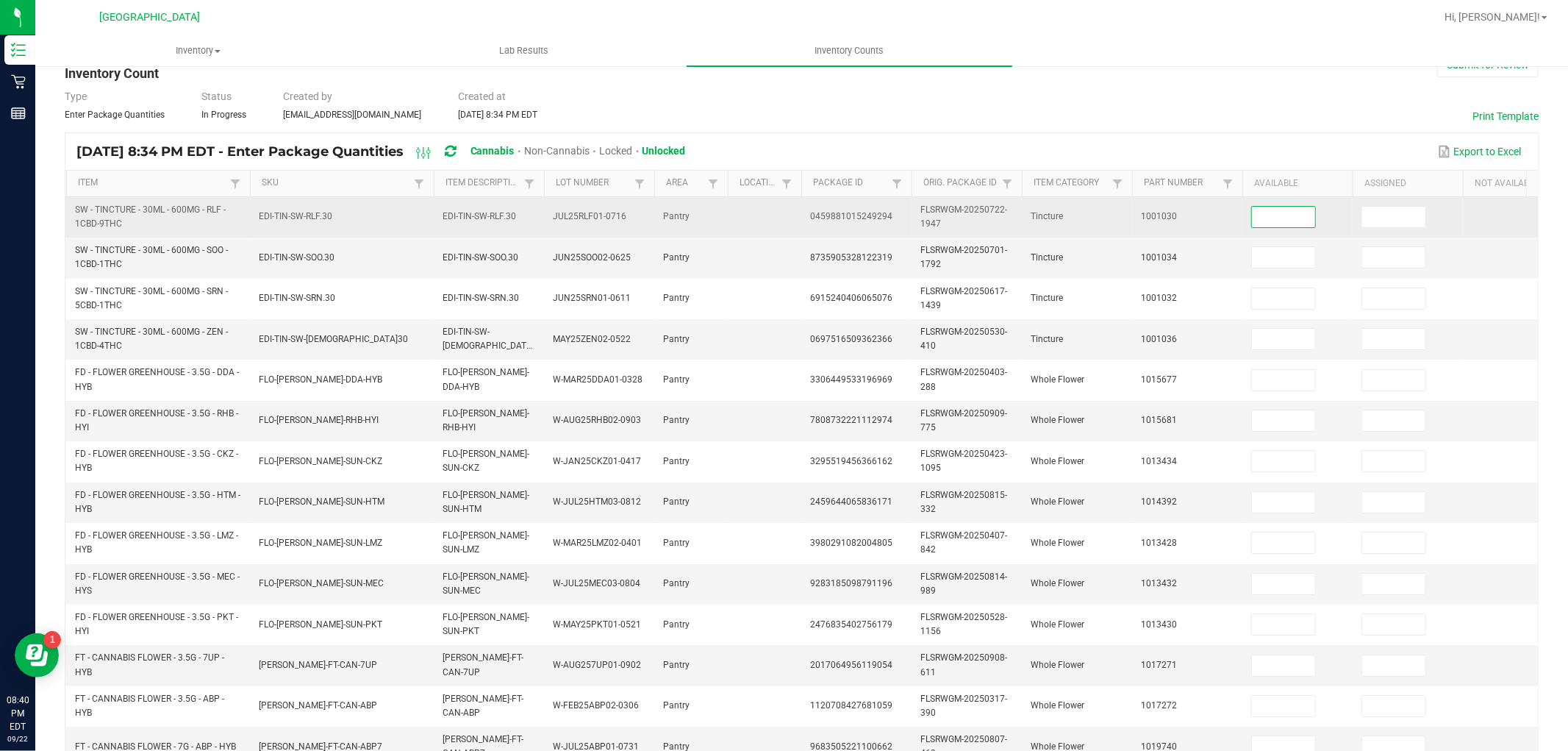
click at [1273, 221] on input at bounding box center [1284, 216] width 63 height 21
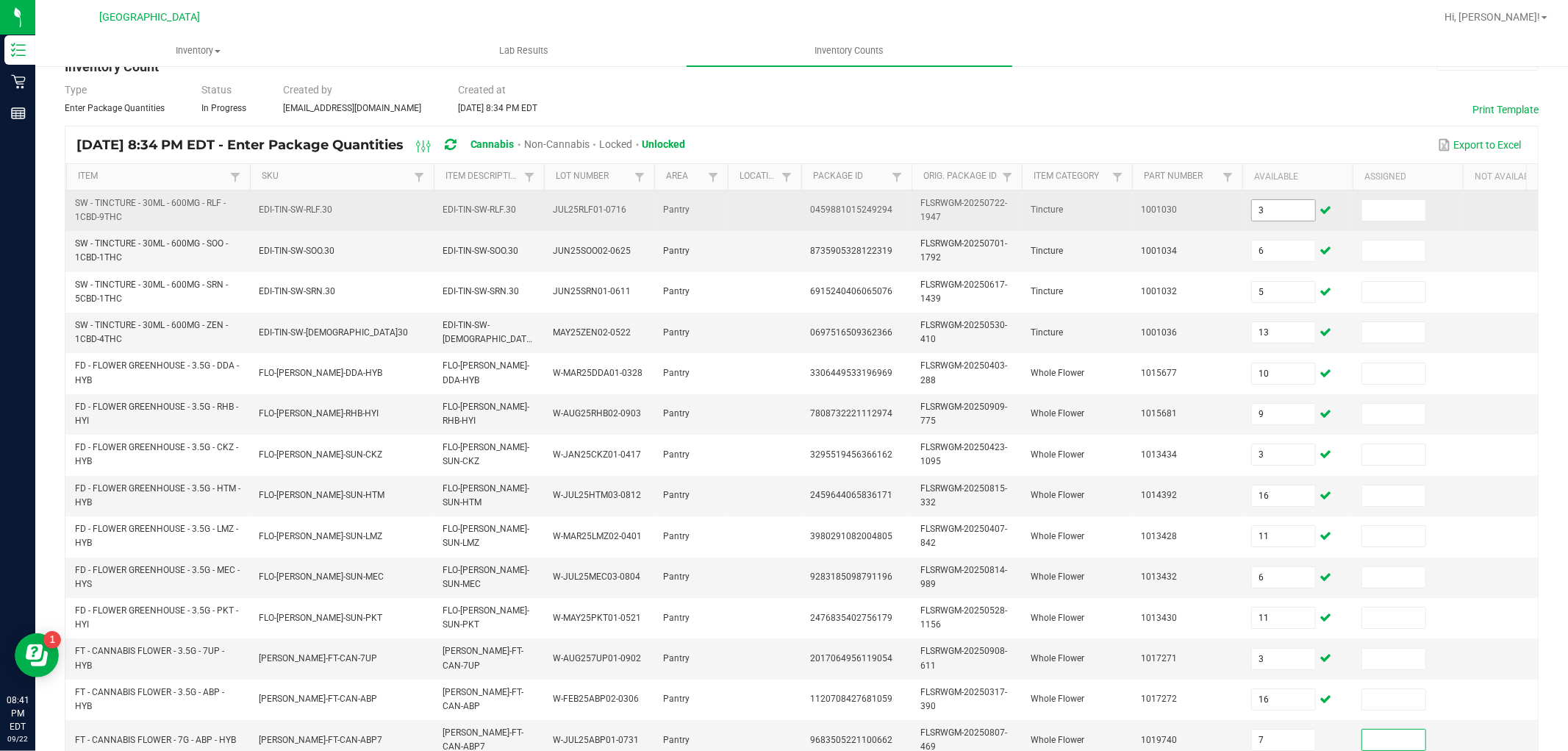
scroll to position [368, 0]
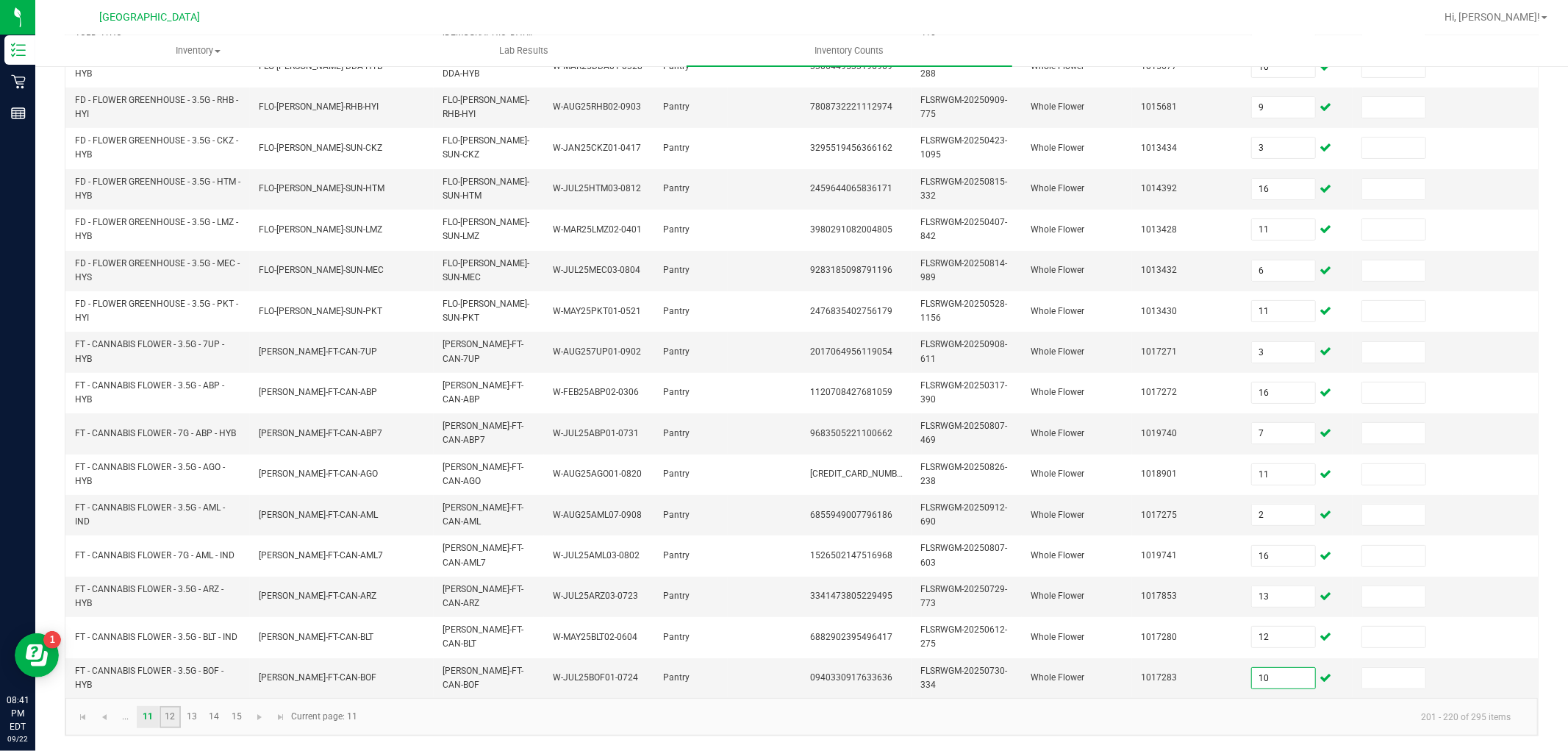
click at [172, 709] on link "12" at bounding box center [170, 716] width 21 height 22
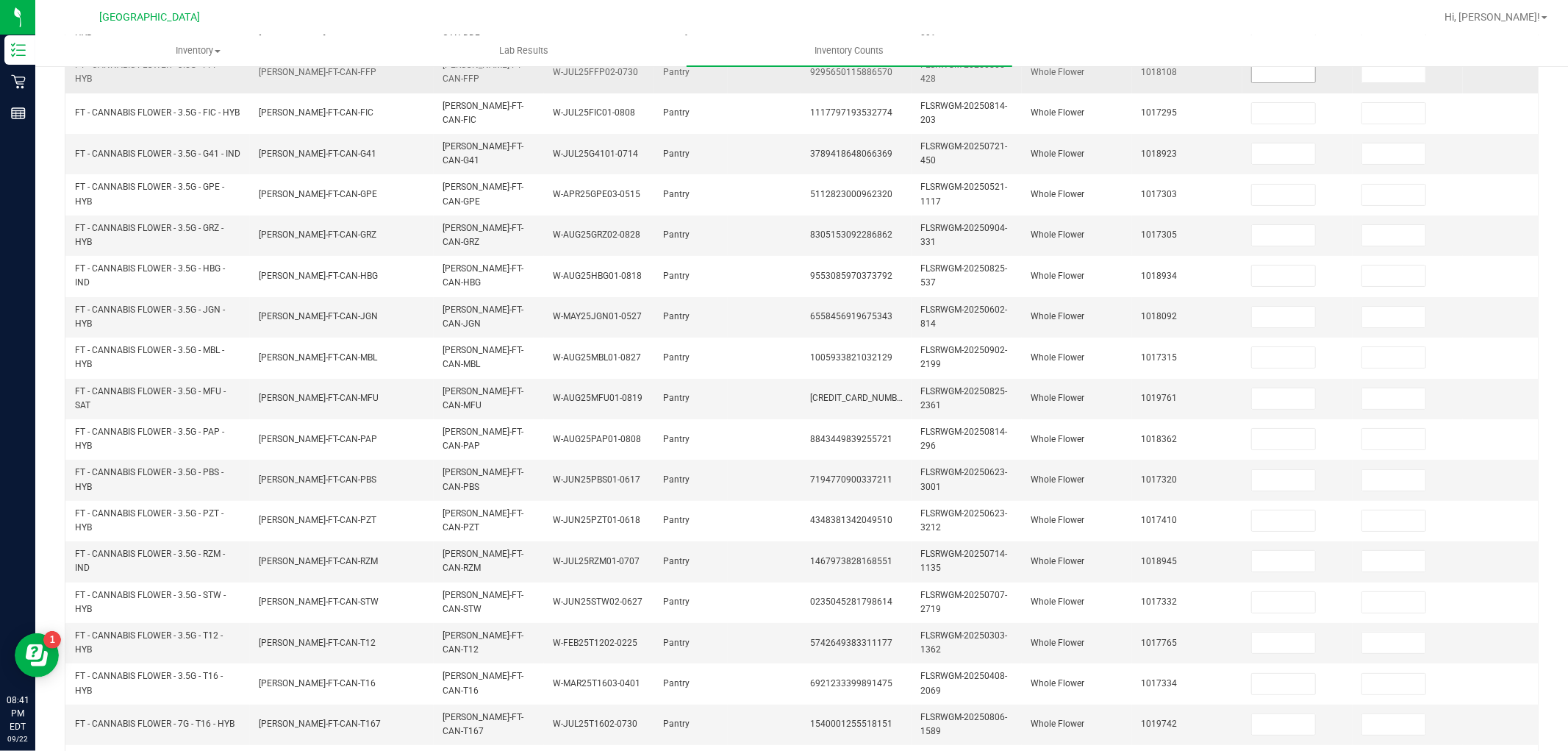
scroll to position [0, 0]
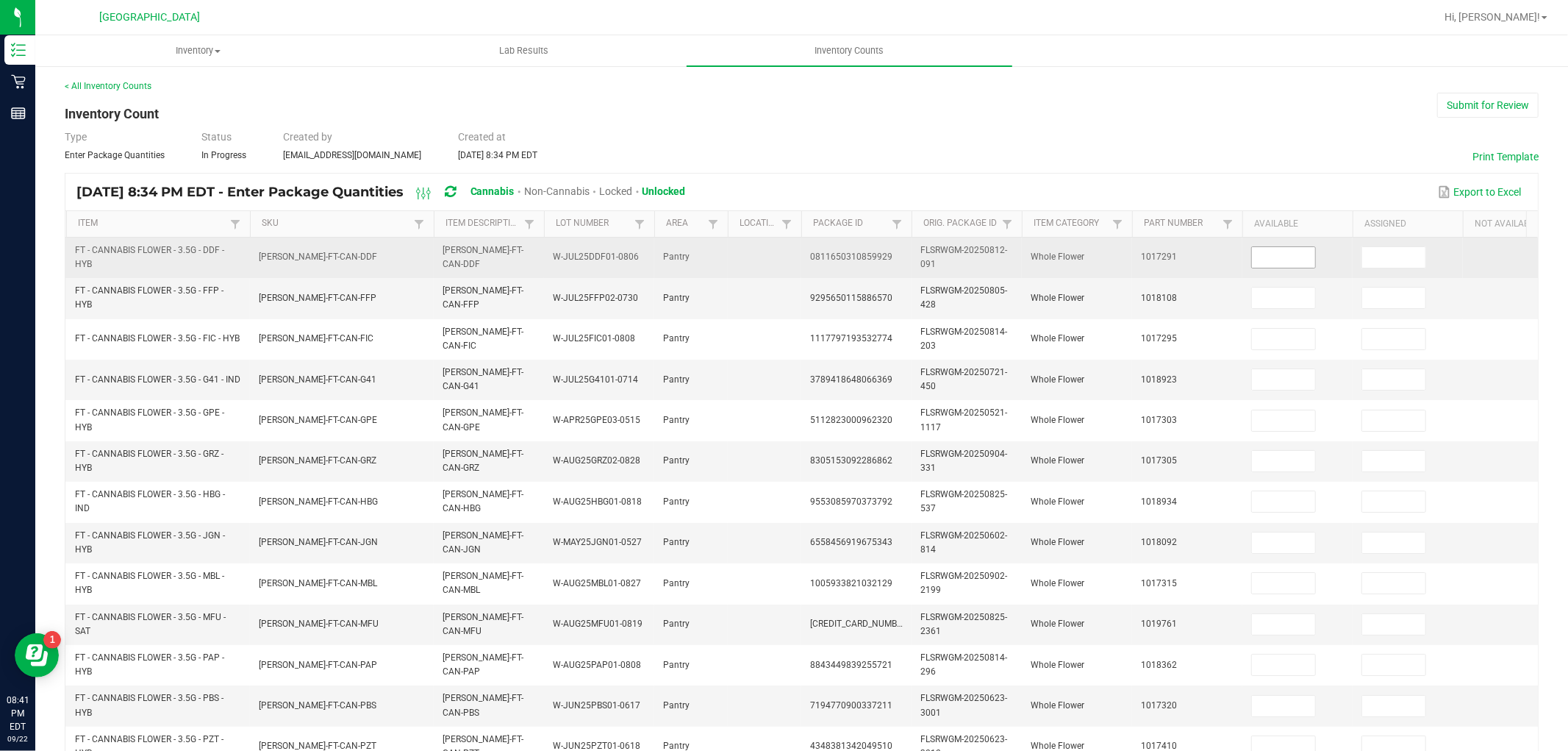
click at [1297, 258] on input at bounding box center [1284, 257] width 63 height 21
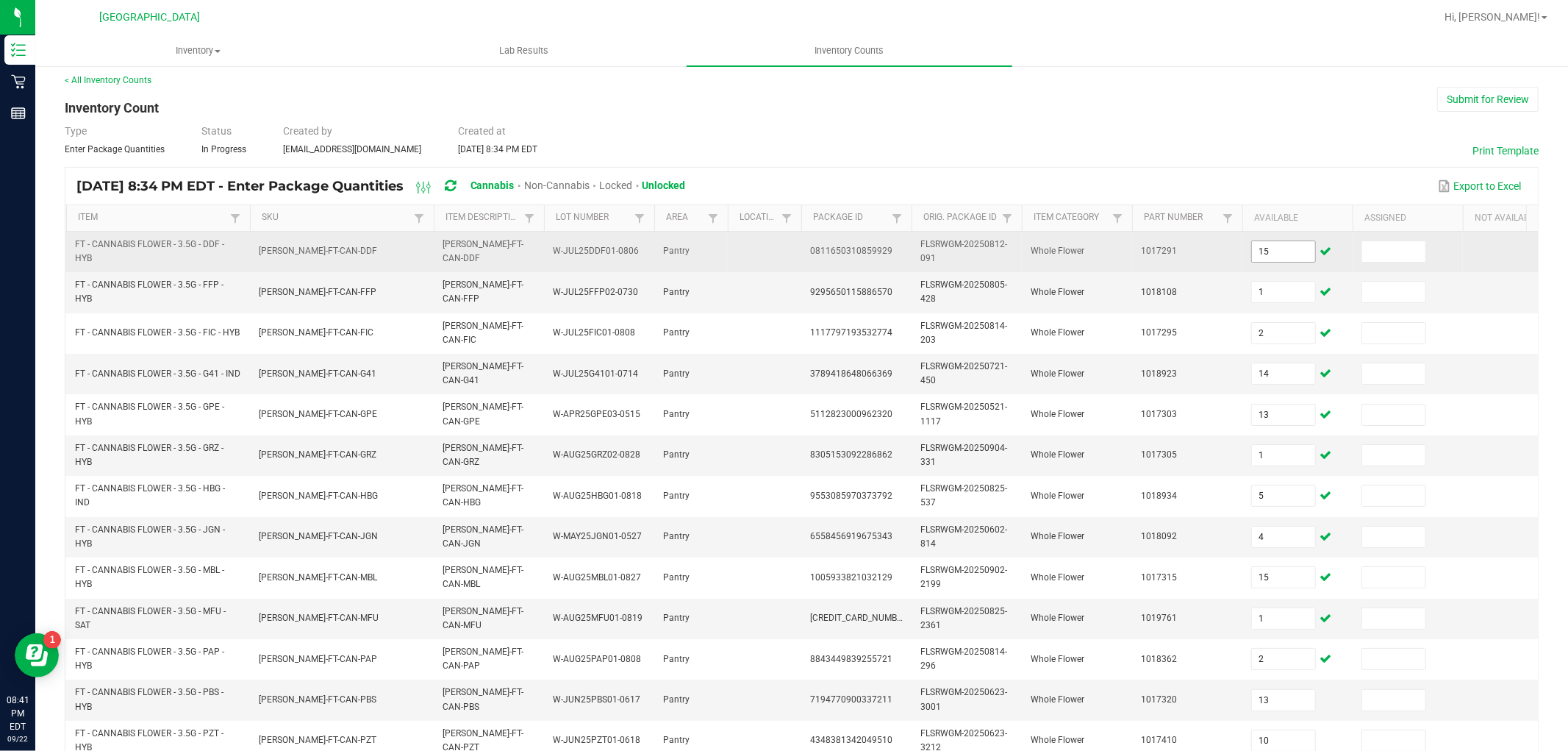
scroll to position [368, 0]
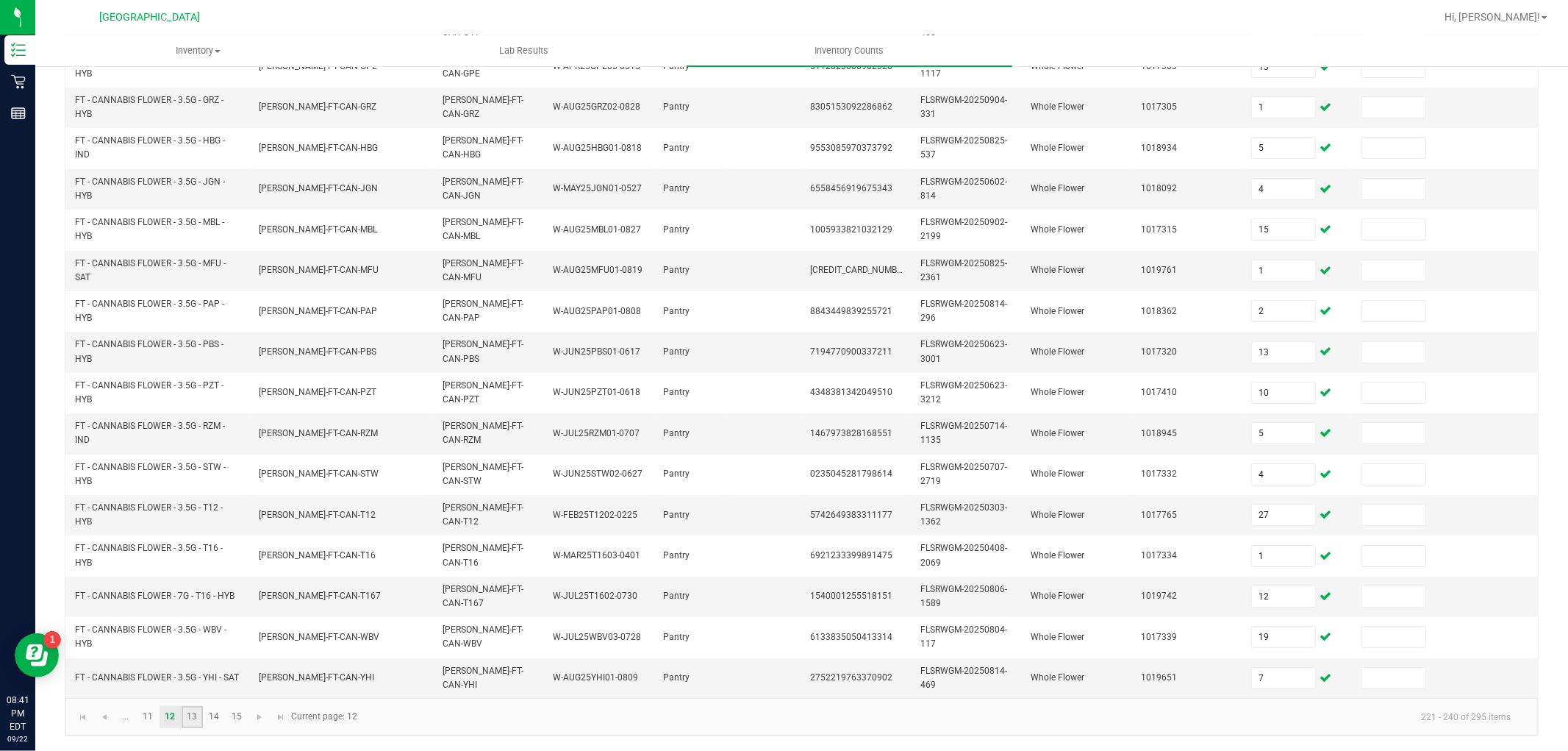
click at [186, 714] on link "13" at bounding box center [192, 716] width 21 height 22
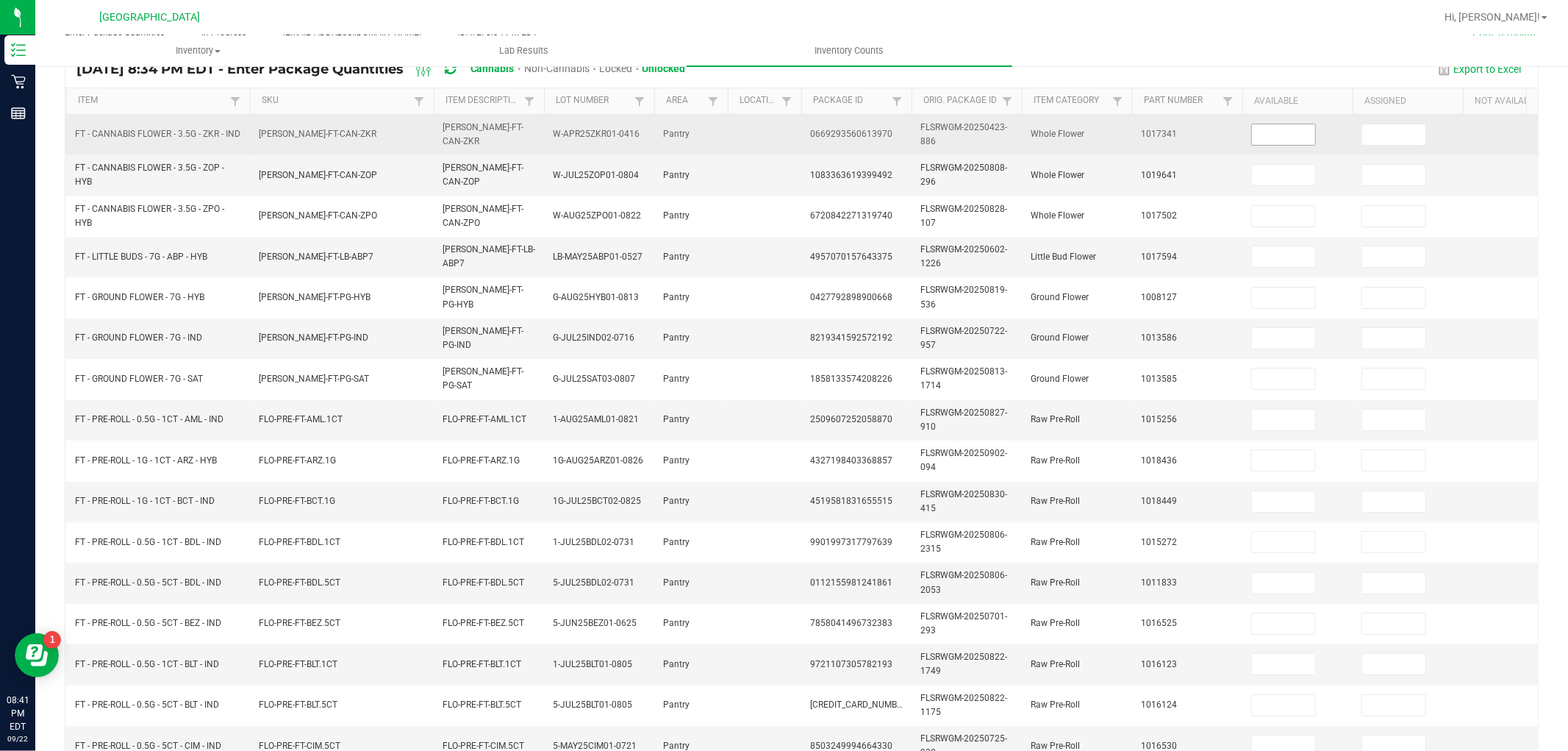
scroll to position [0, 0]
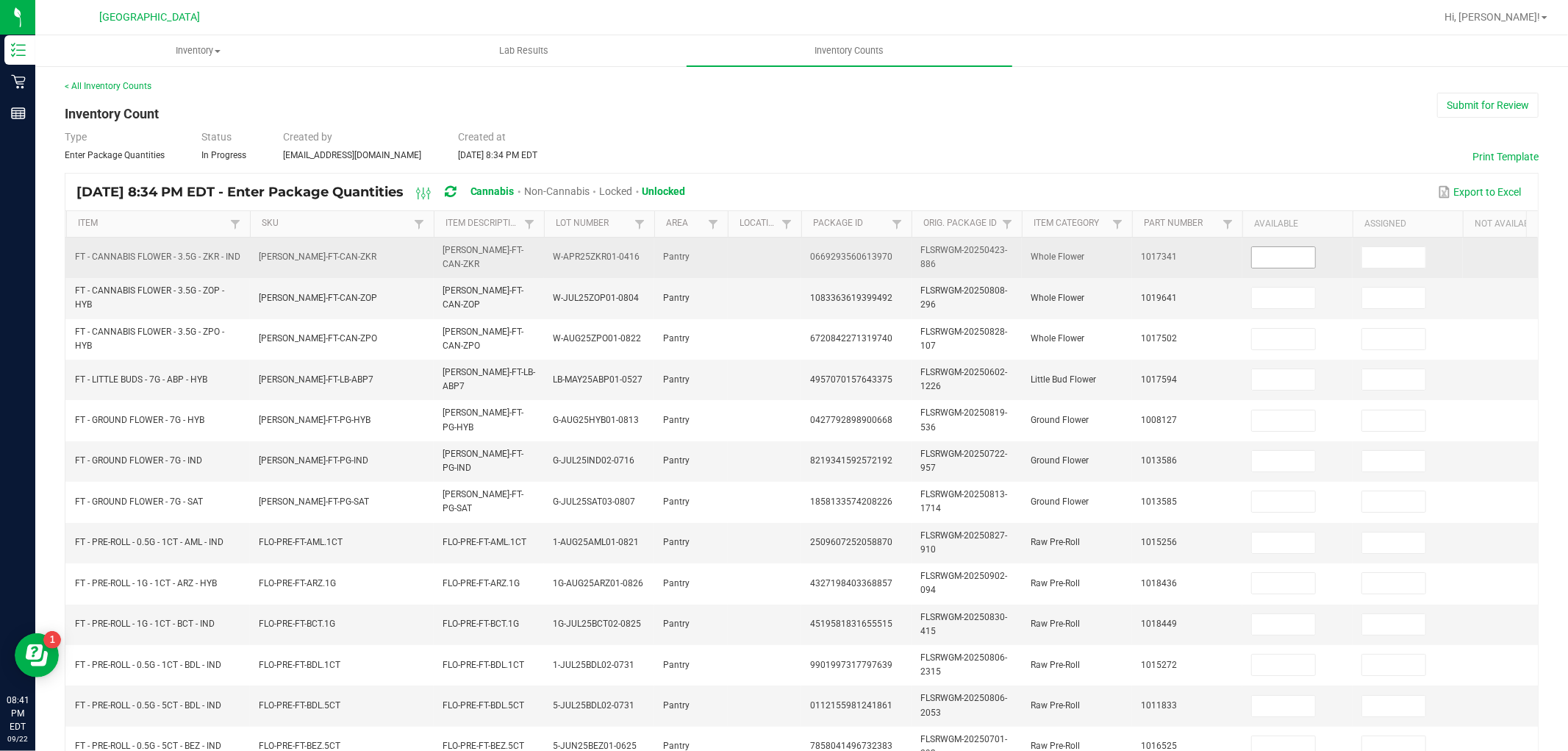
click at [1287, 256] on input at bounding box center [1284, 257] width 63 height 21
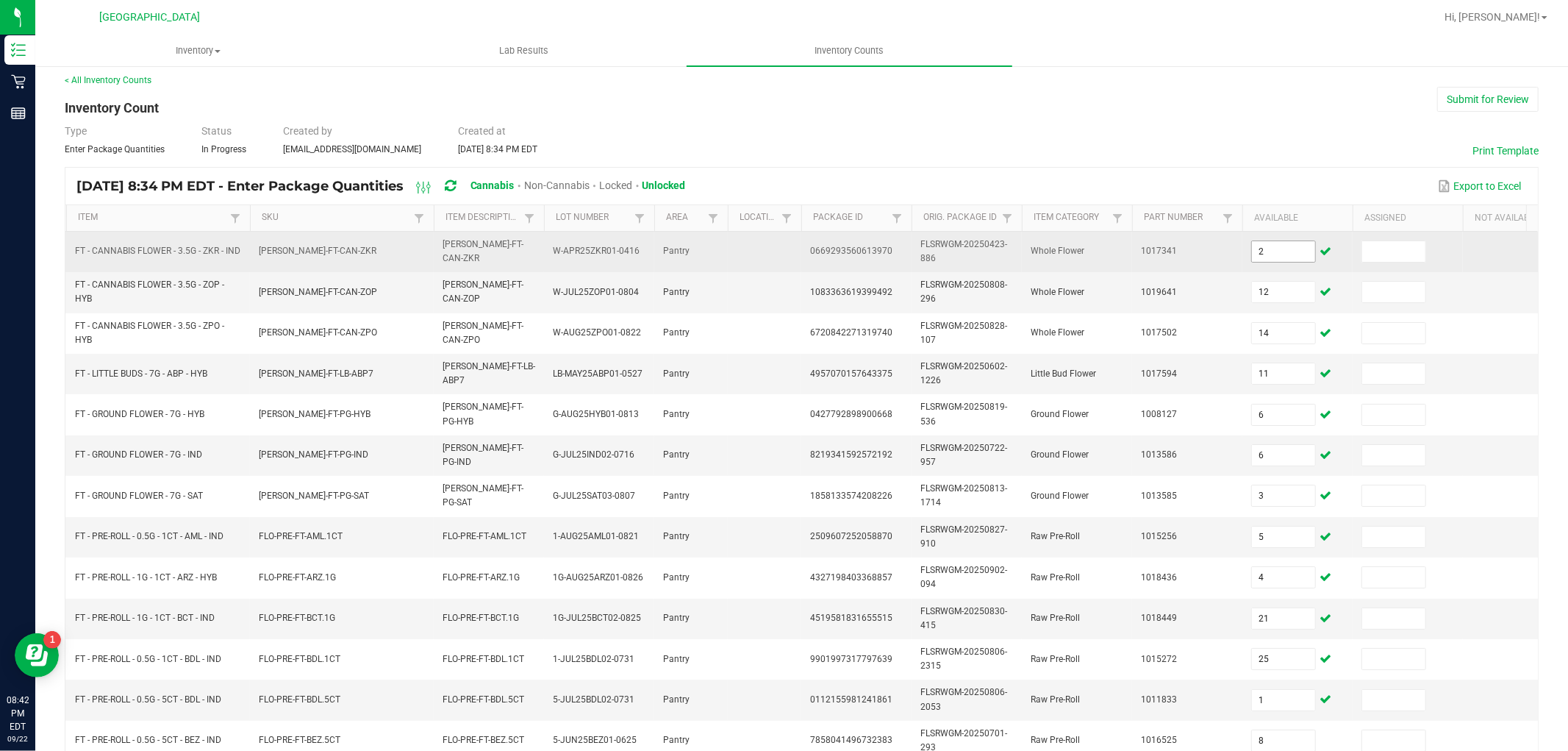
scroll to position [368, 0]
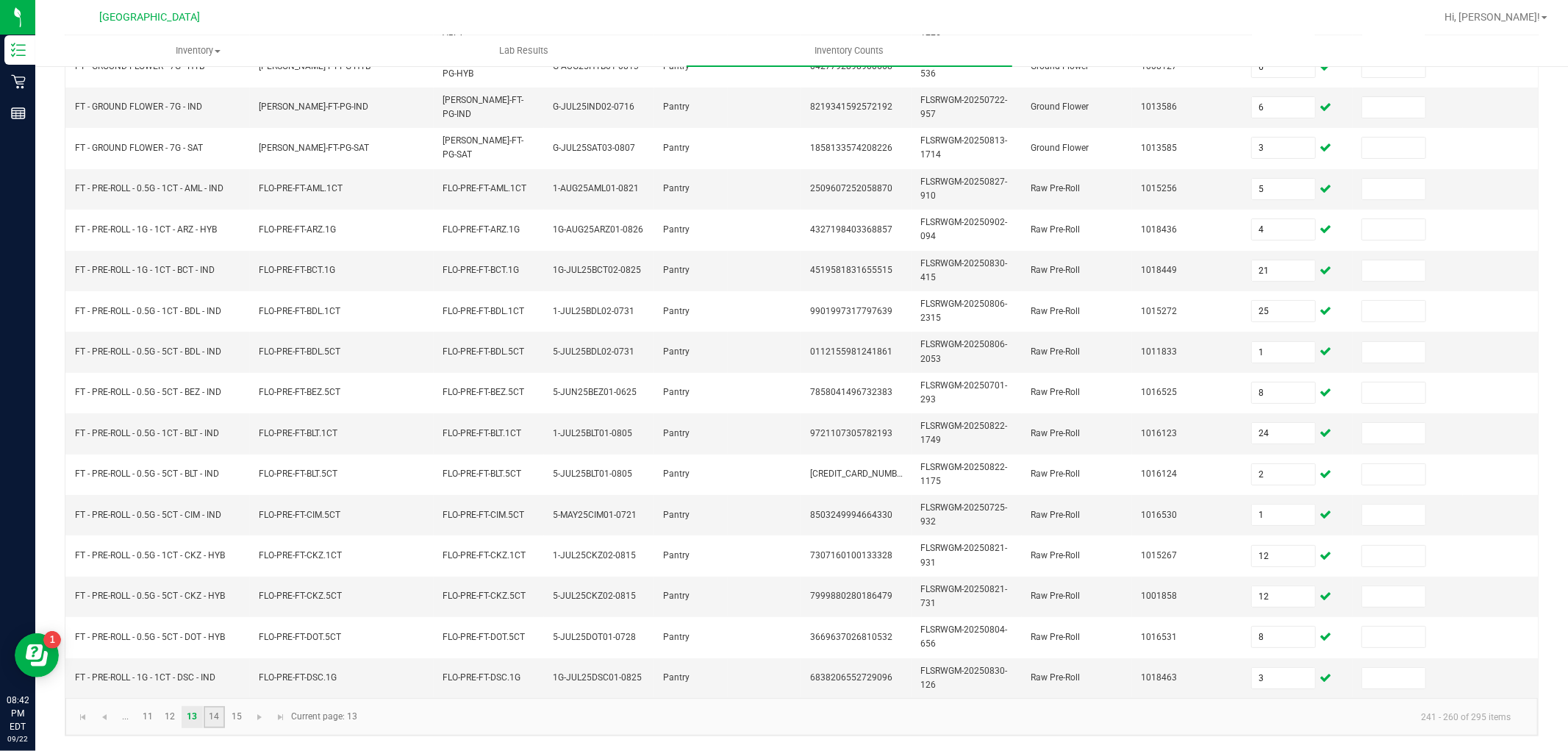
click at [208, 715] on link "14" at bounding box center [214, 716] width 21 height 22
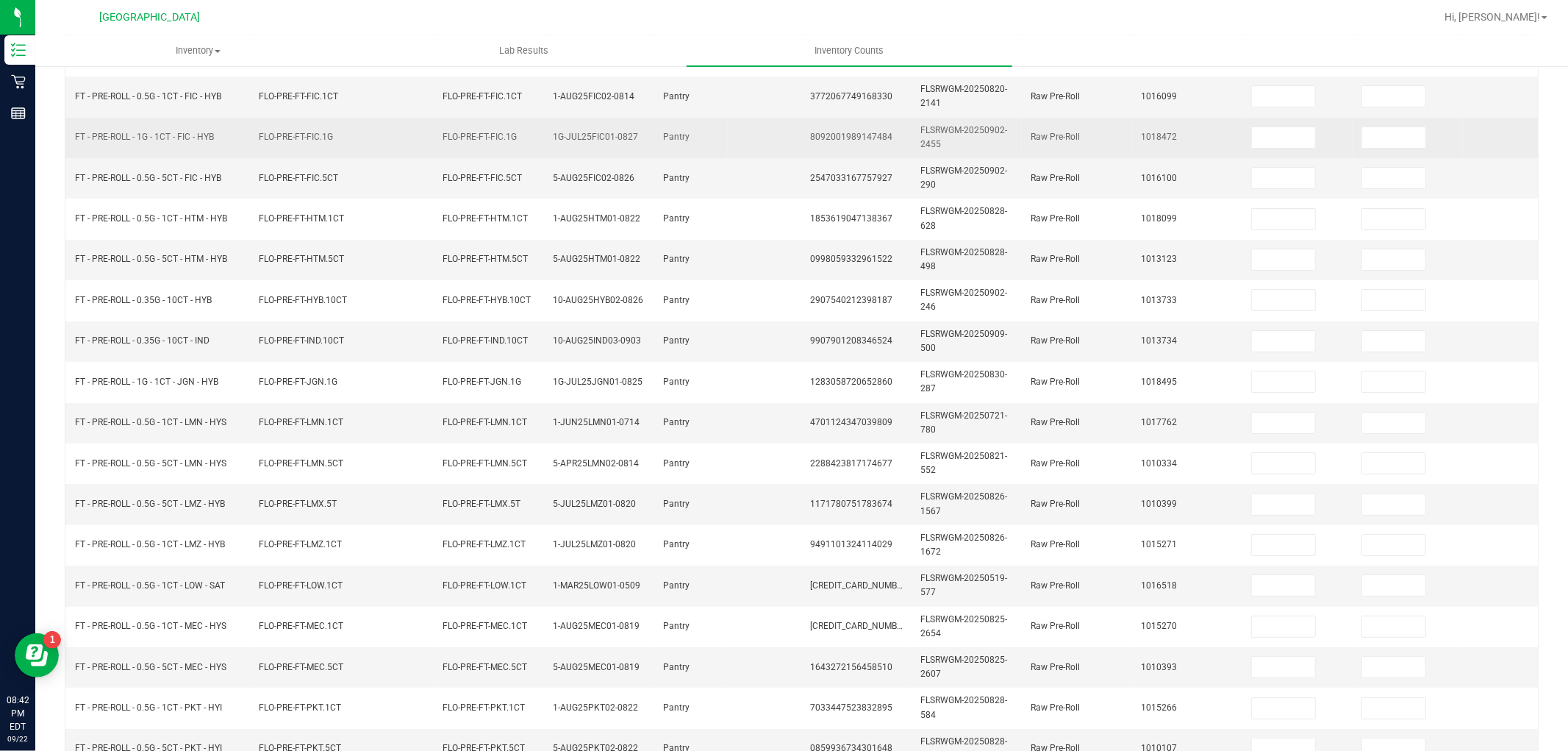
scroll to position [40, 0]
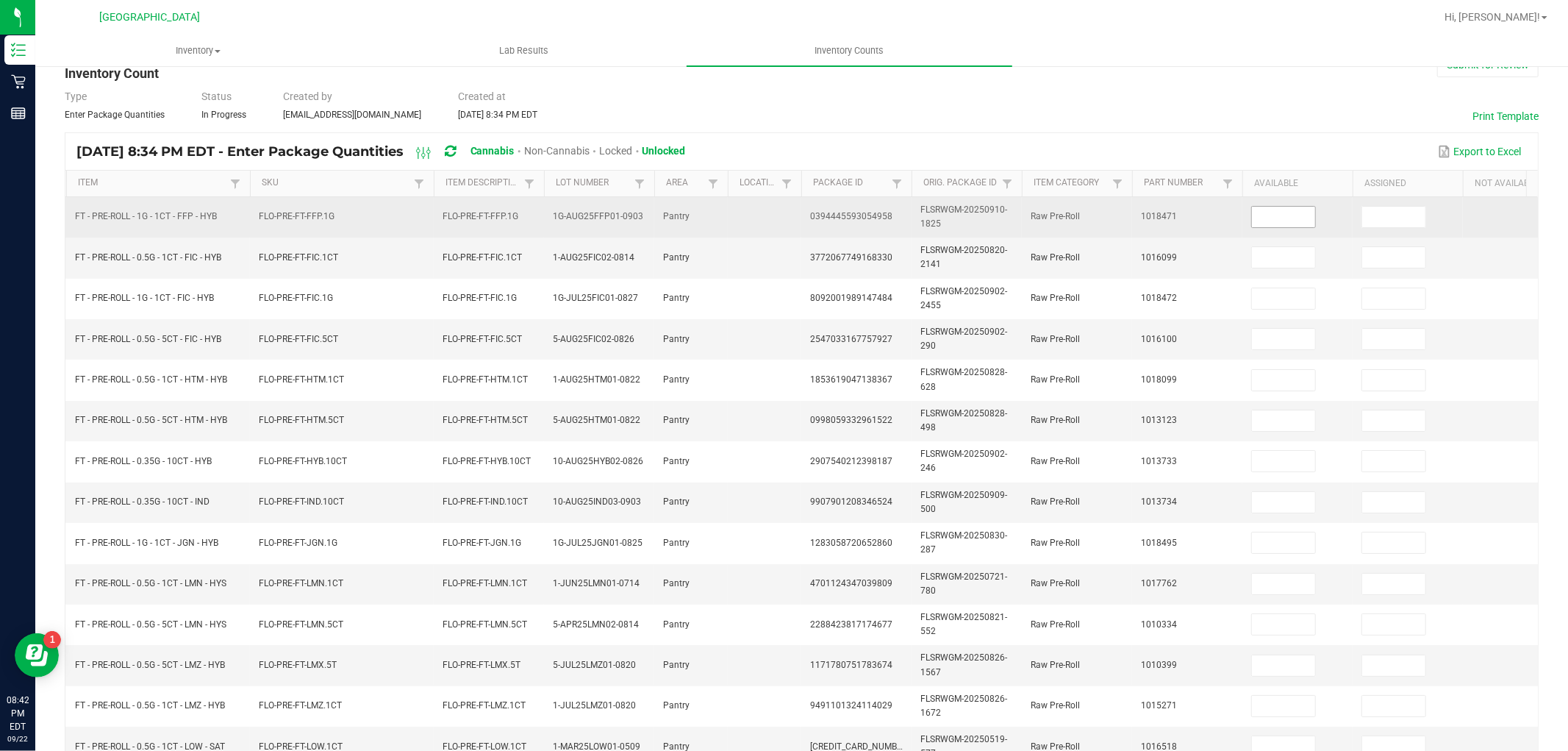
click at [1267, 214] on input at bounding box center [1284, 216] width 63 height 21
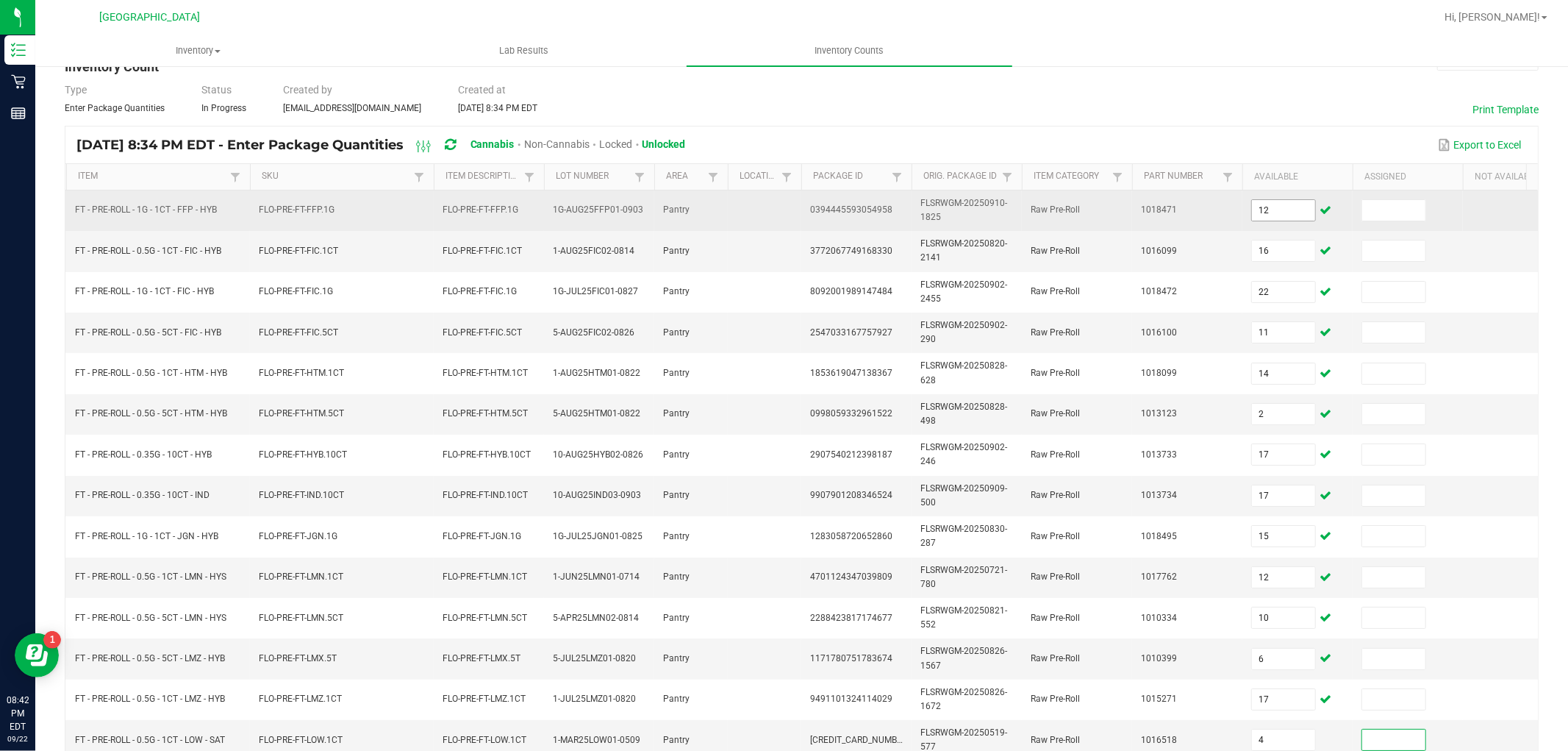
scroll to position [368, 0]
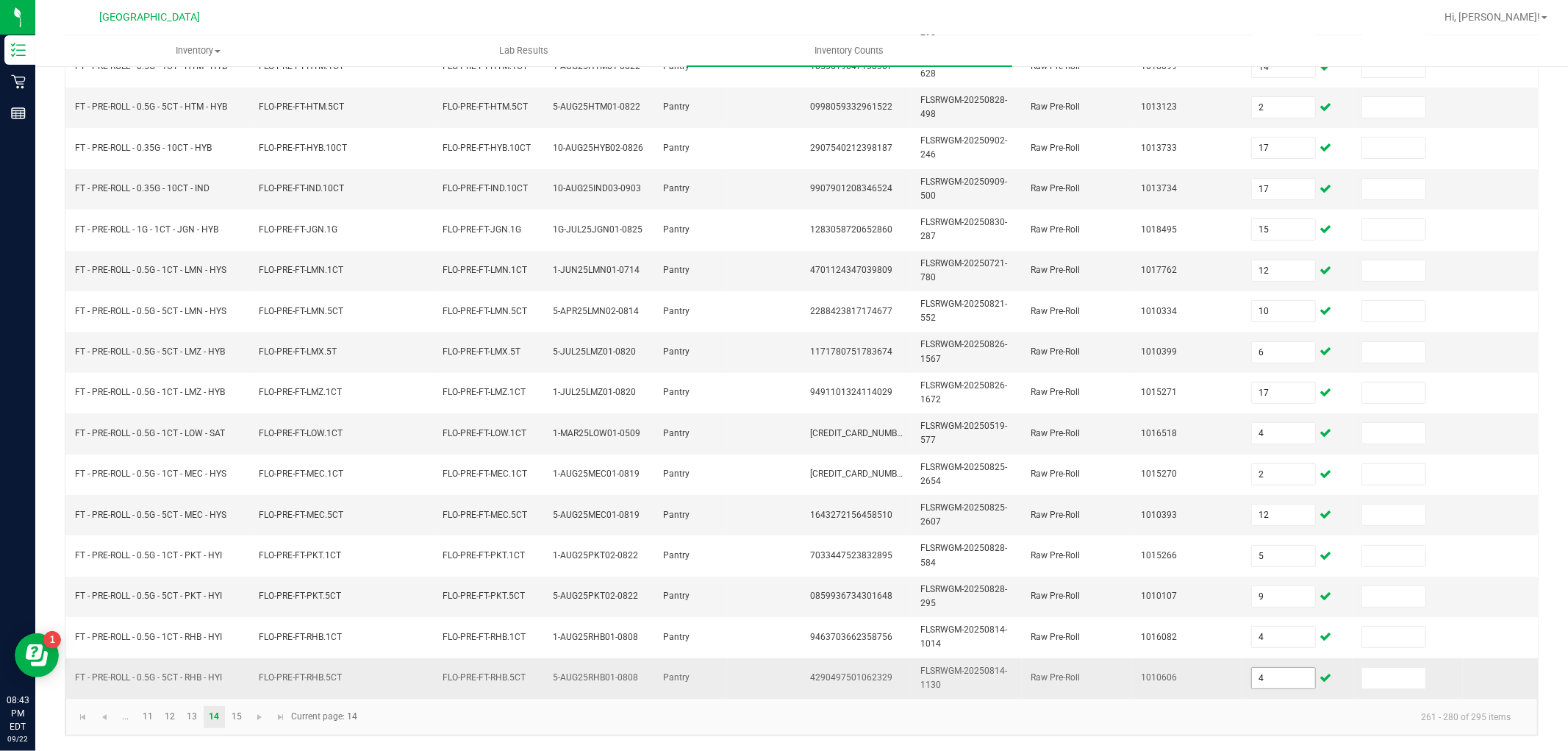
click at [1270, 670] on input "4" at bounding box center [1284, 678] width 63 height 21
click at [239, 713] on link "15" at bounding box center [236, 716] width 21 height 22
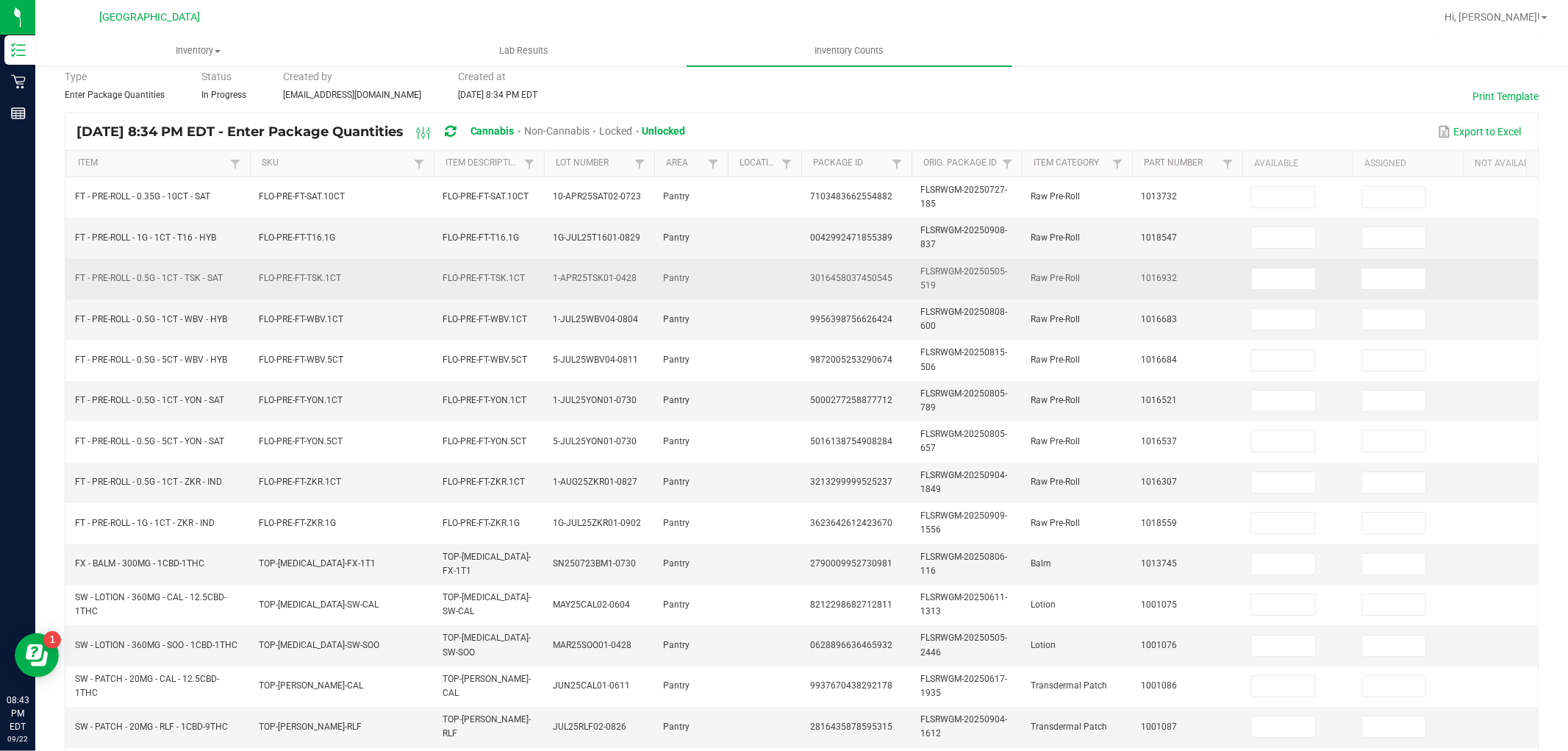
scroll to position [0, 0]
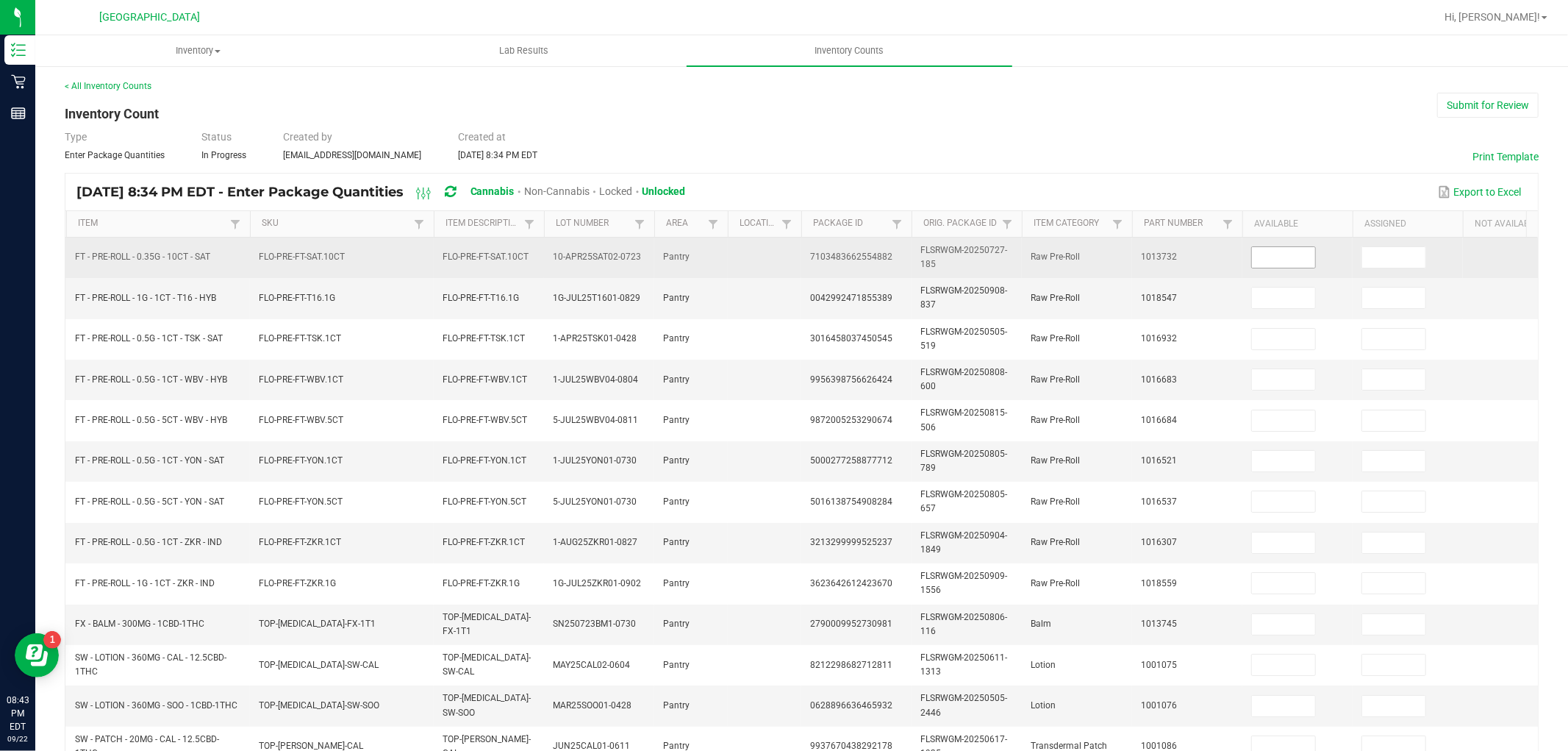
click at [1284, 258] on input at bounding box center [1284, 257] width 63 height 21
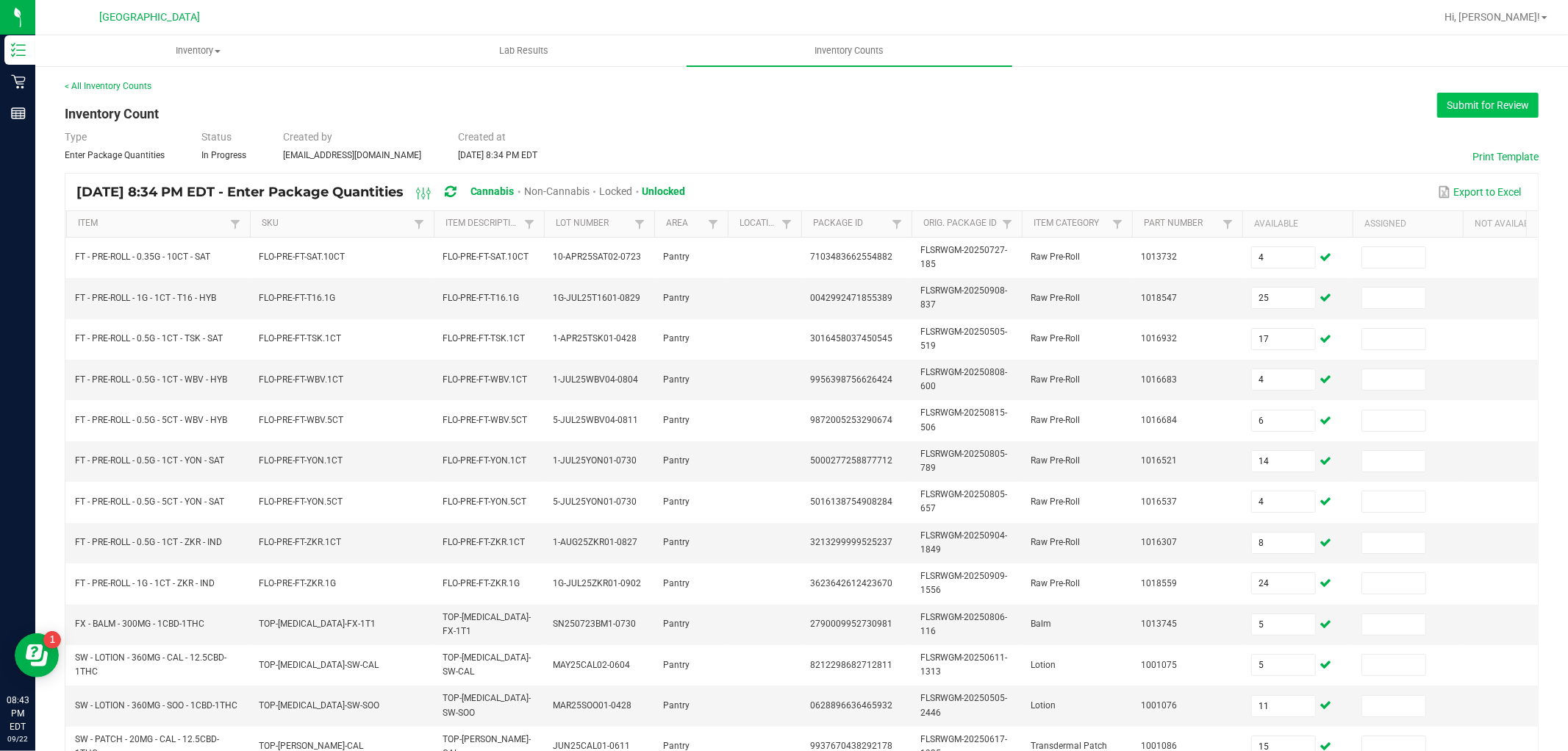
click at [1492, 111] on button "Submit for Review" at bounding box center [1488, 104] width 102 height 25
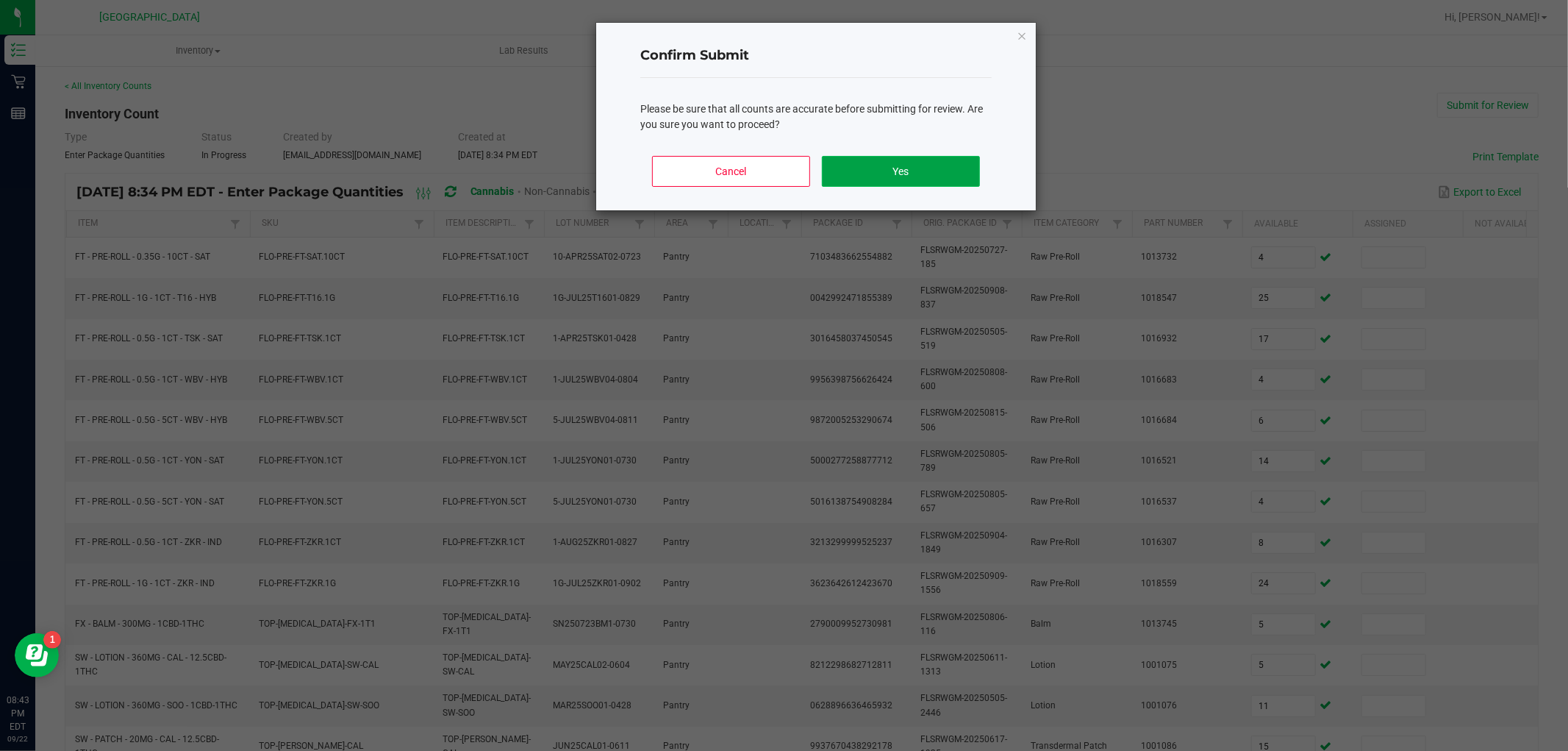
click at [899, 177] on button "Yes" at bounding box center [900, 171] width 158 height 31
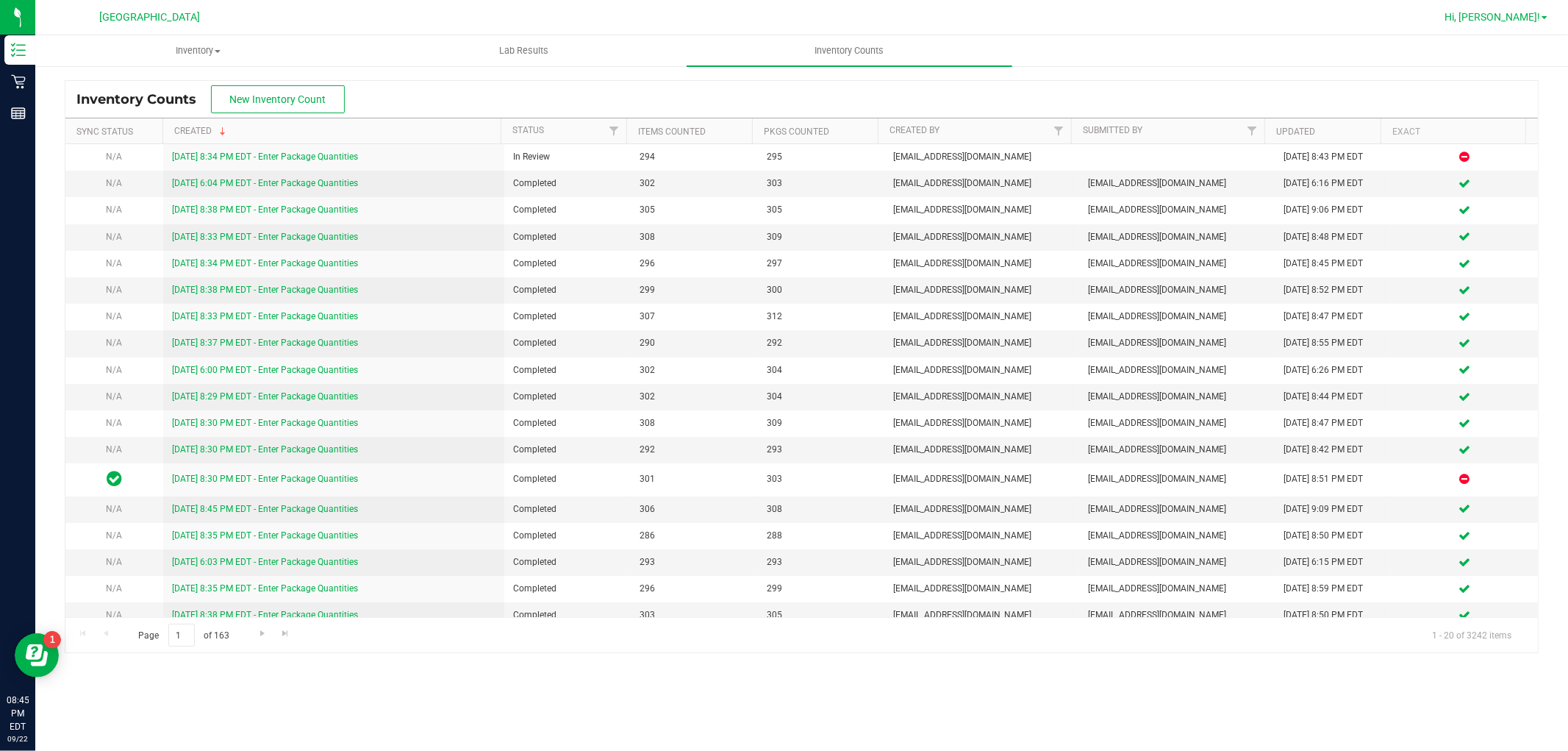
click at [1517, 19] on span "Hi, [PERSON_NAME]!" at bounding box center [1492, 17] width 95 height 12
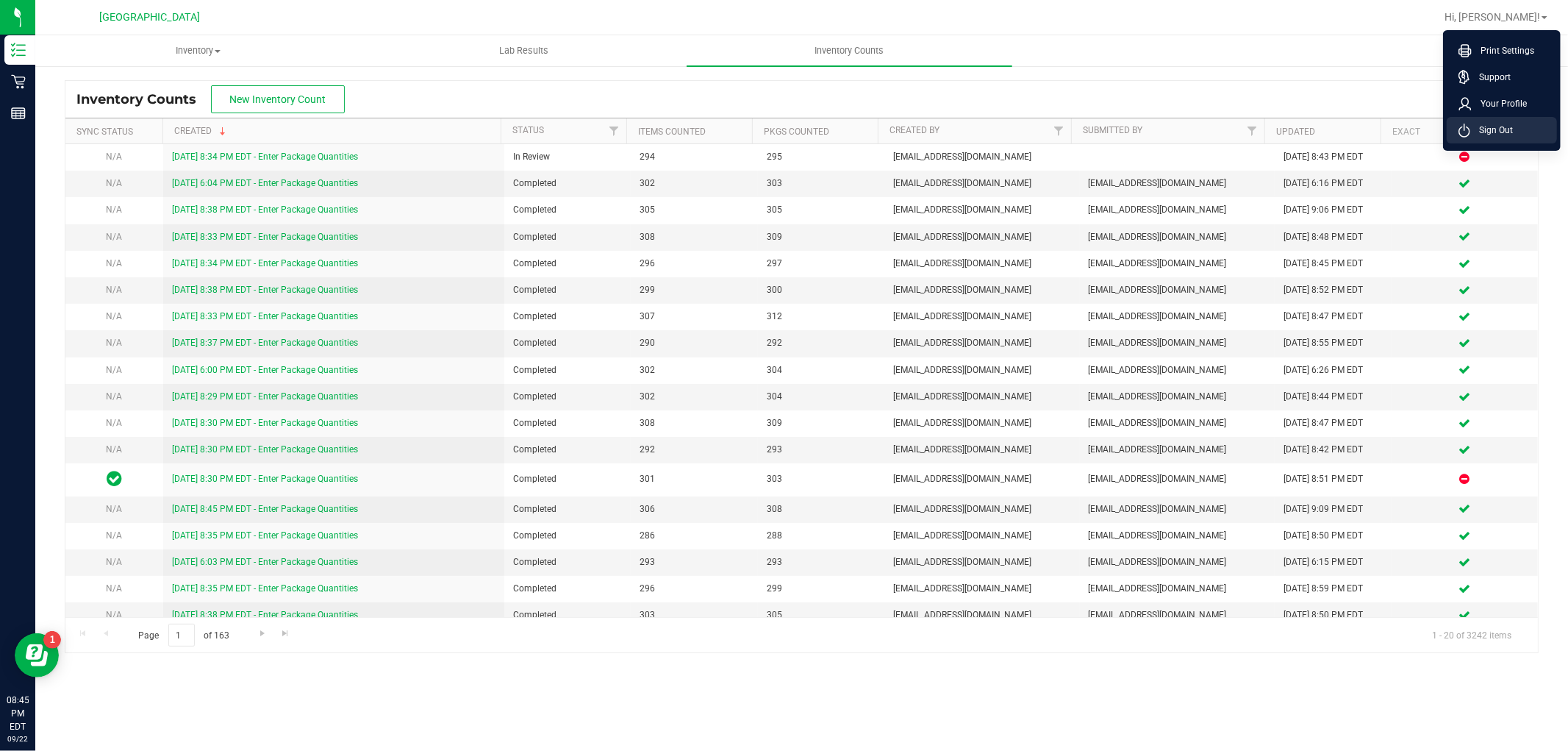
click at [1483, 130] on span "Sign Out" at bounding box center [1492, 131] width 43 height 15
